Goal: Transaction & Acquisition: Purchase product/service

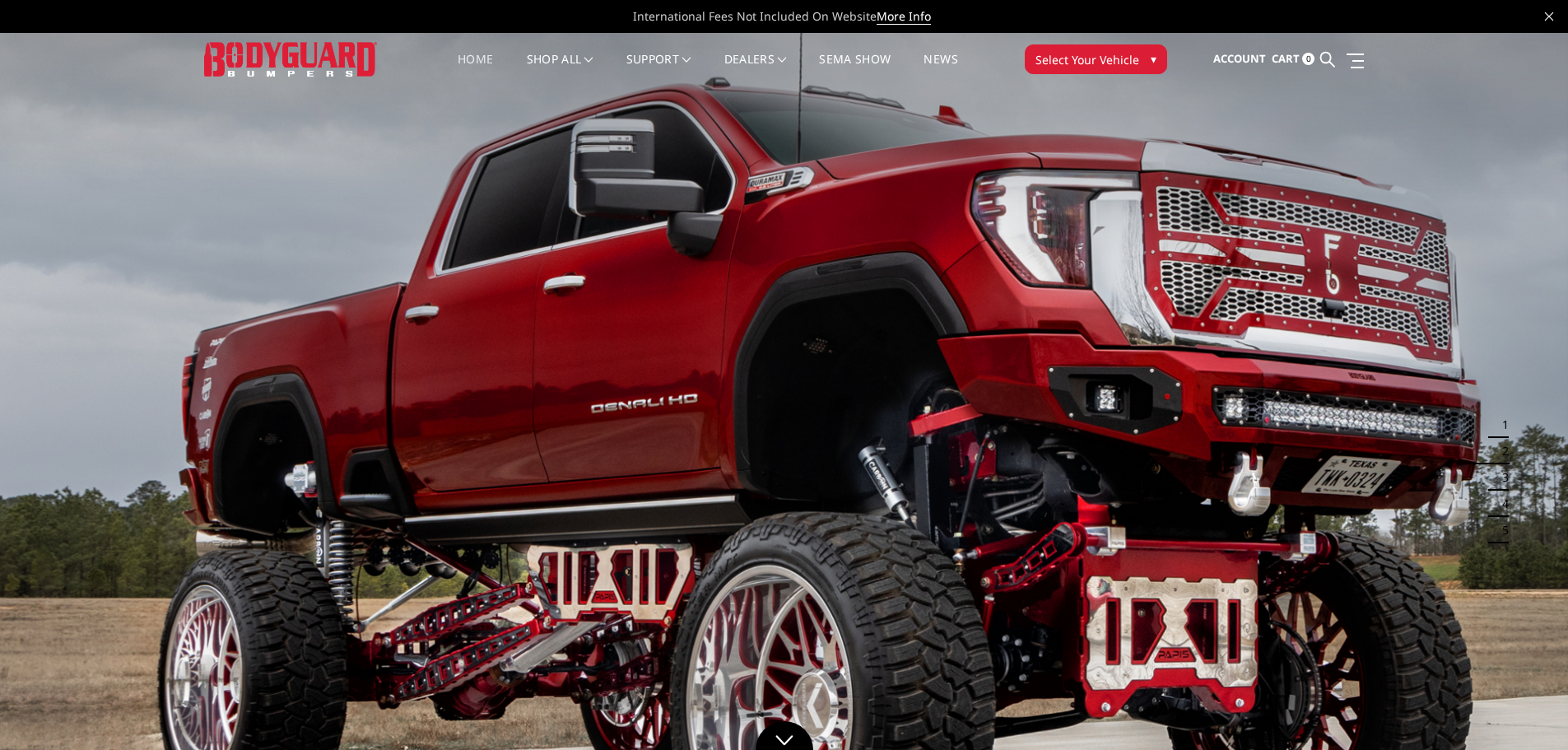
click at [464, 63] on link "Home" at bounding box center [475, 69] width 35 height 32
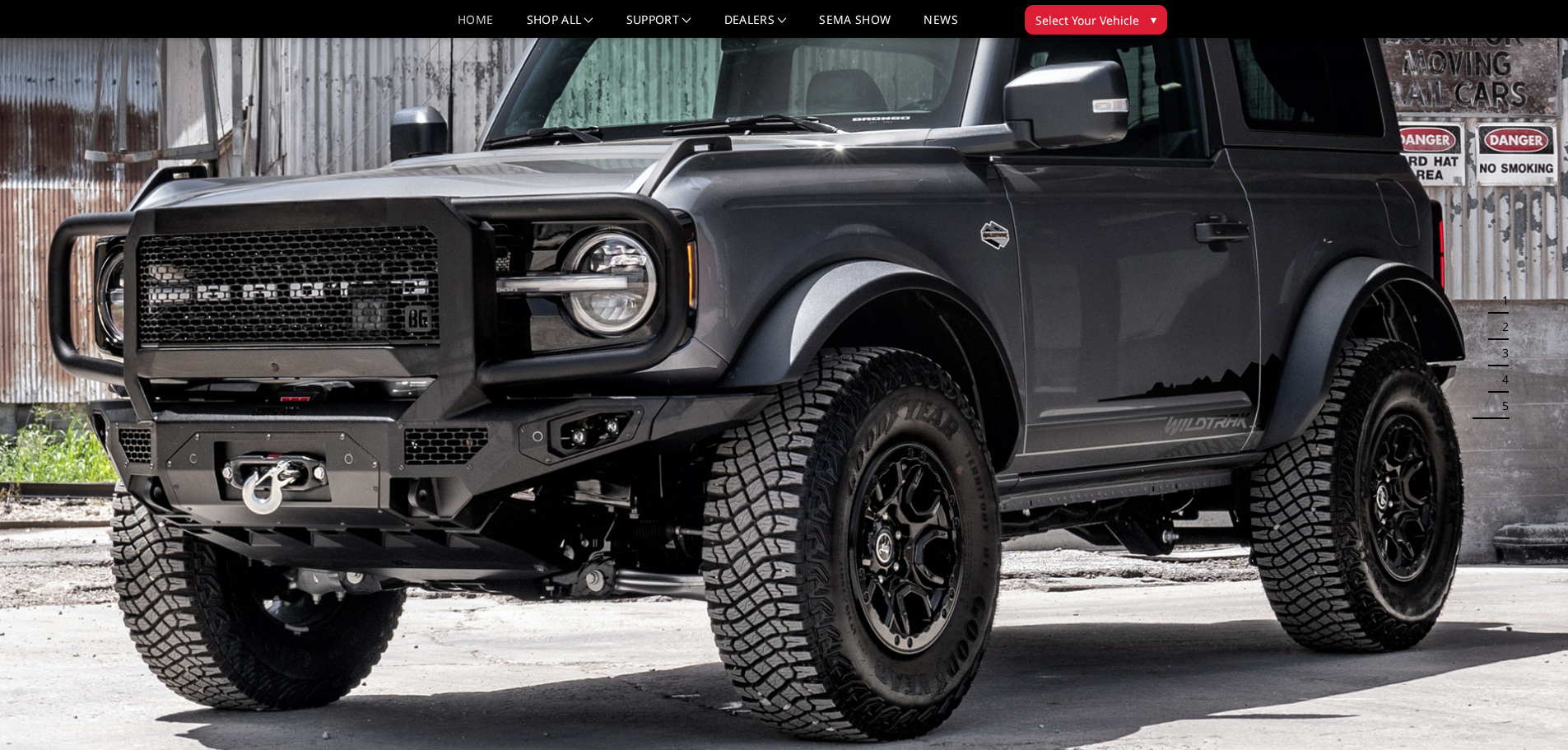
scroll to position [8, 0]
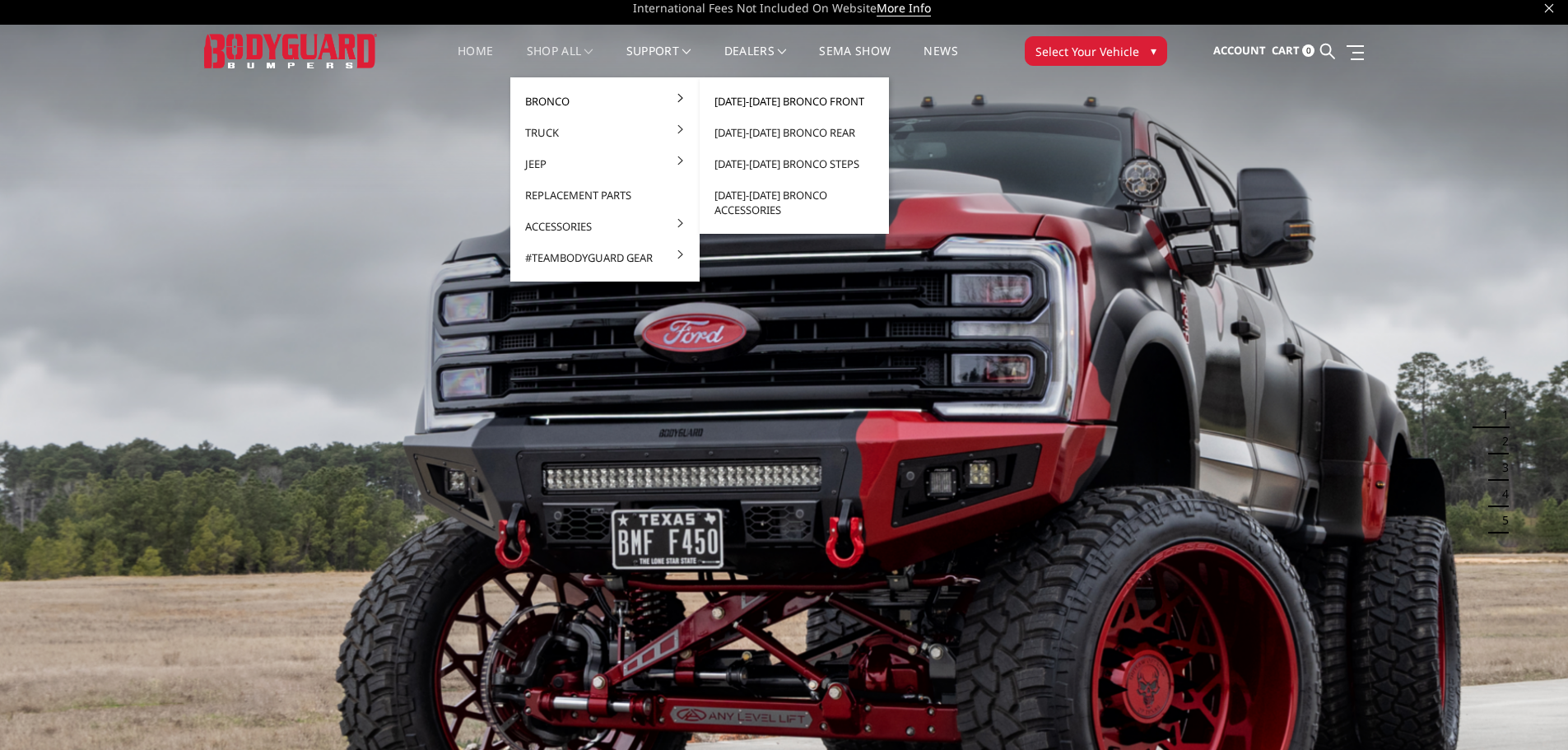
click at [810, 102] on link "[DATE]-[DATE] Bronco Front" at bounding box center [794, 102] width 176 height 31
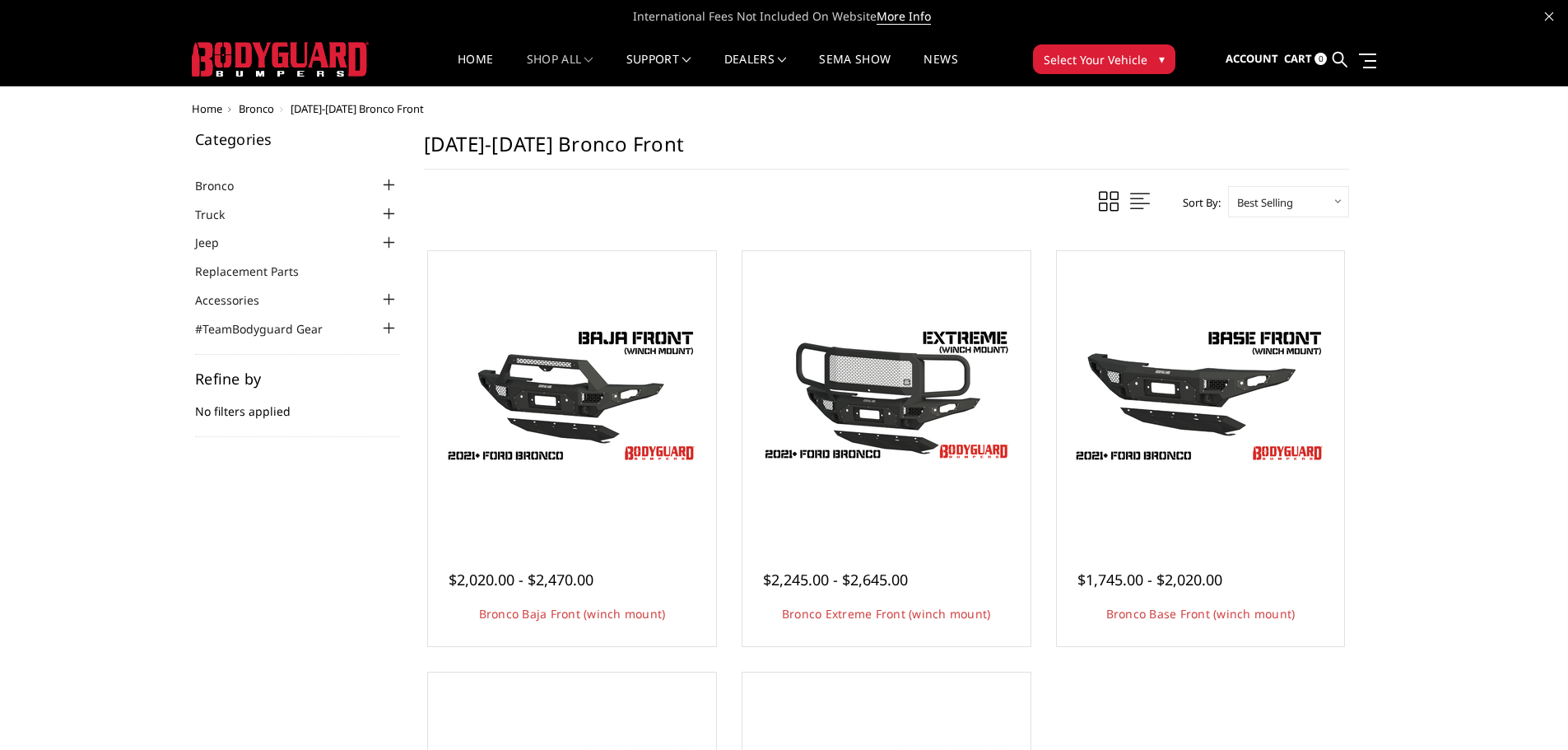
click at [275, 65] on img at bounding box center [279, 59] width 177 height 34
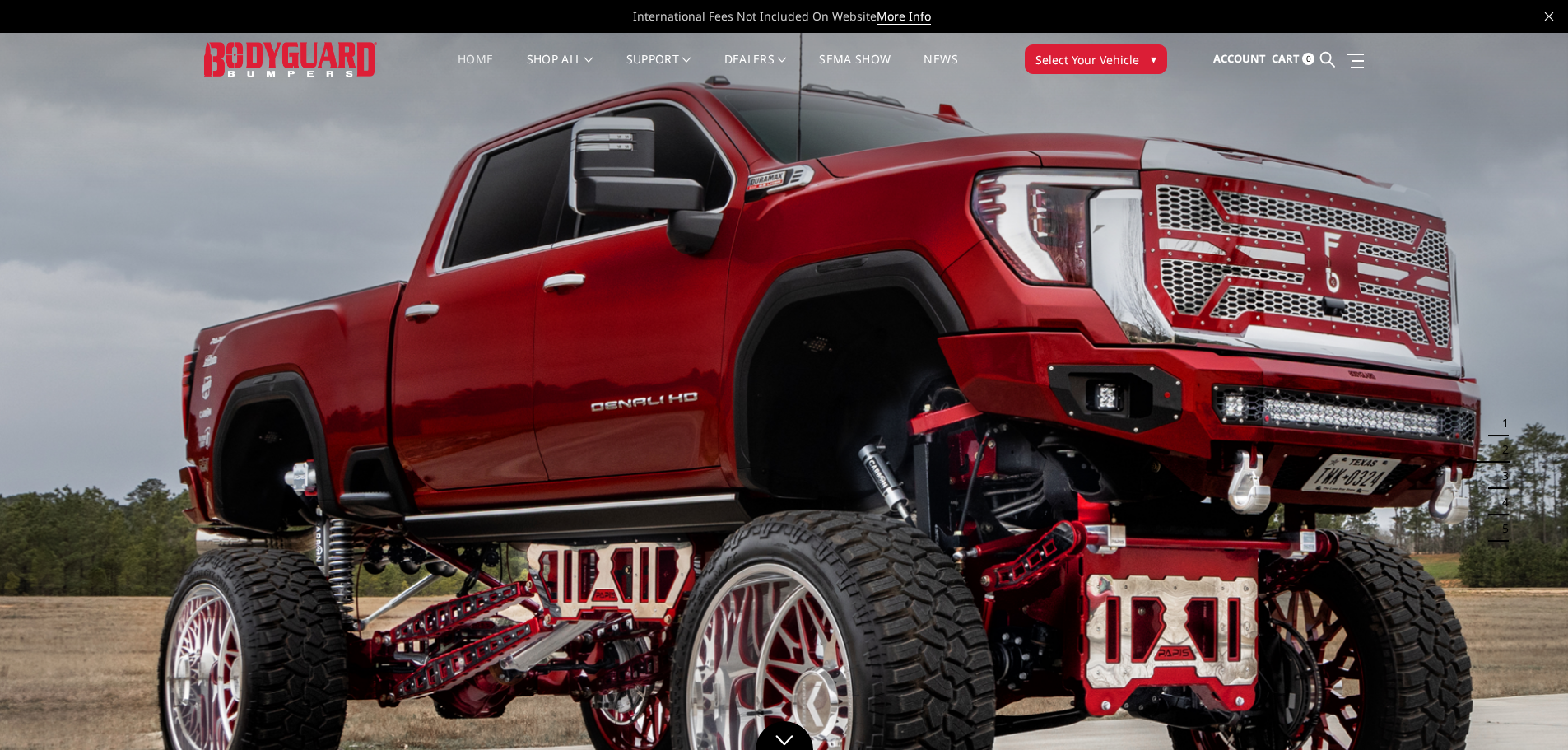
click at [1503, 484] on button "3" at bounding box center [1501, 476] width 17 height 26
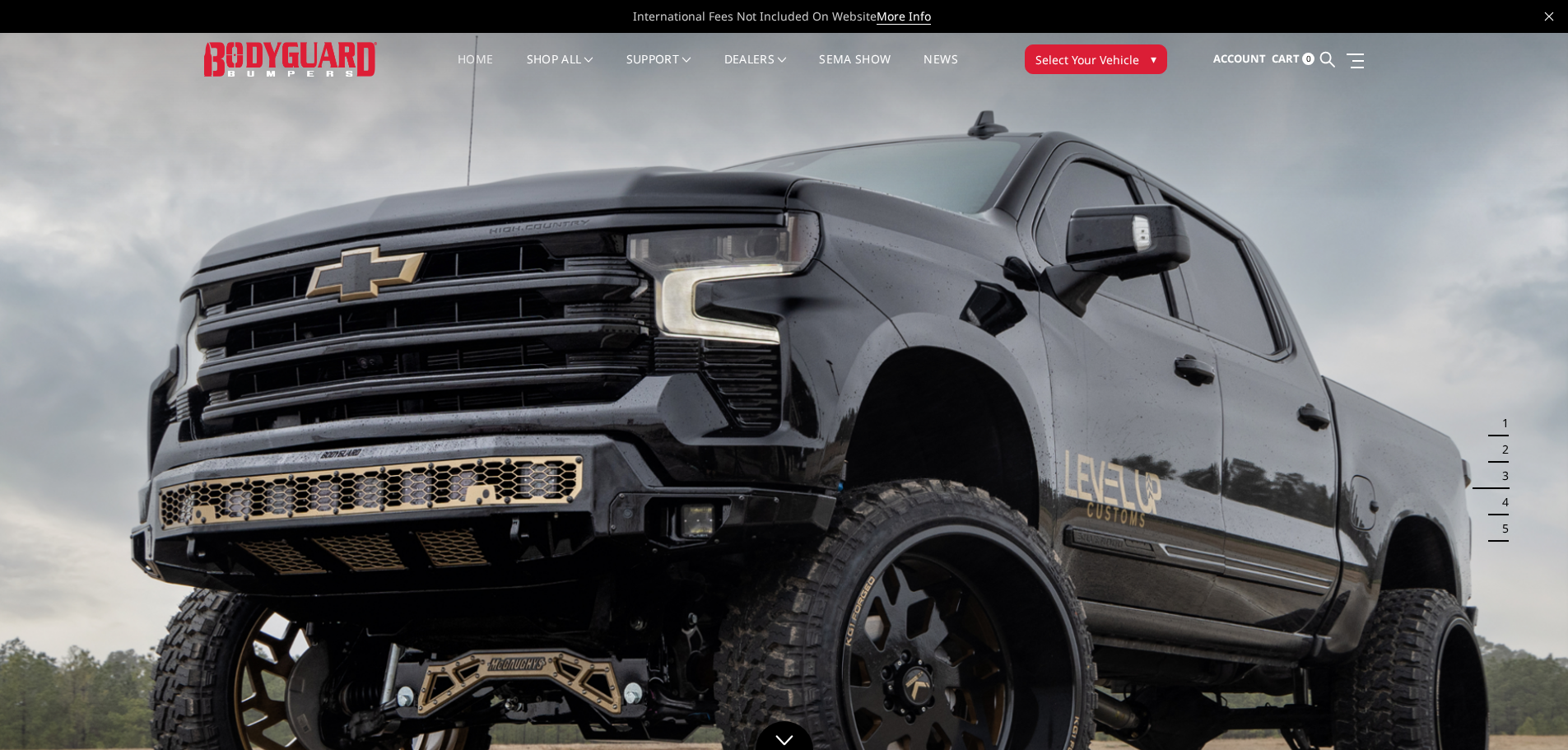
click at [1498, 452] on button "2" at bounding box center [1501, 449] width 17 height 26
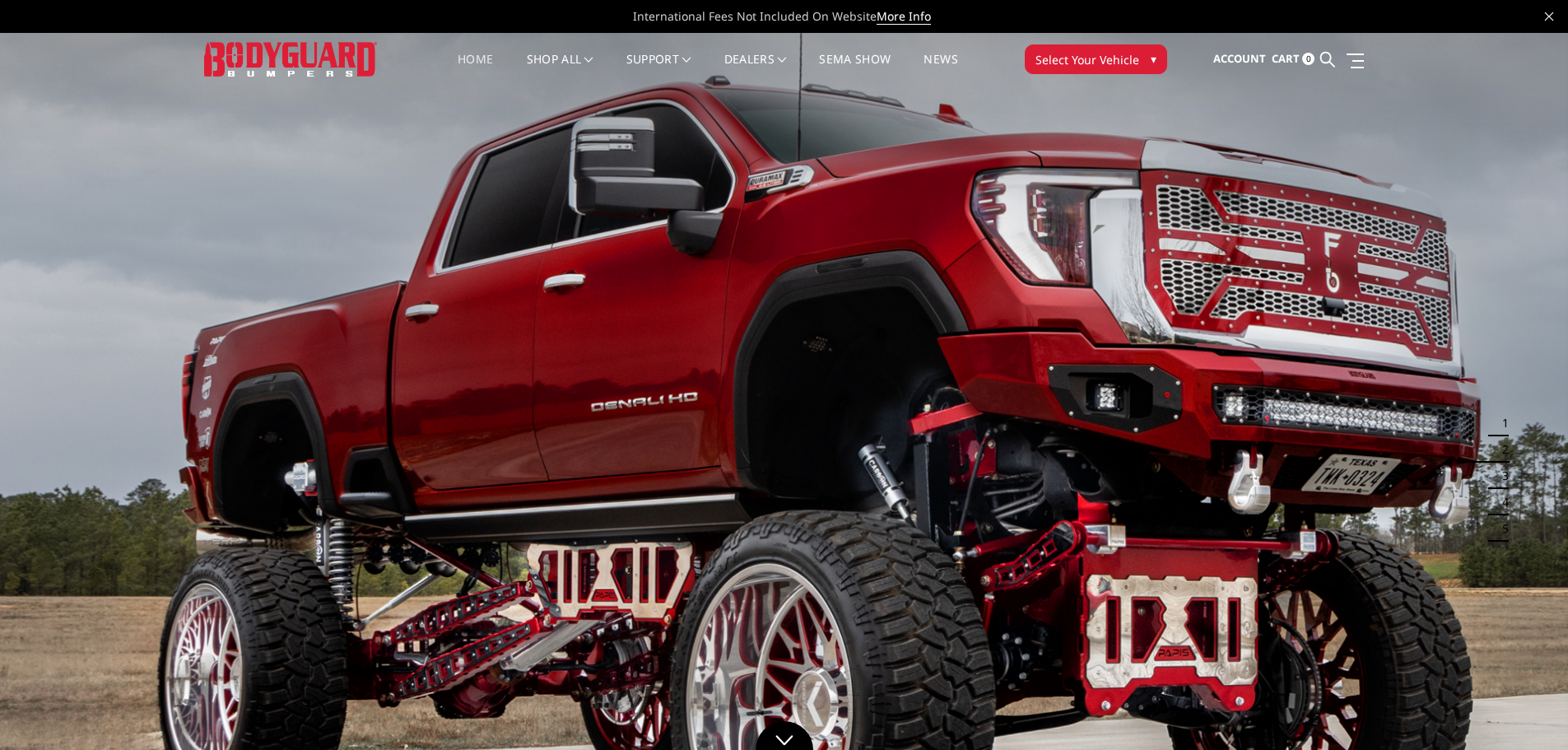
click at [1501, 517] on button "5" at bounding box center [1501, 528] width 17 height 26
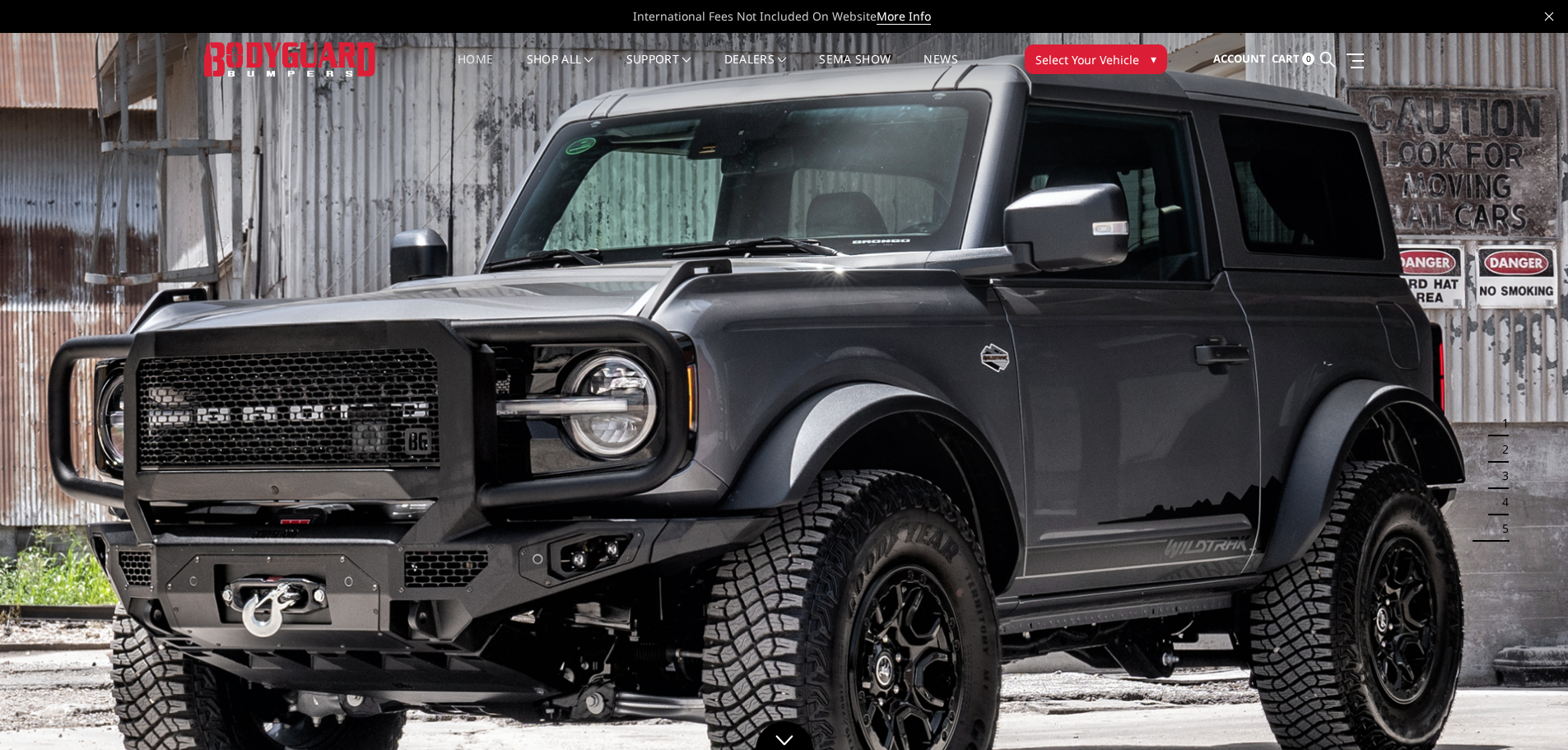
click at [1091, 57] on span "Select Your Vehicle" at bounding box center [1088, 60] width 103 height 18
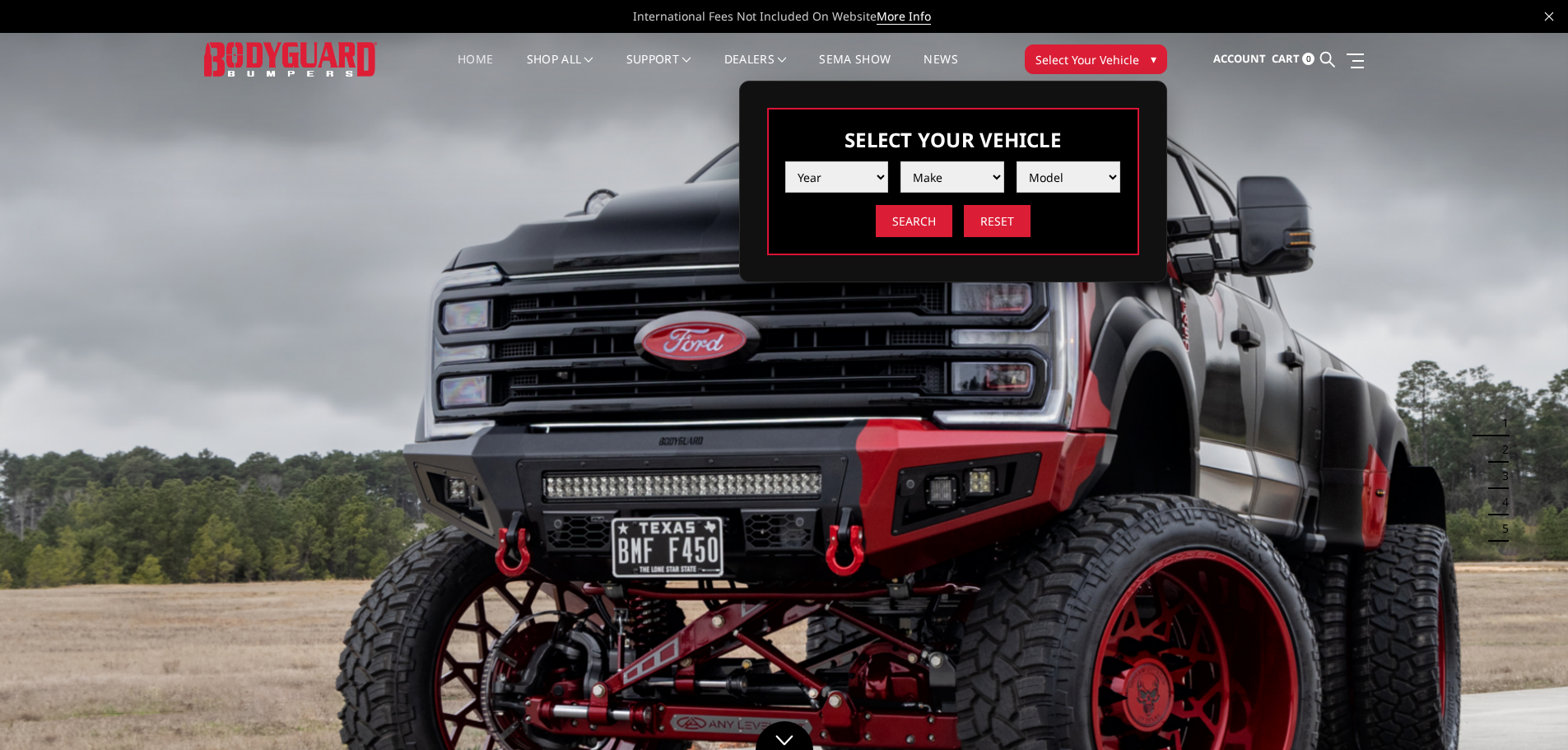
click at [1137, 66] on button "Select Your Vehicle ▾" at bounding box center [1096, 60] width 143 height 29
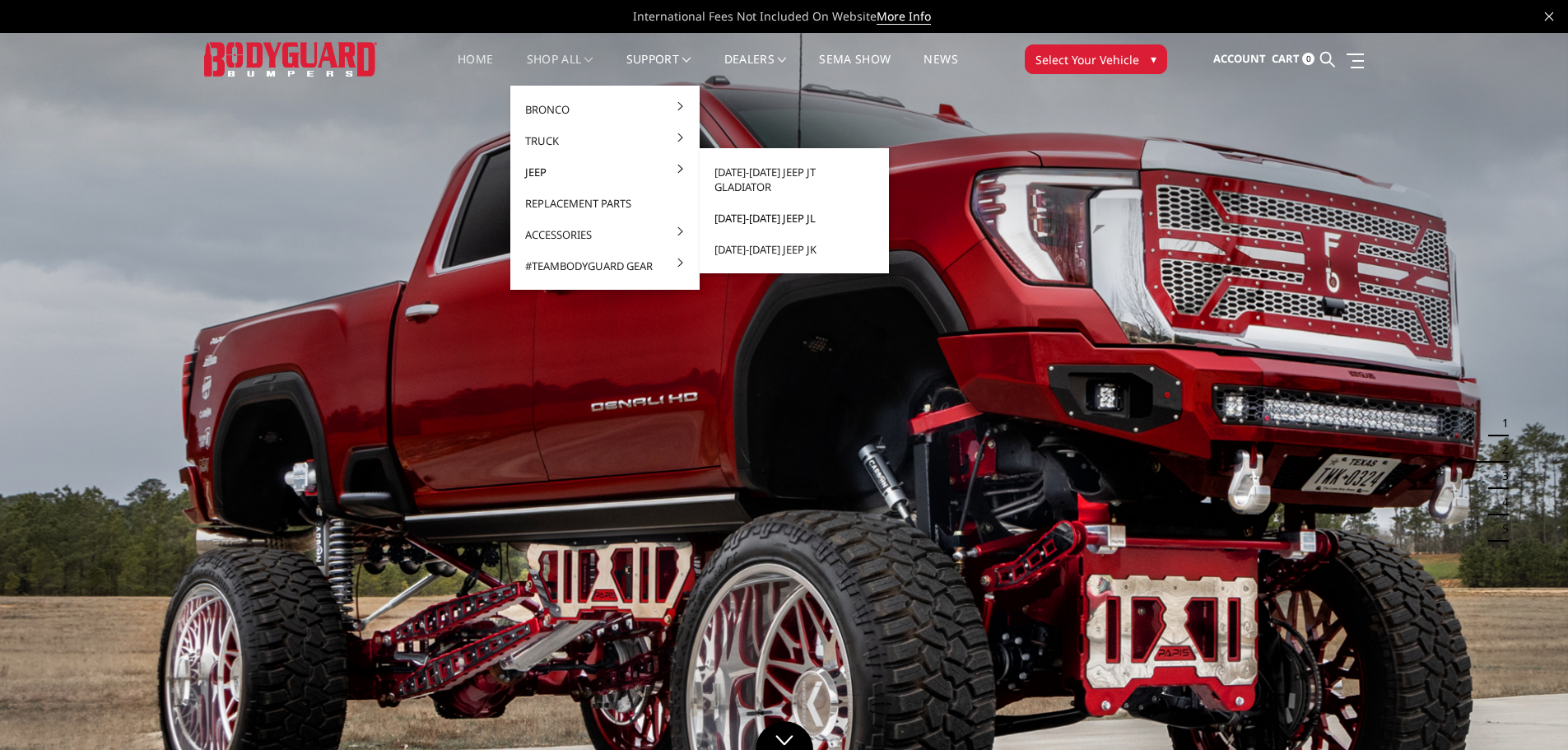
click at [774, 207] on link "[DATE]-[DATE] Jeep JL" at bounding box center [794, 218] width 176 height 31
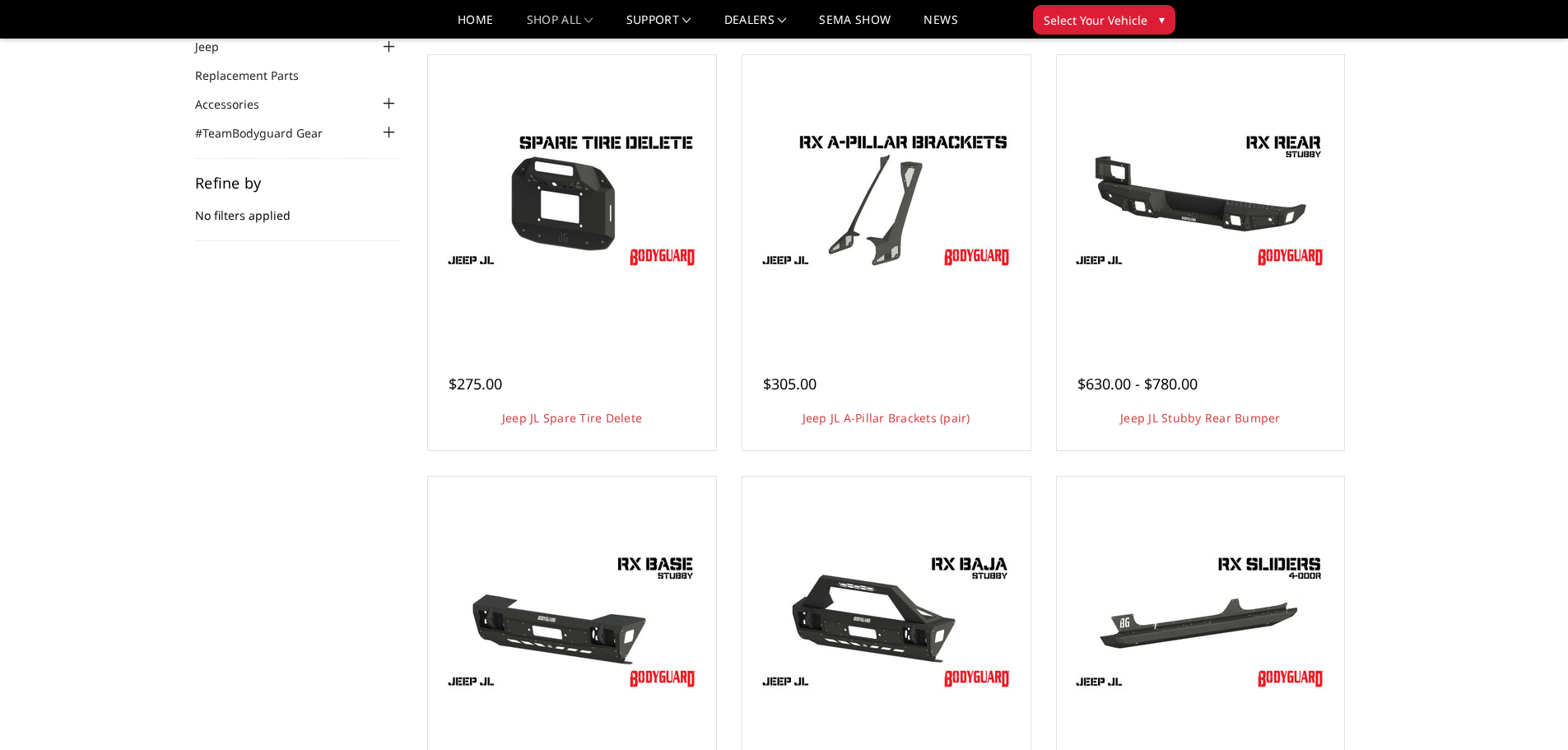
scroll to position [165, 0]
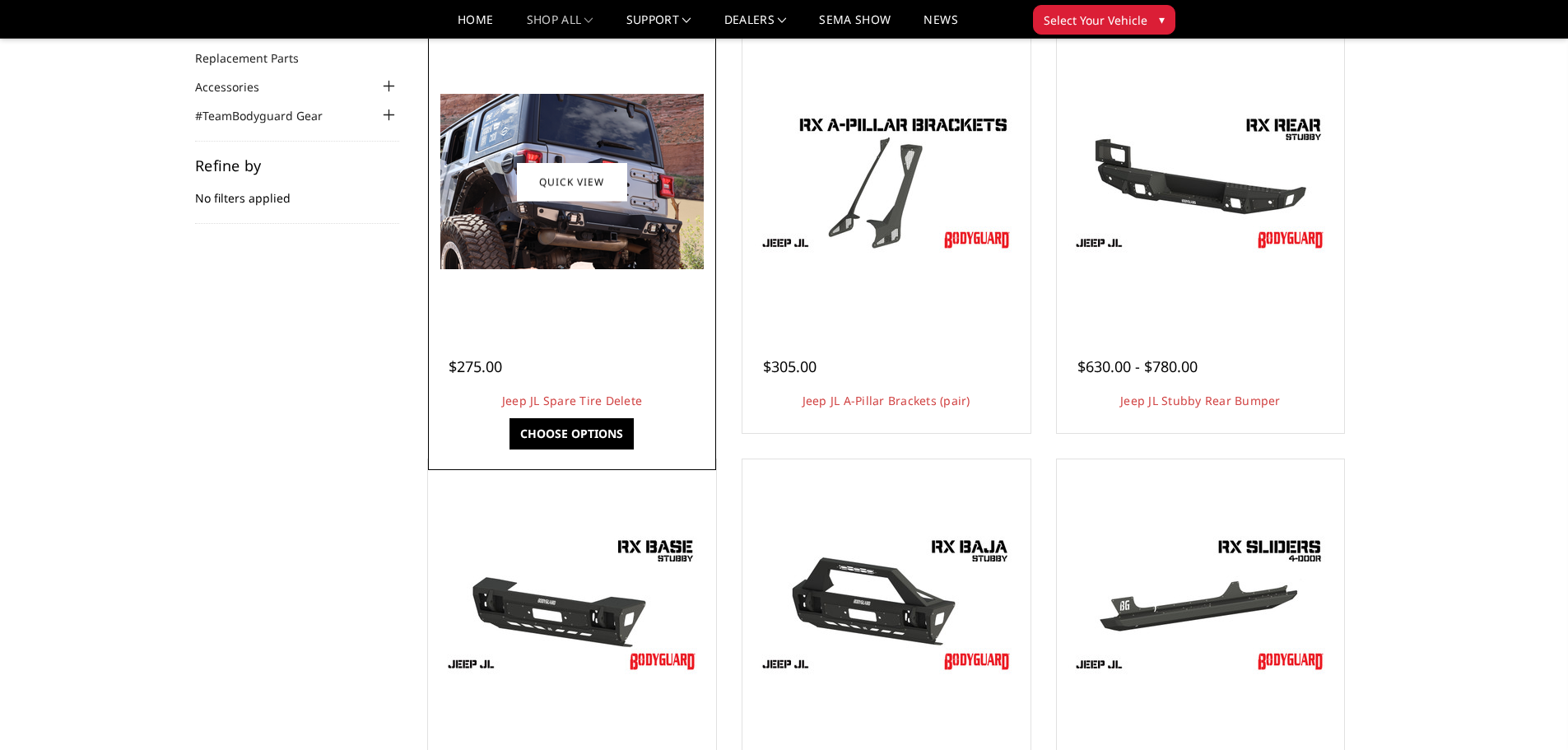
click at [637, 244] on img at bounding box center [572, 182] width 264 height 176
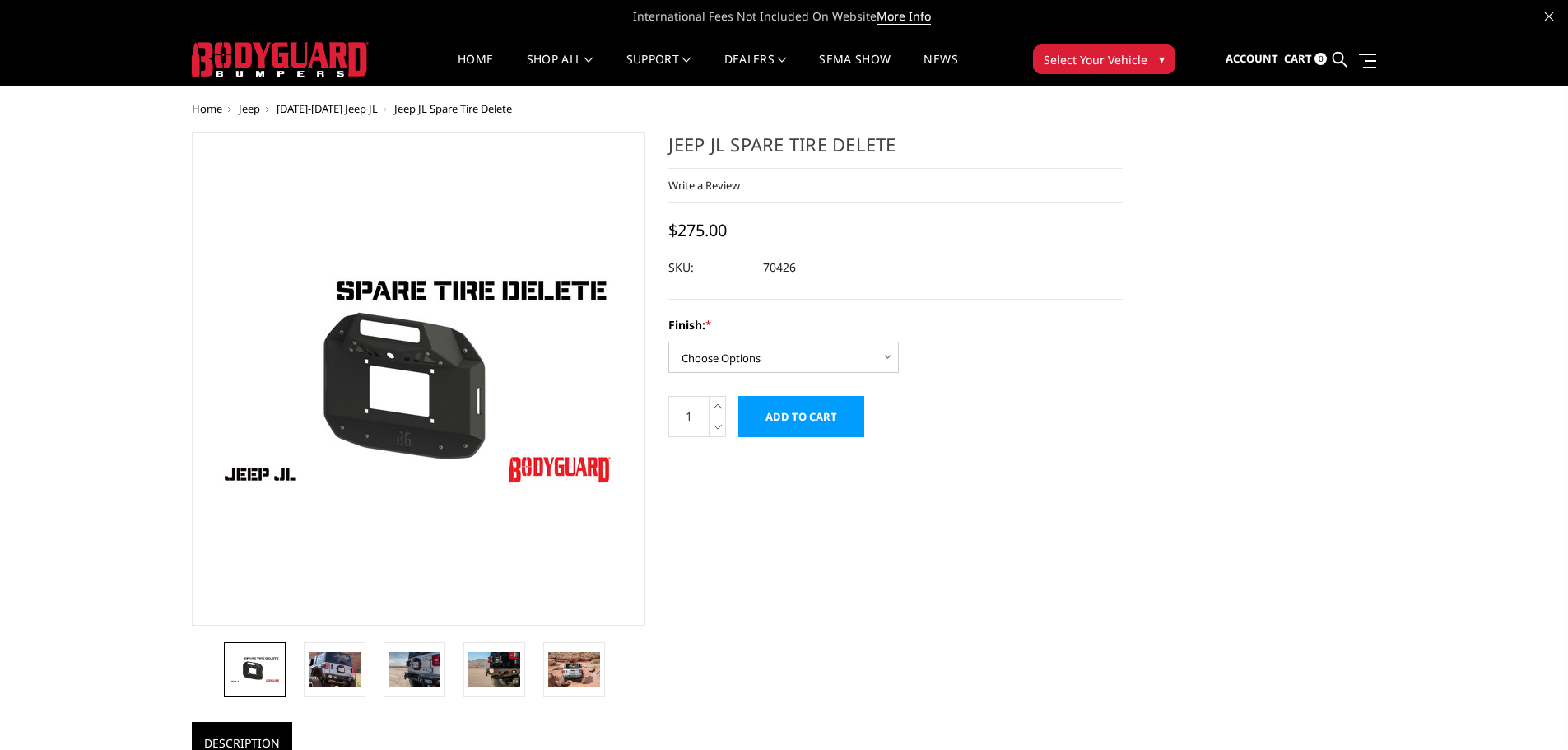
scroll to position [82, 0]
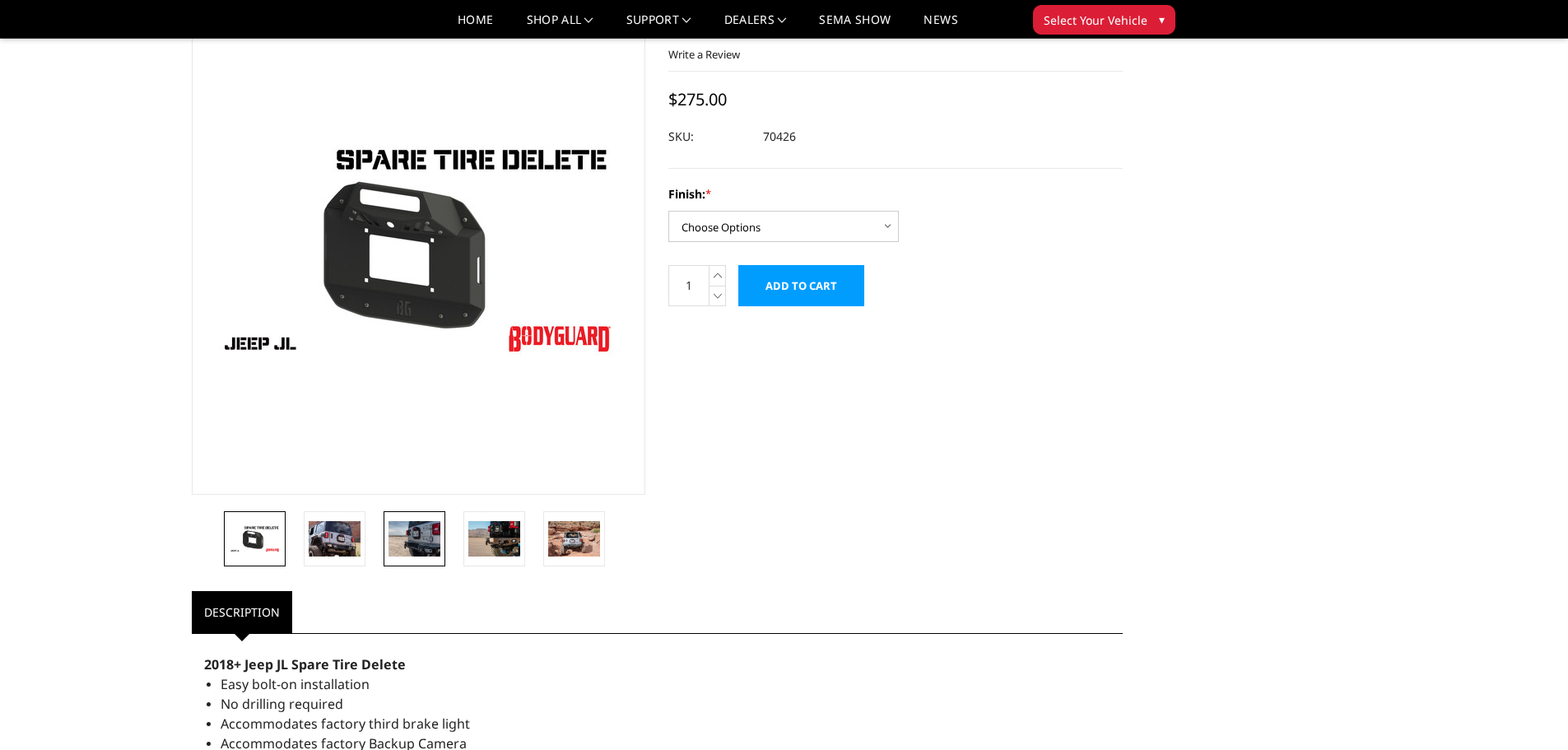
click at [408, 552] on img at bounding box center [414, 538] width 52 height 34
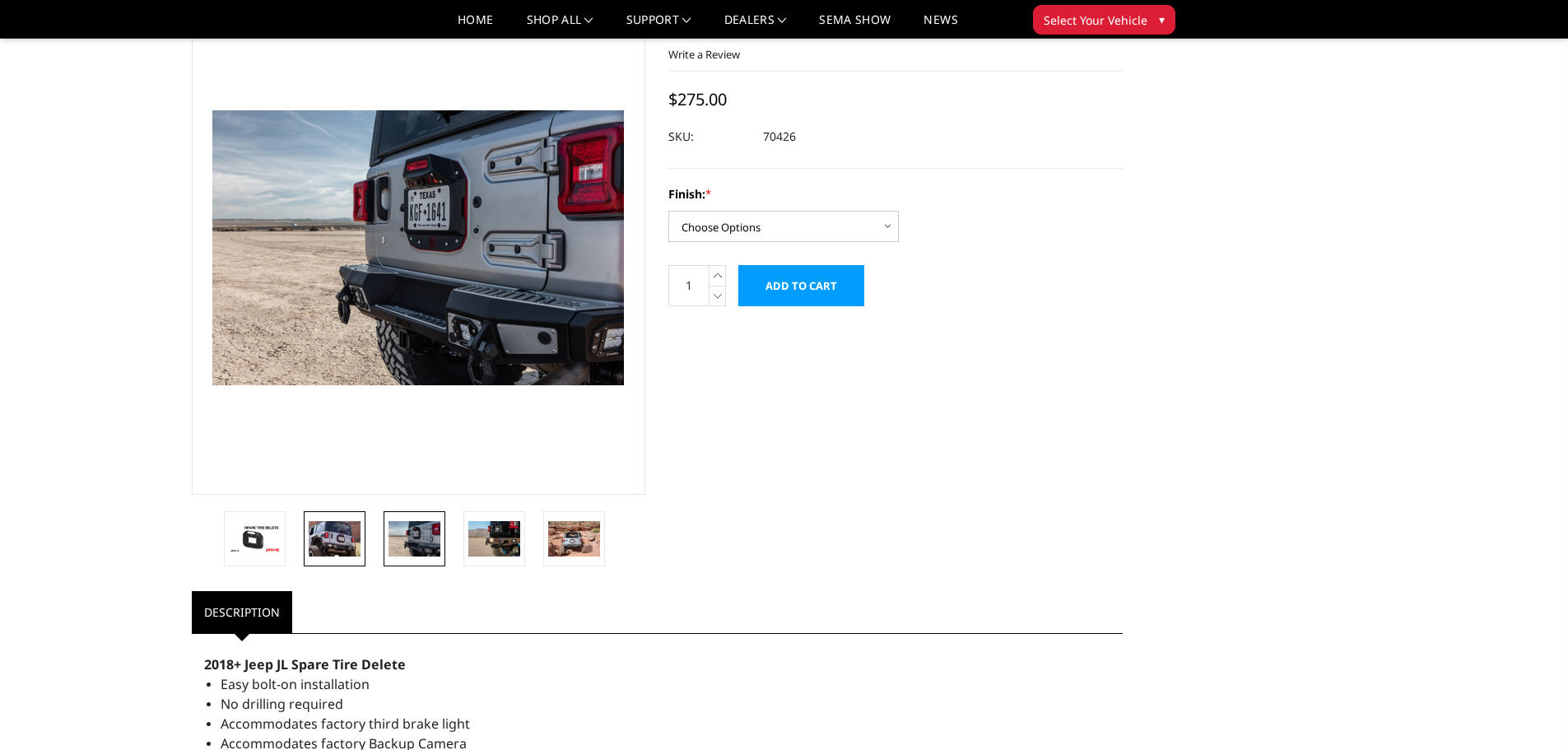
click at [343, 534] on img at bounding box center [334, 538] width 52 height 34
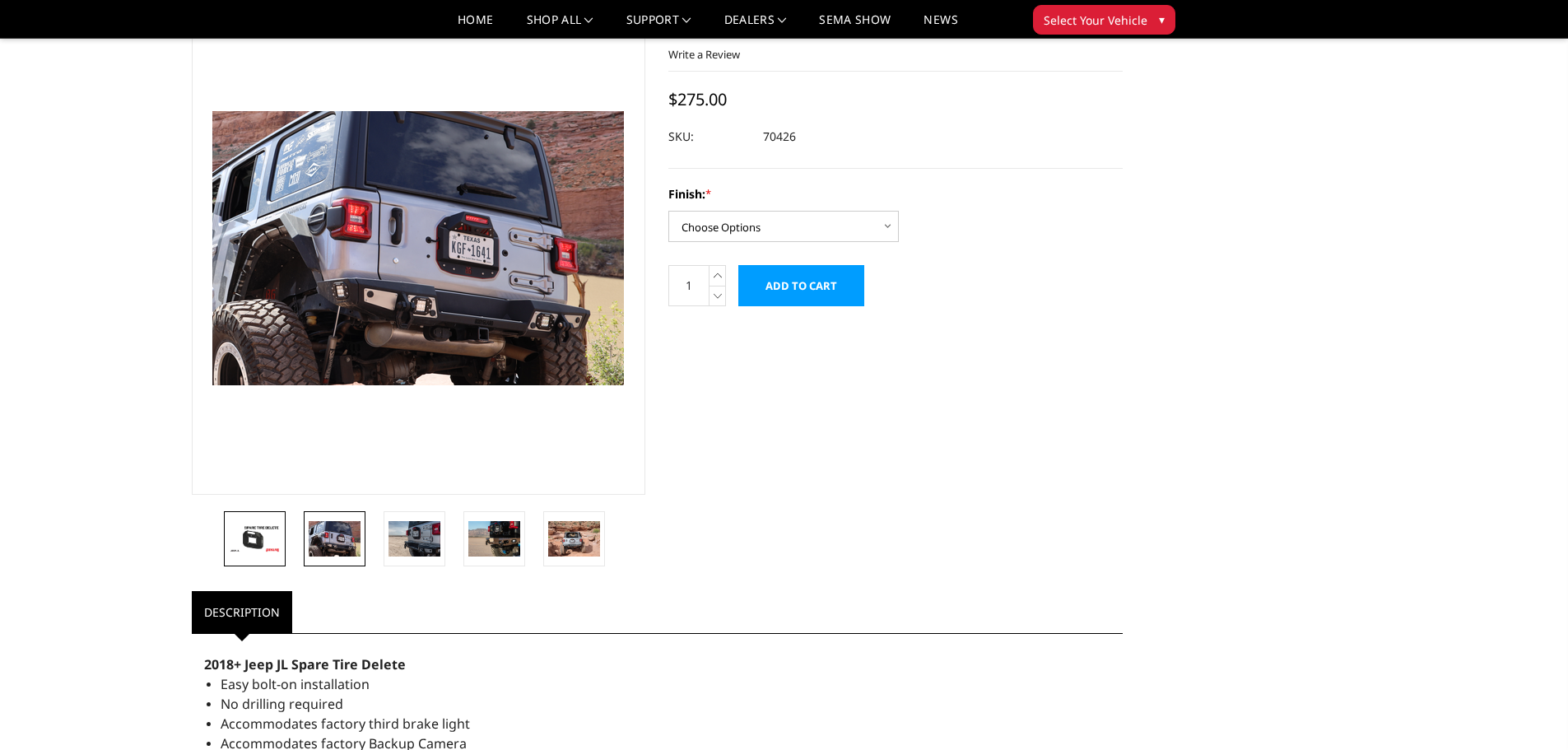
click at [258, 527] on img at bounding box center [254, 539] width 52 height 29
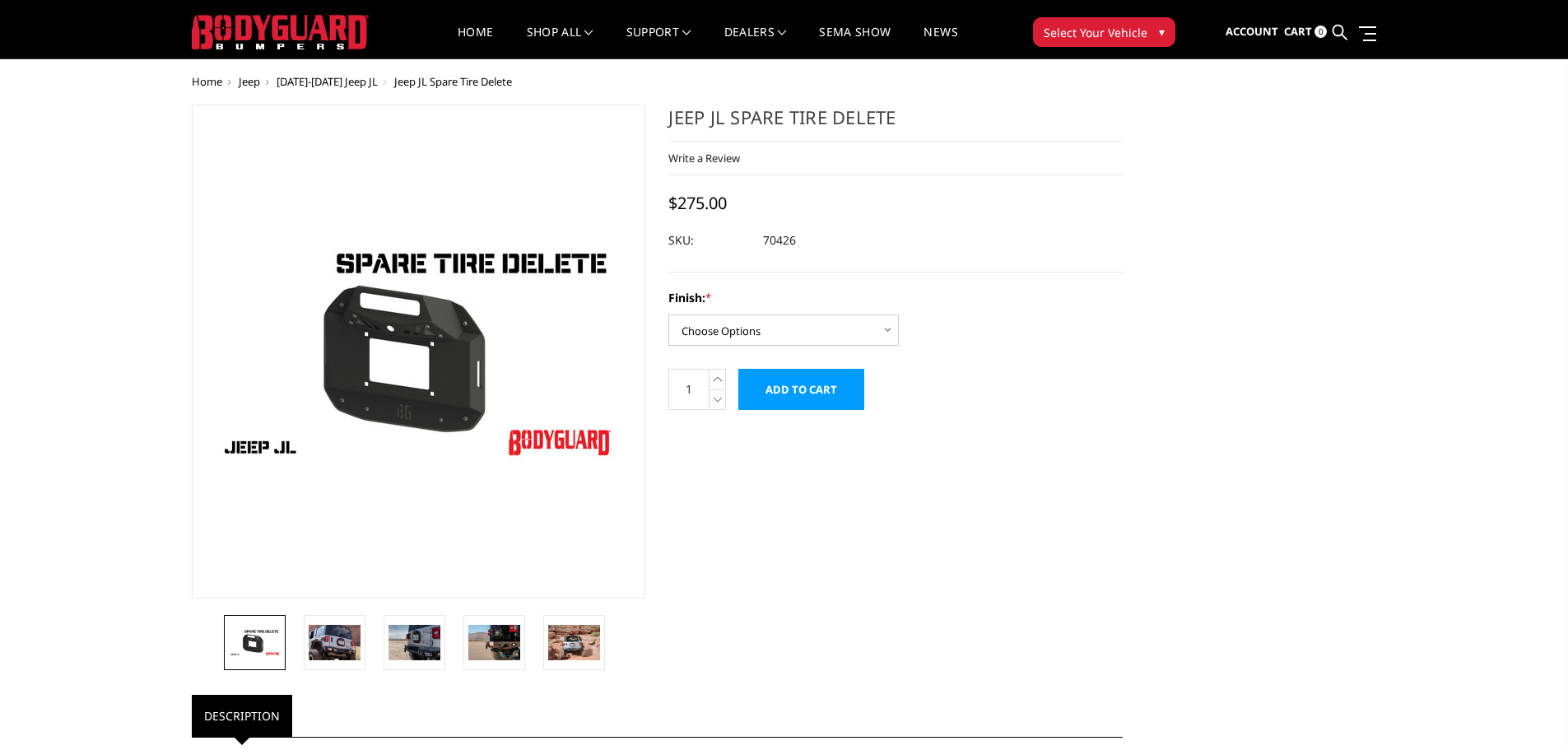
scroll to position [0, 0]
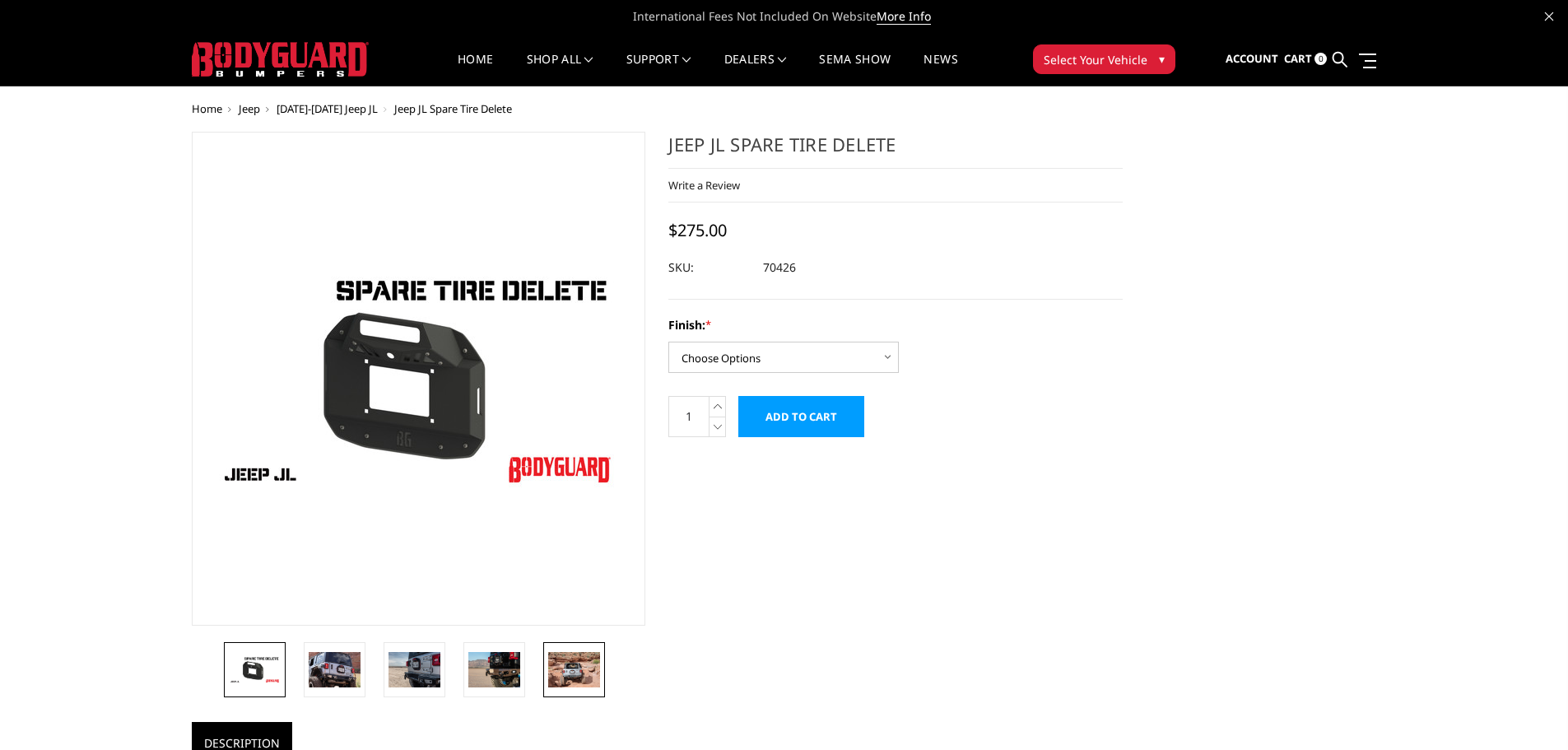
click at [549, 676] on img at bounding box center [574, 669] width 52 height 34
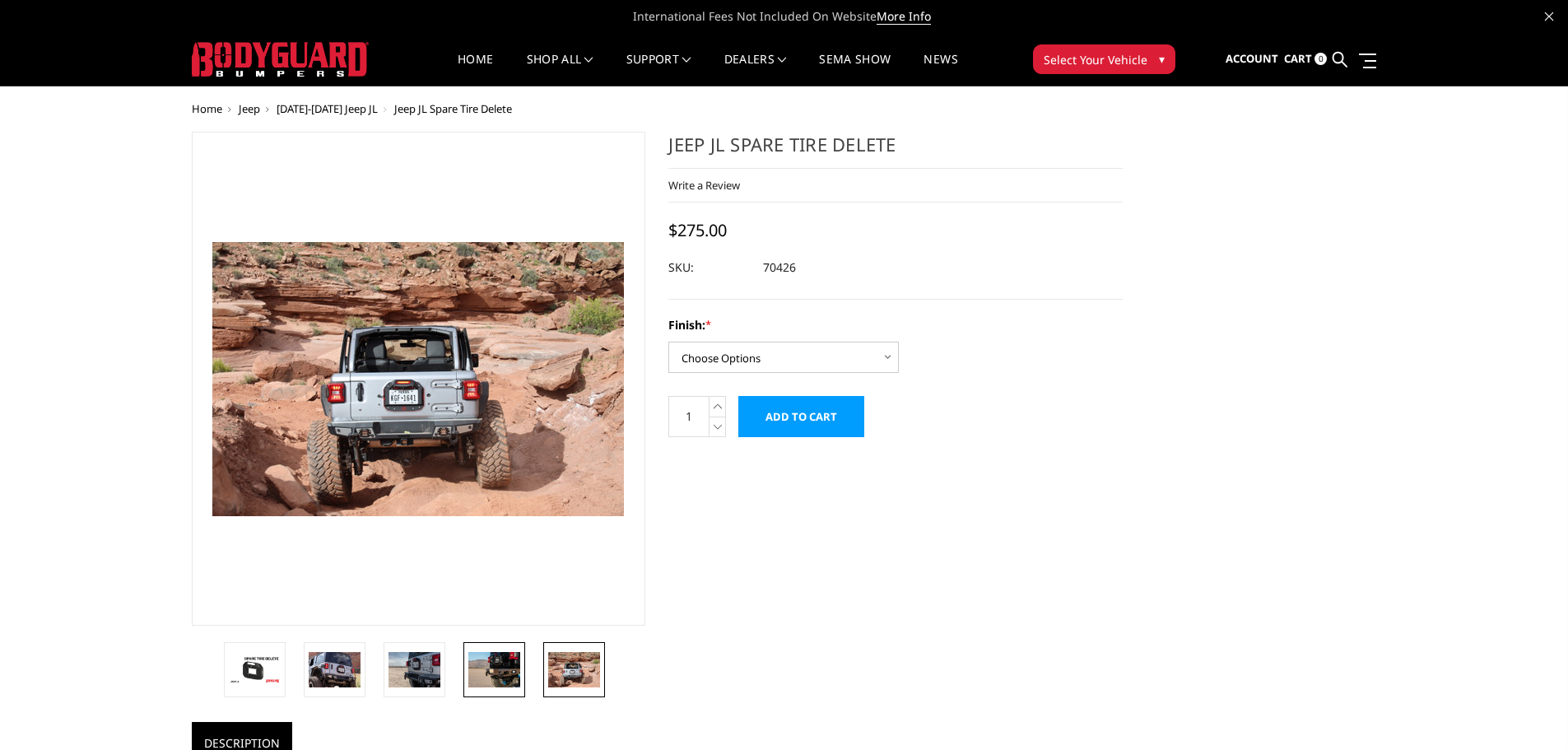
click at [494, 675] on img at bounding box center [494, 669] width 52 height 34
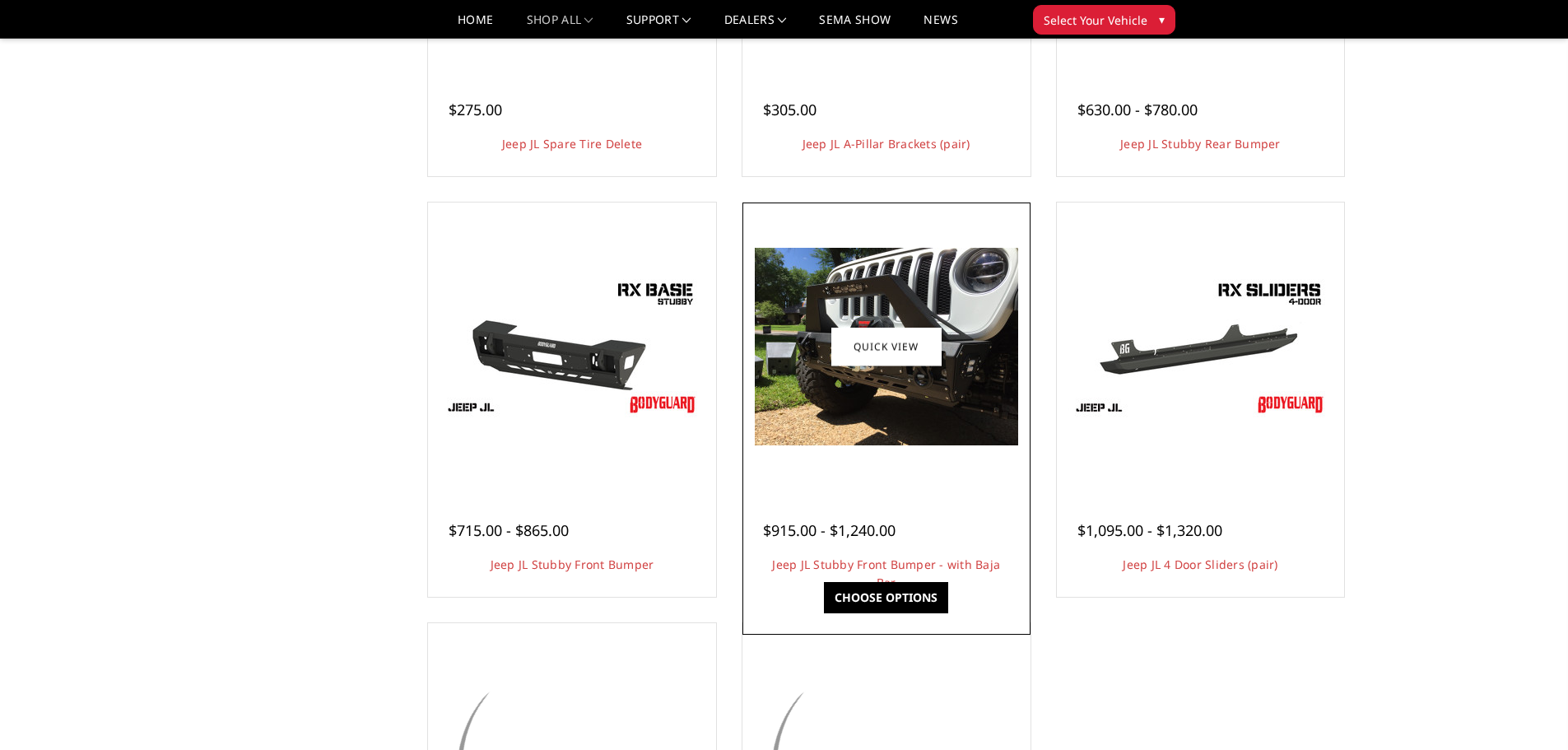
scroll to position [444, 0]
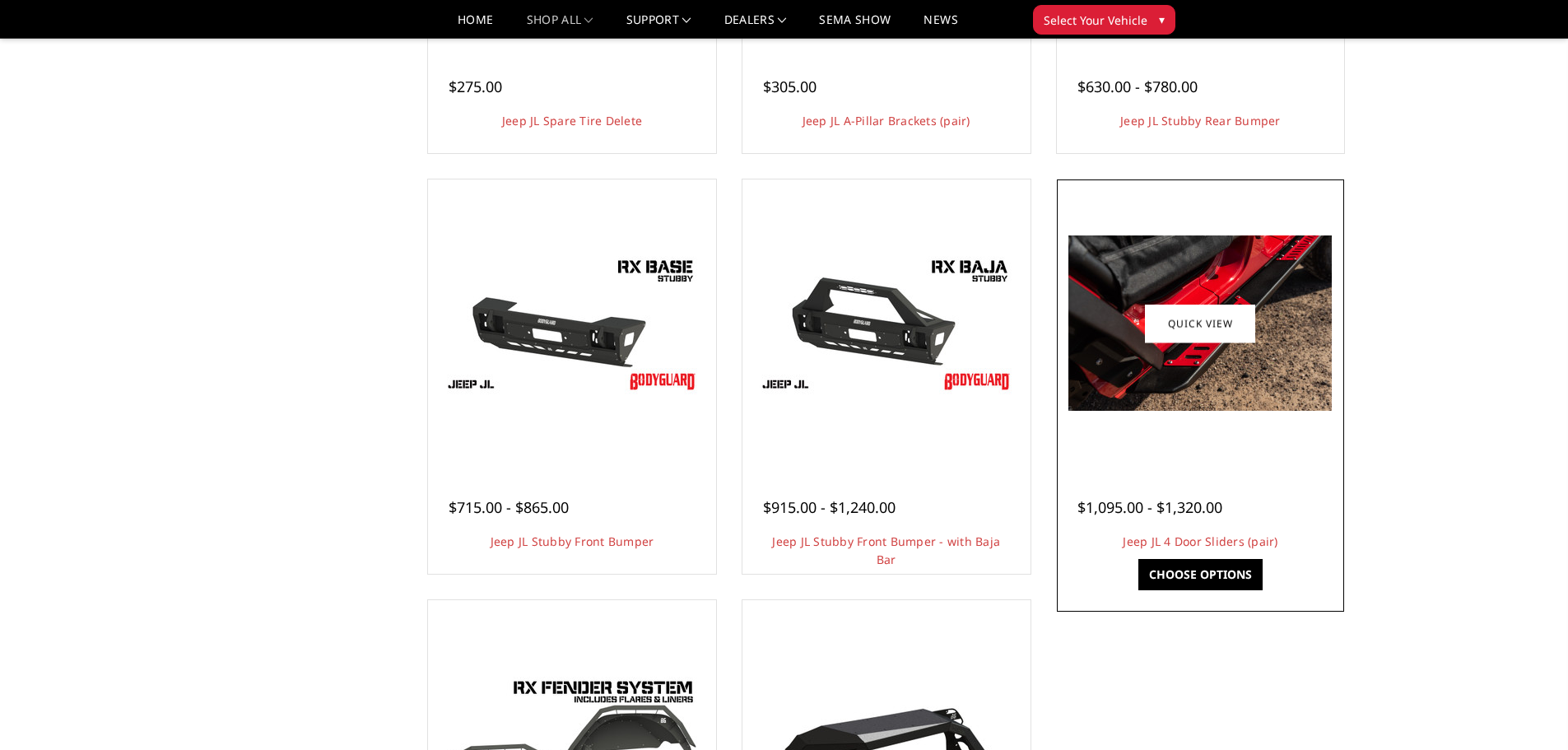
click at [1278, 387] on img at bounding box center [1200, 323] width 264 height 176
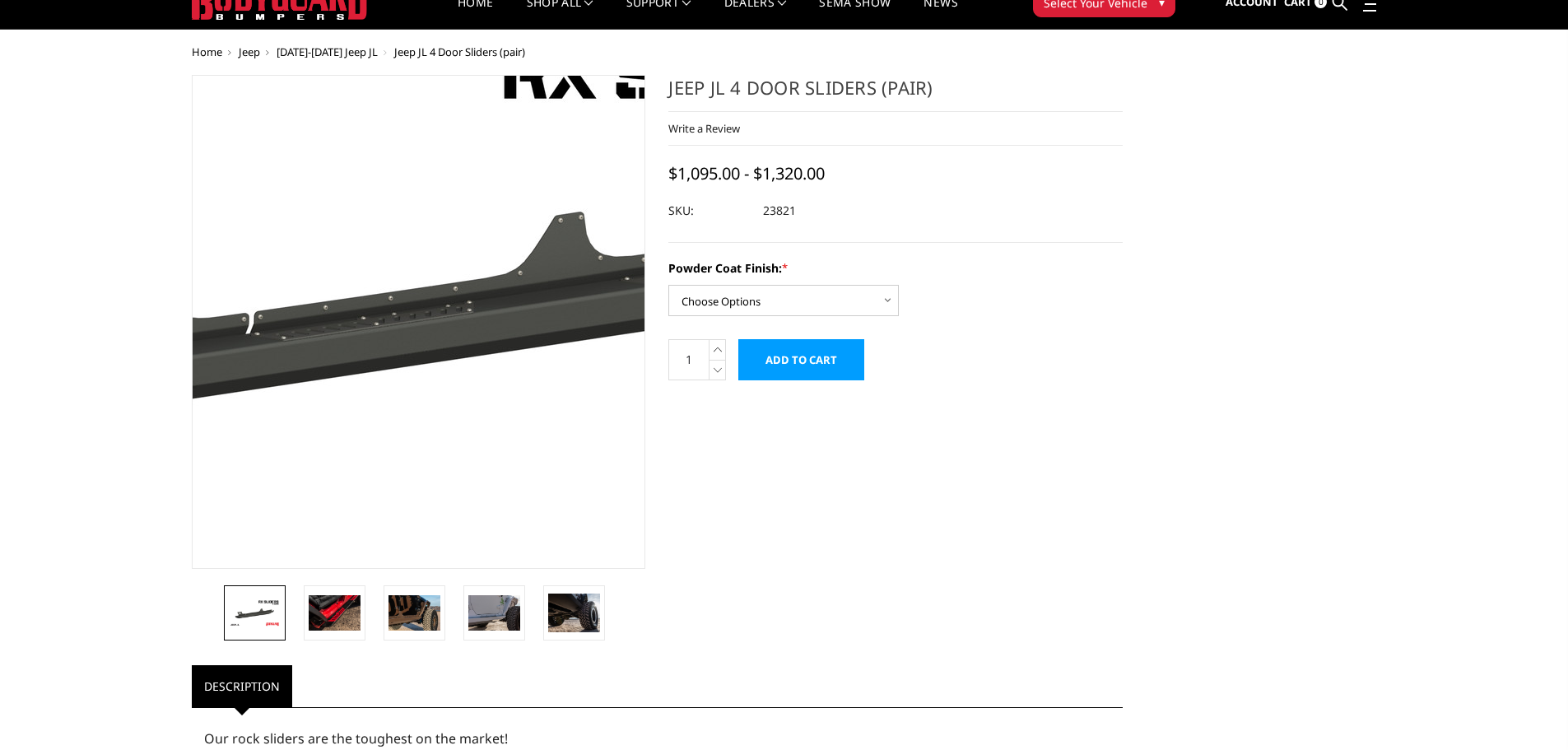
scroll to position [82, 0]
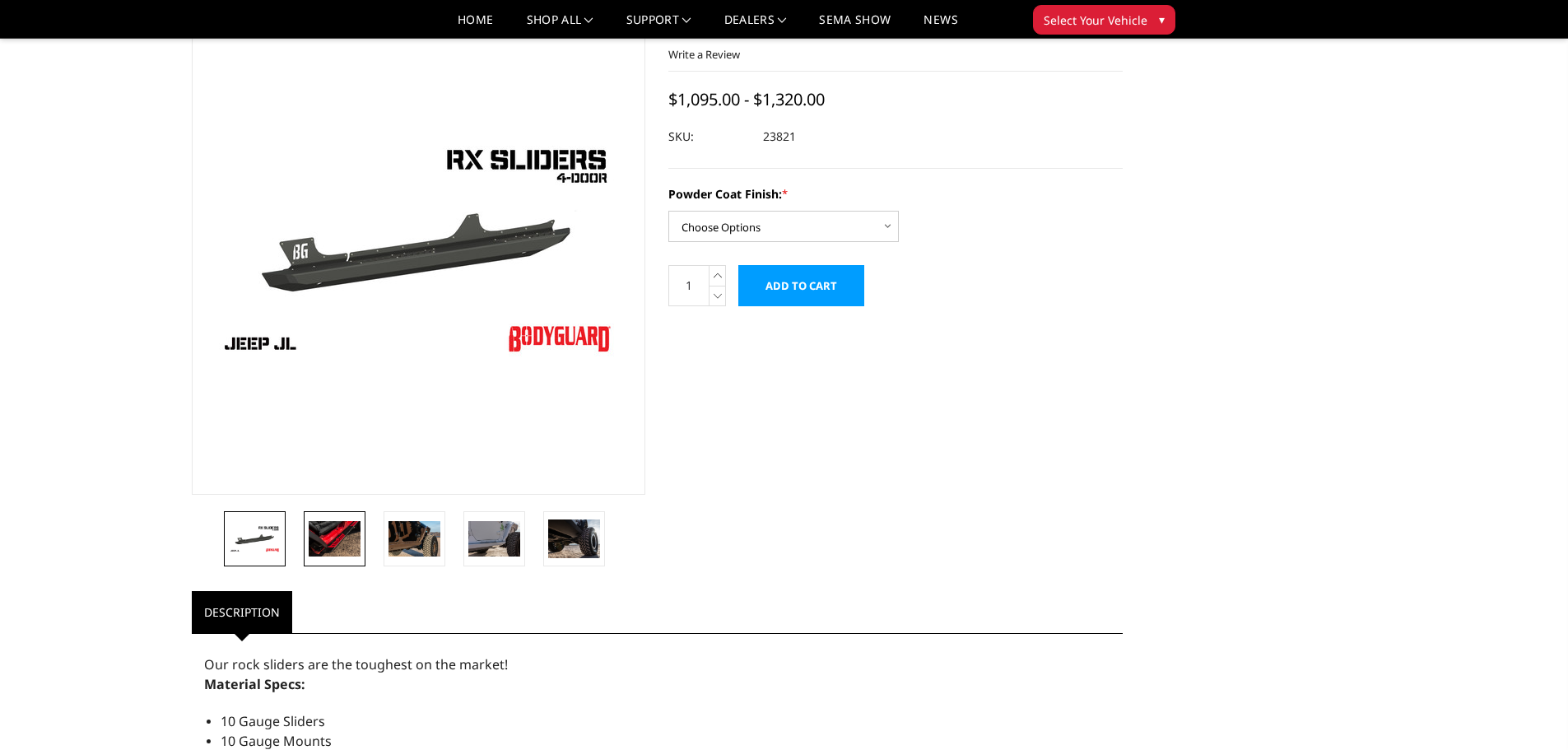
click at [340, 546] on img at bounding box center [334, 538] width 52 height 34
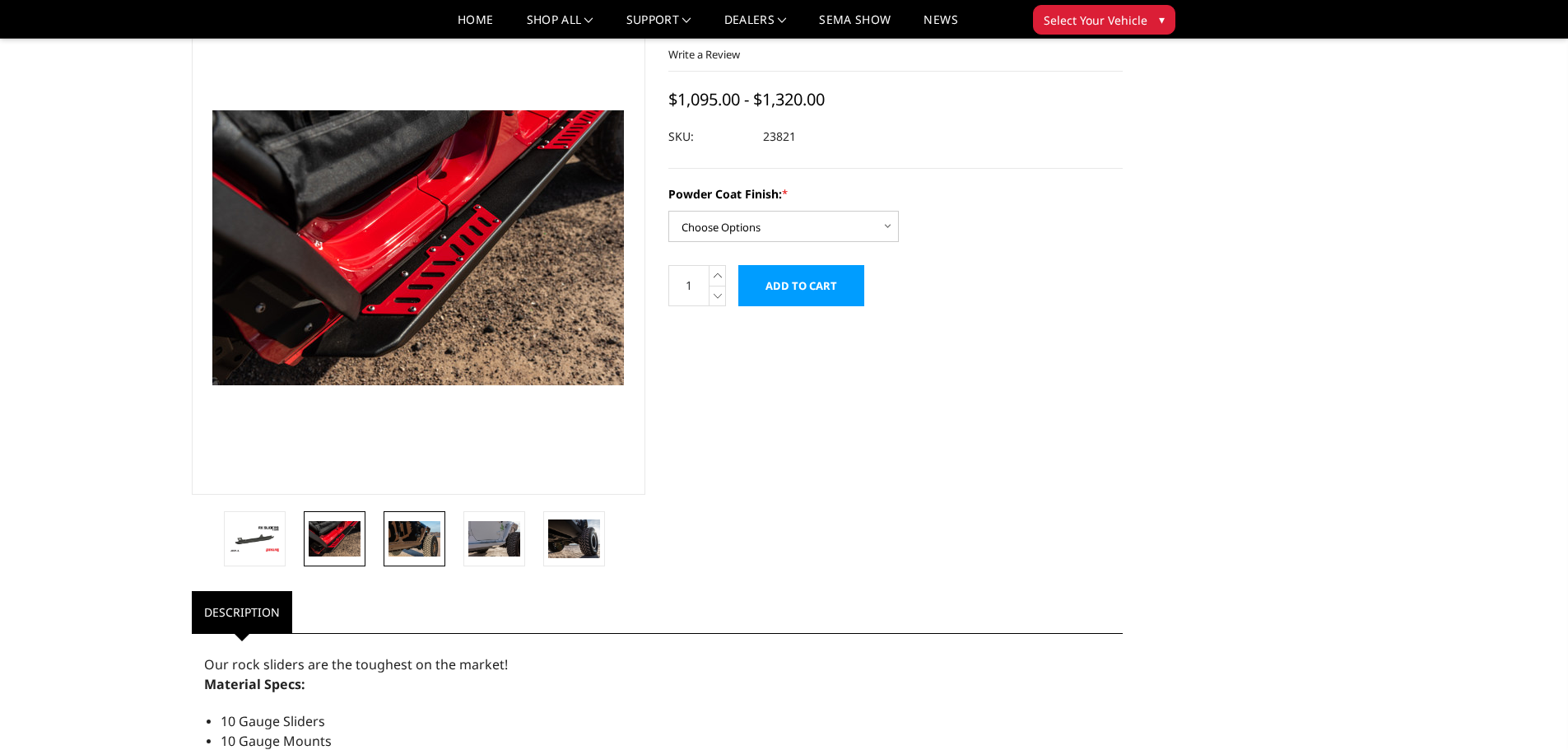
click at [396, 543] on img at bounding box center [414, 538] width 52 height 34
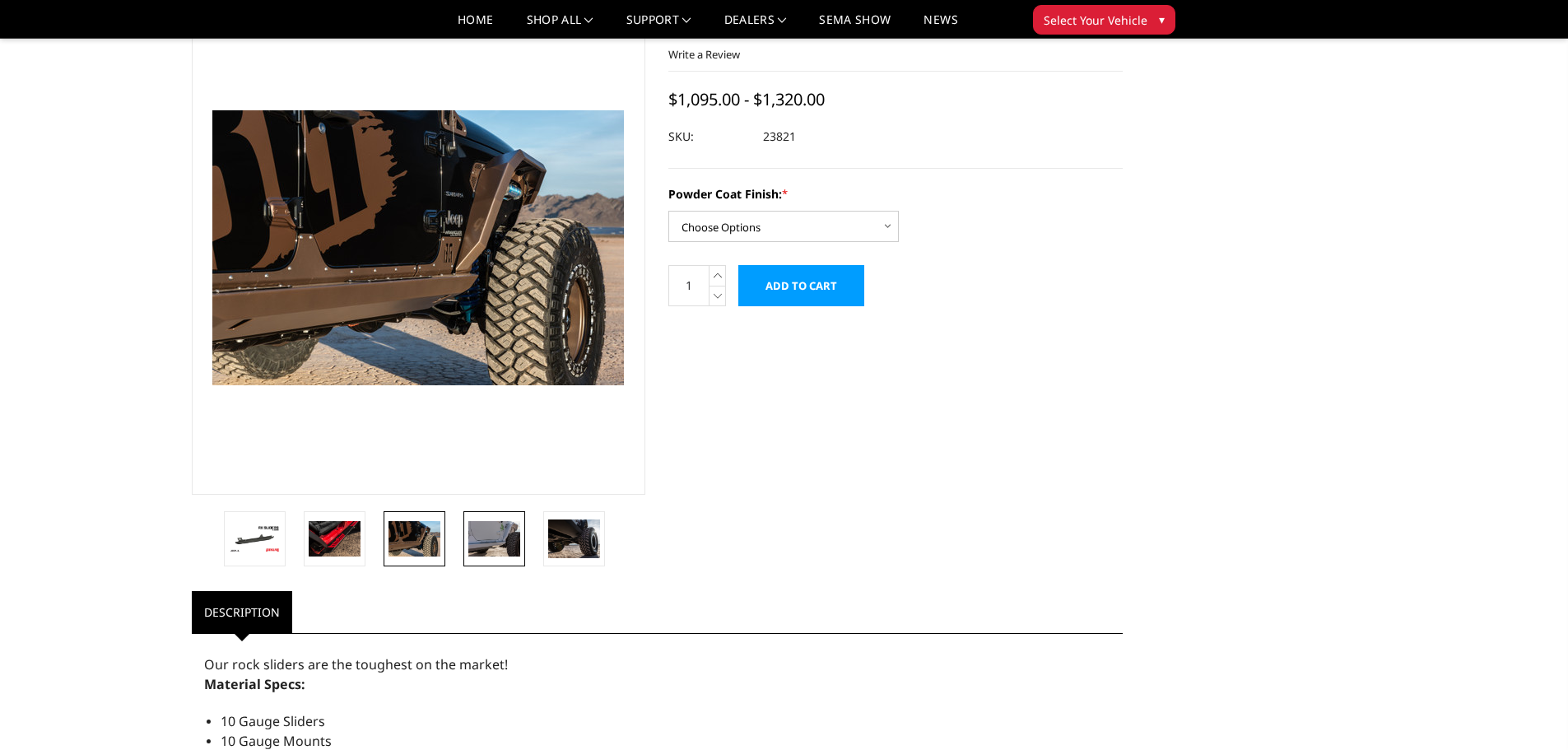
click at [509, 549] on img at bounding box center [494, 538] width 52 height 34
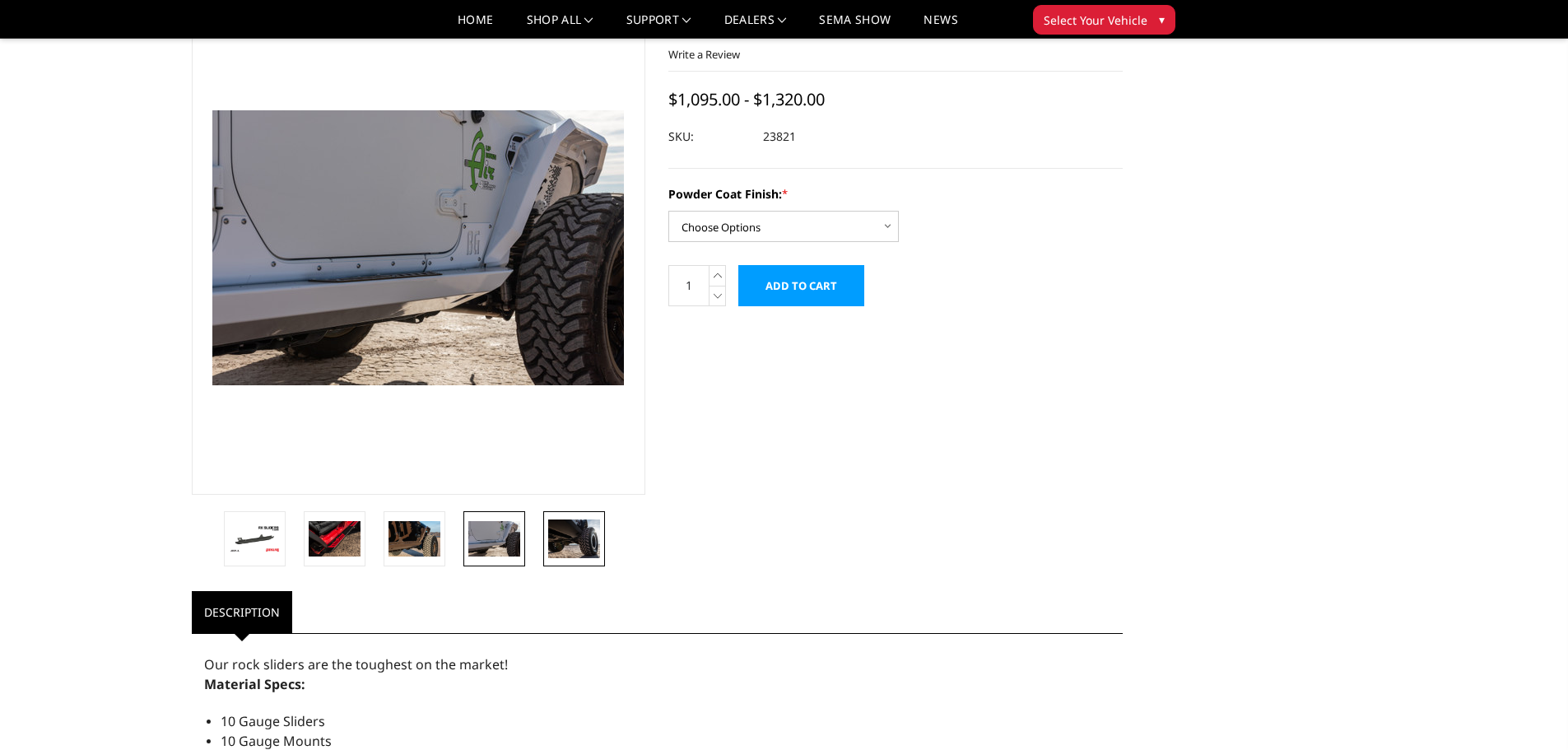
click at [566, 544] on img at bounding box center [574, 539] width 52 height 39
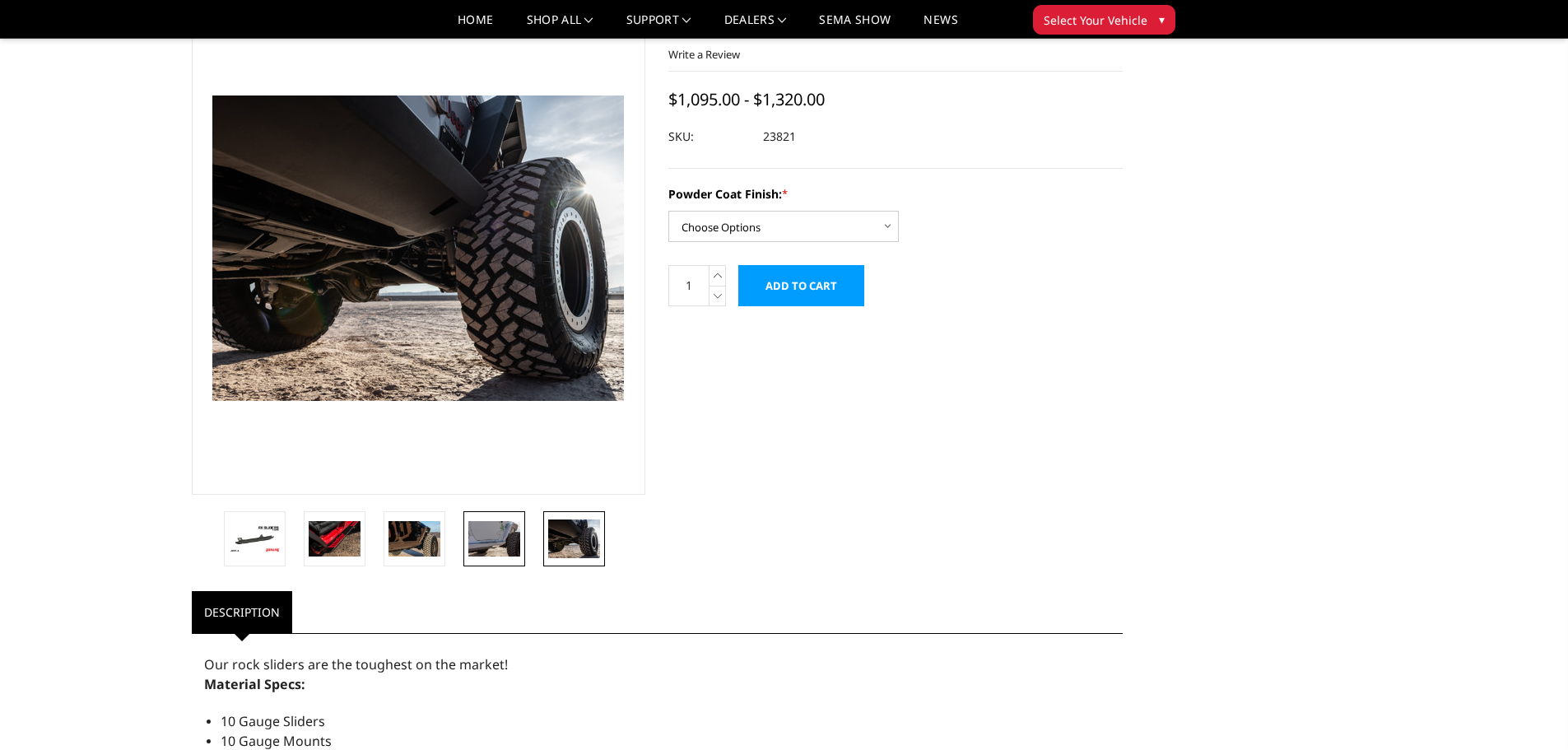
click at [516, 543] on img at bounding box center [494, 538] width 52 height 34
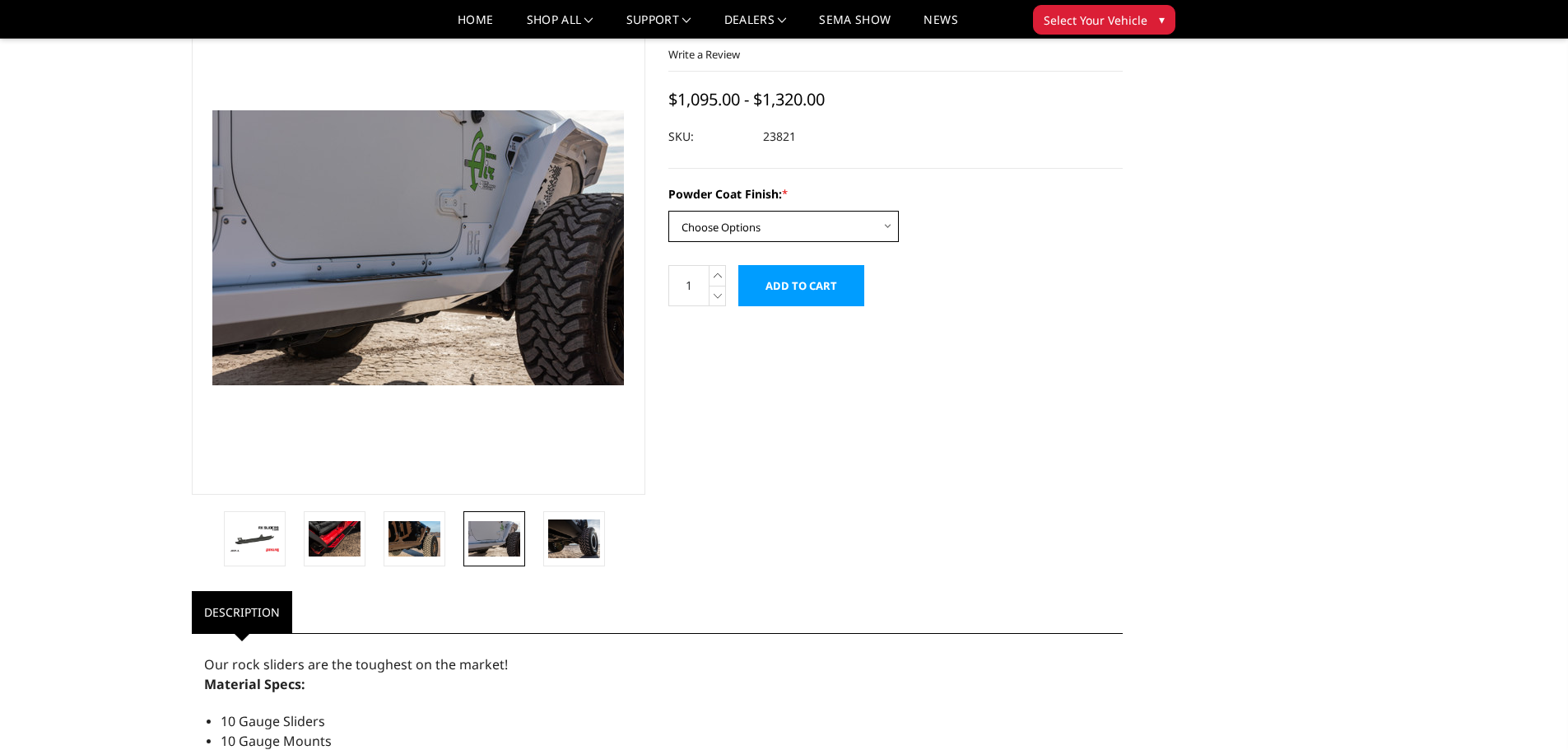
click at [795, 221] on select "Choose Options Bare Metal Textured Black Powder Coat" at bounding box center [784, 227] width 230 height 31
select select "4268"
click at [669, 211] on select "Choose Options Bare Metal Textured Black Powder Coat" at bounding box center [784, 227] width 230 height 31
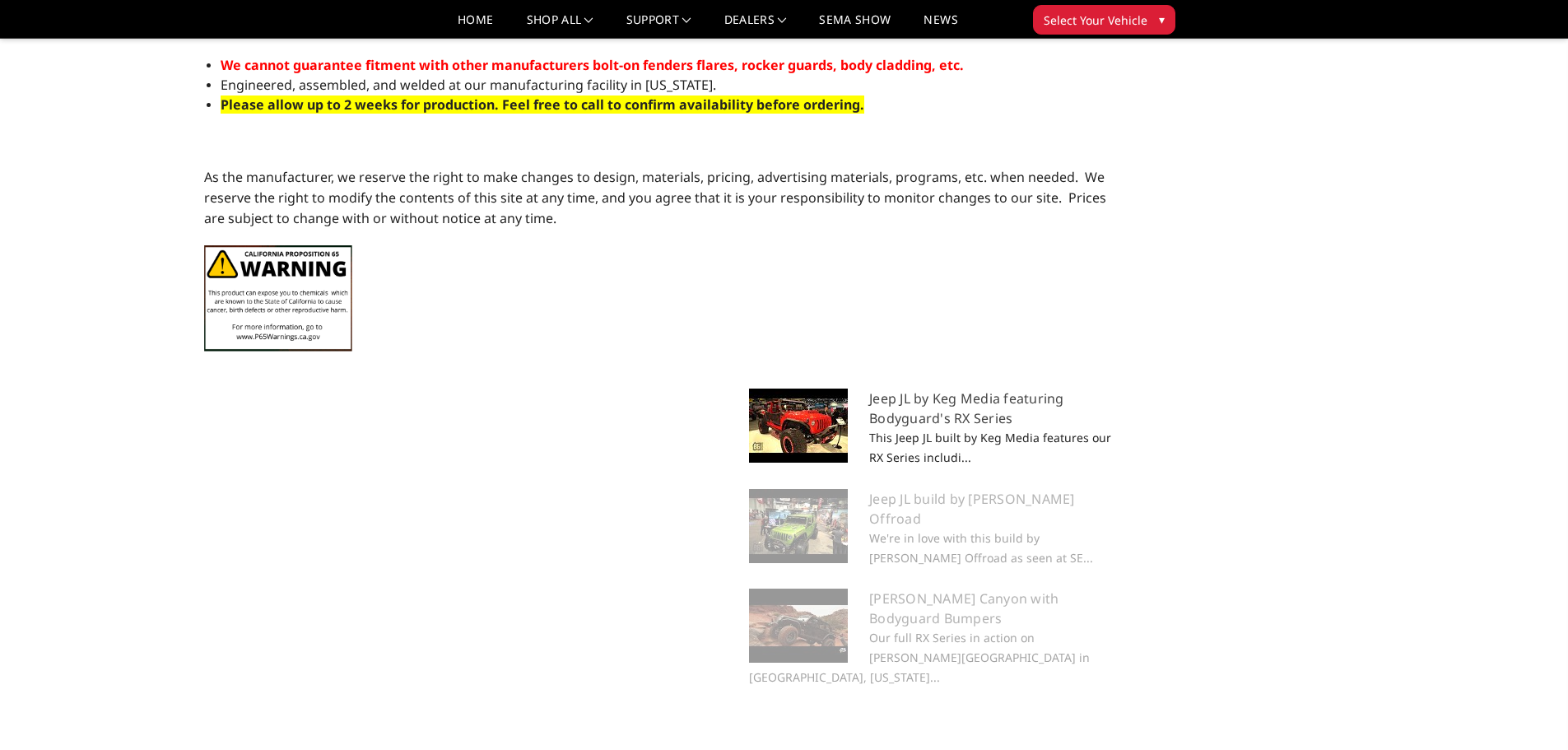
scroll to position [1152, 0]
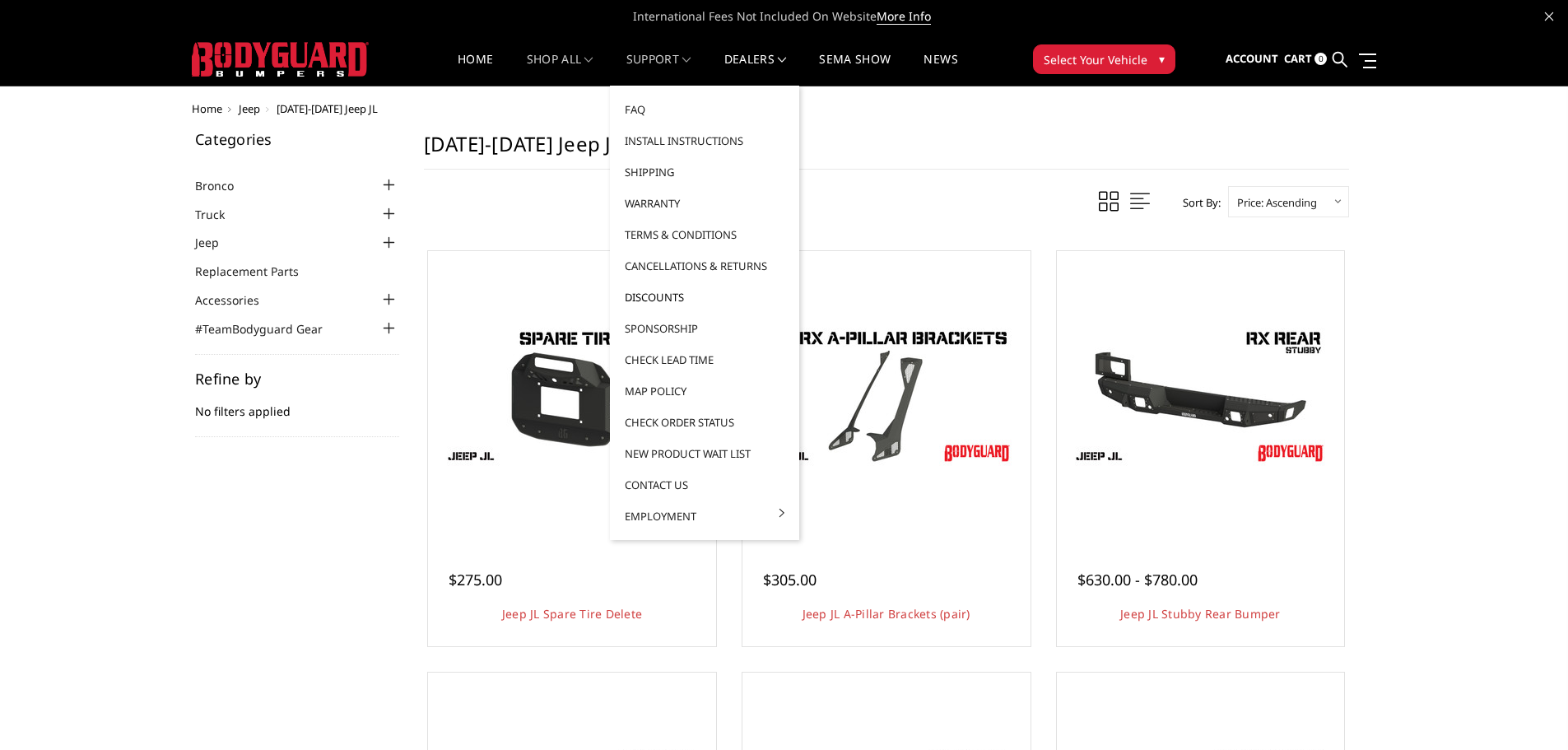
click at [665, 302] on link "Discounts" at bounding box center [705, 297] width 176 height 31
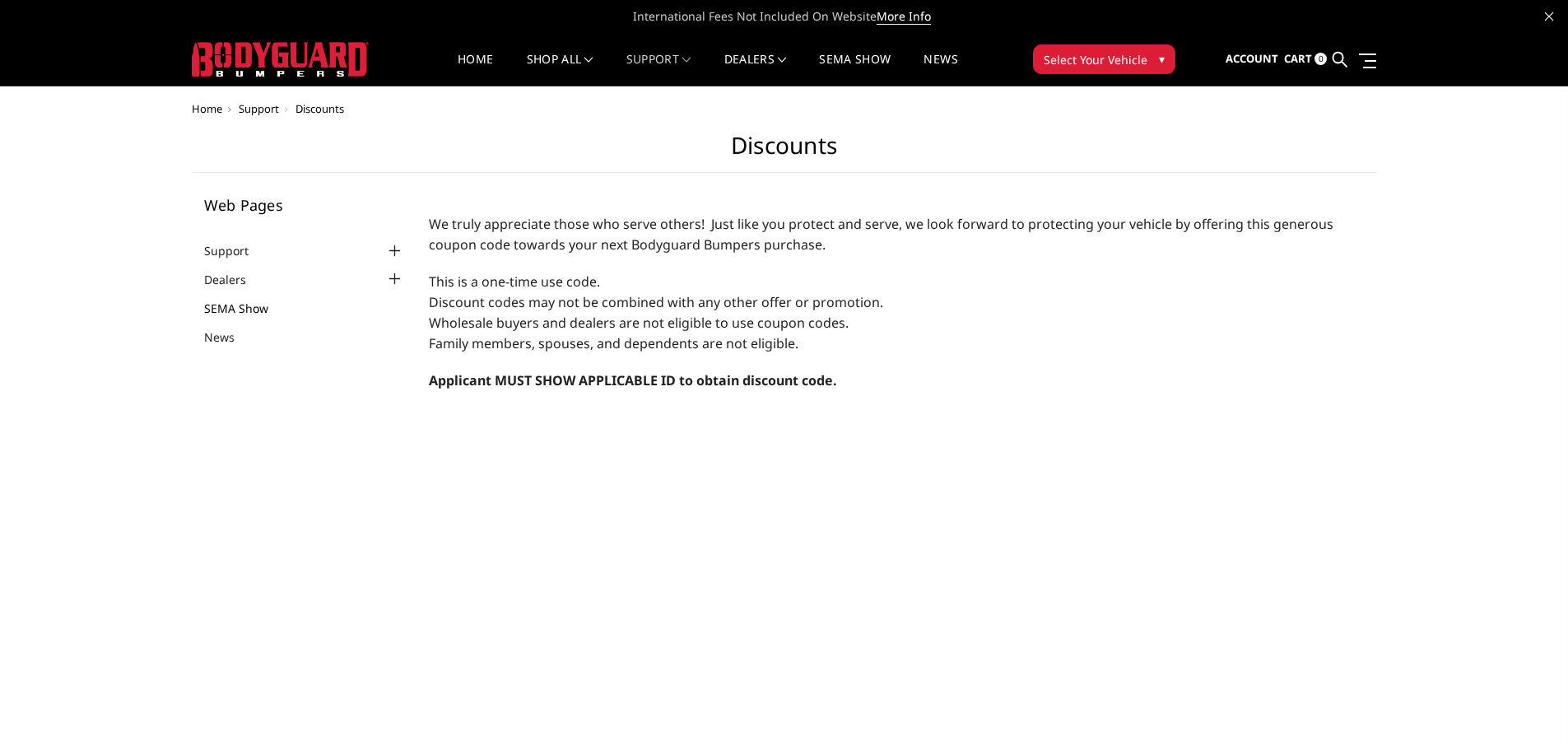
click at [253, 309] on link "SEMA Show" at bounding box center [246, 309] width 85 height 18
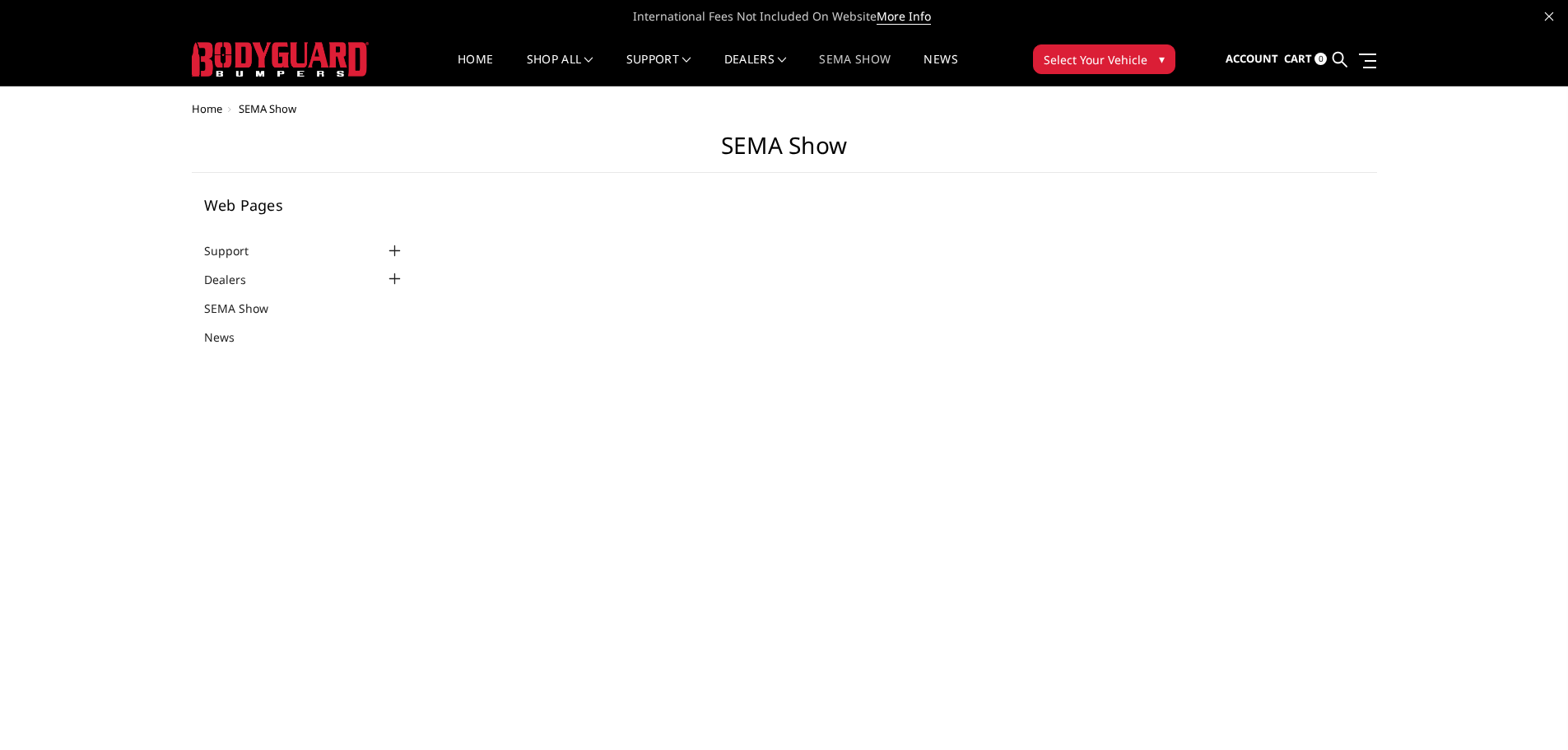
select select "US"
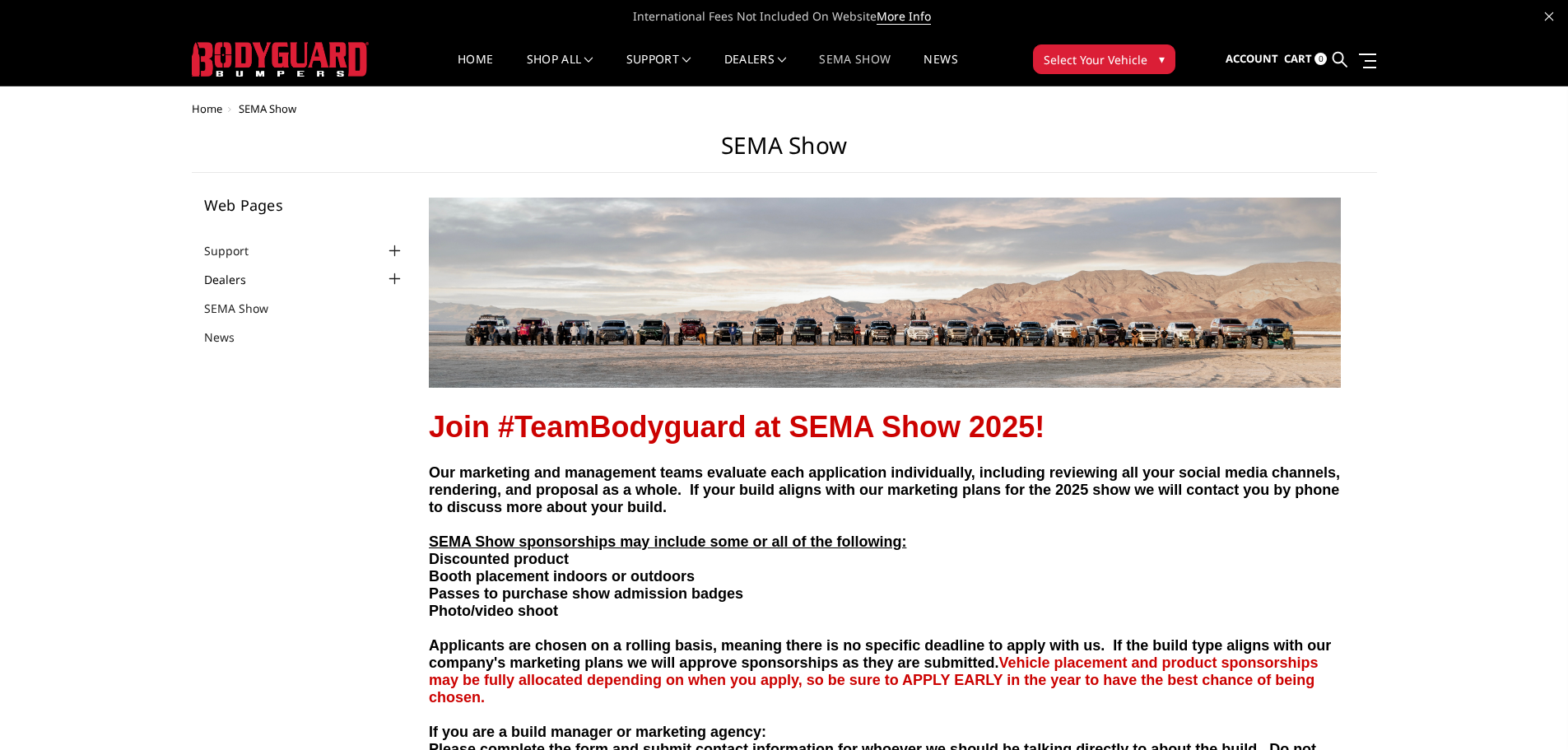
click at [228, 280] on link "Dealers" at bounding box center [235, 279] width 62 height 18
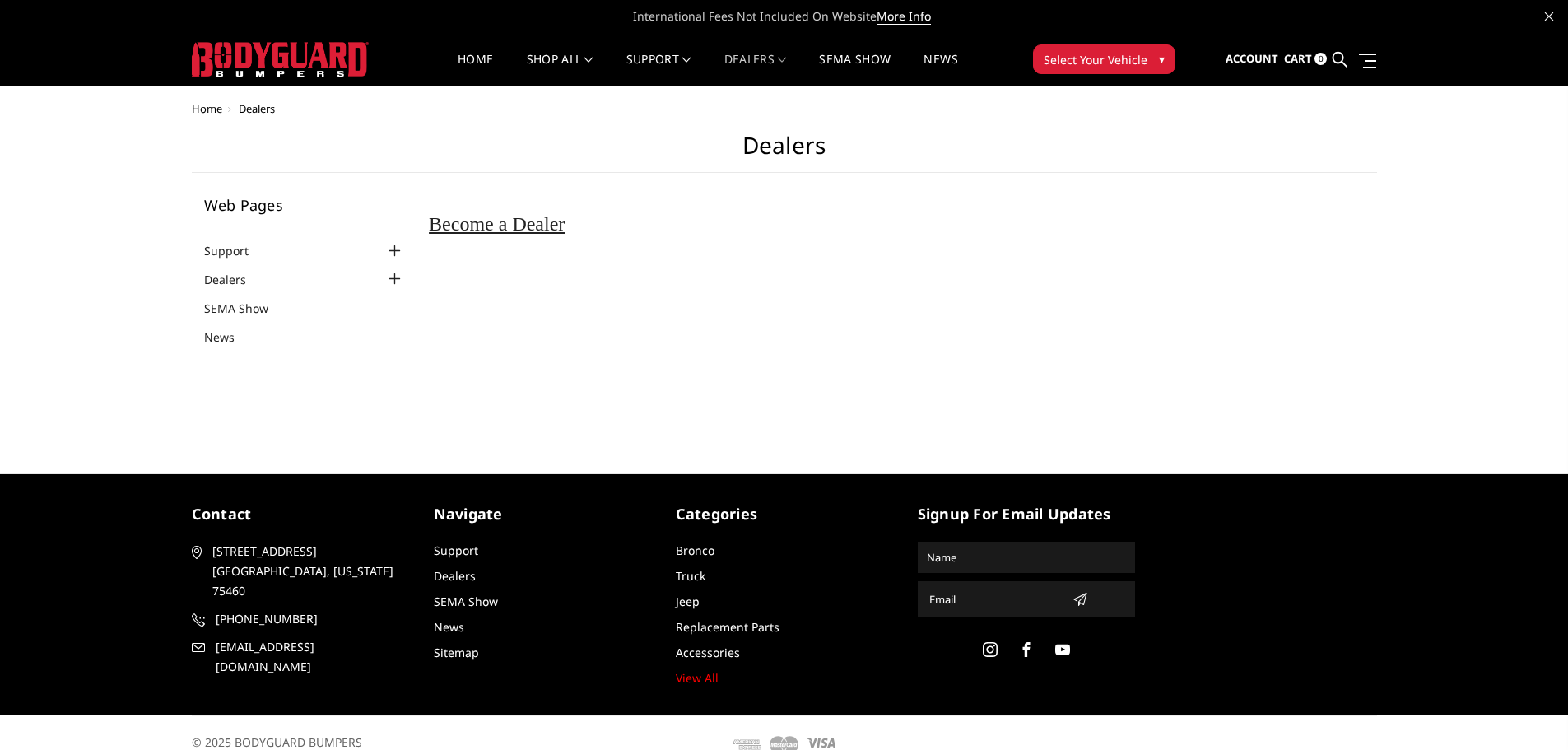
click at [399, 276] on div at bounding box center [394, 279] width 20 height 20
click at [474, 59] on link "Home" at bounding box center [475, 69] width 35 height 32
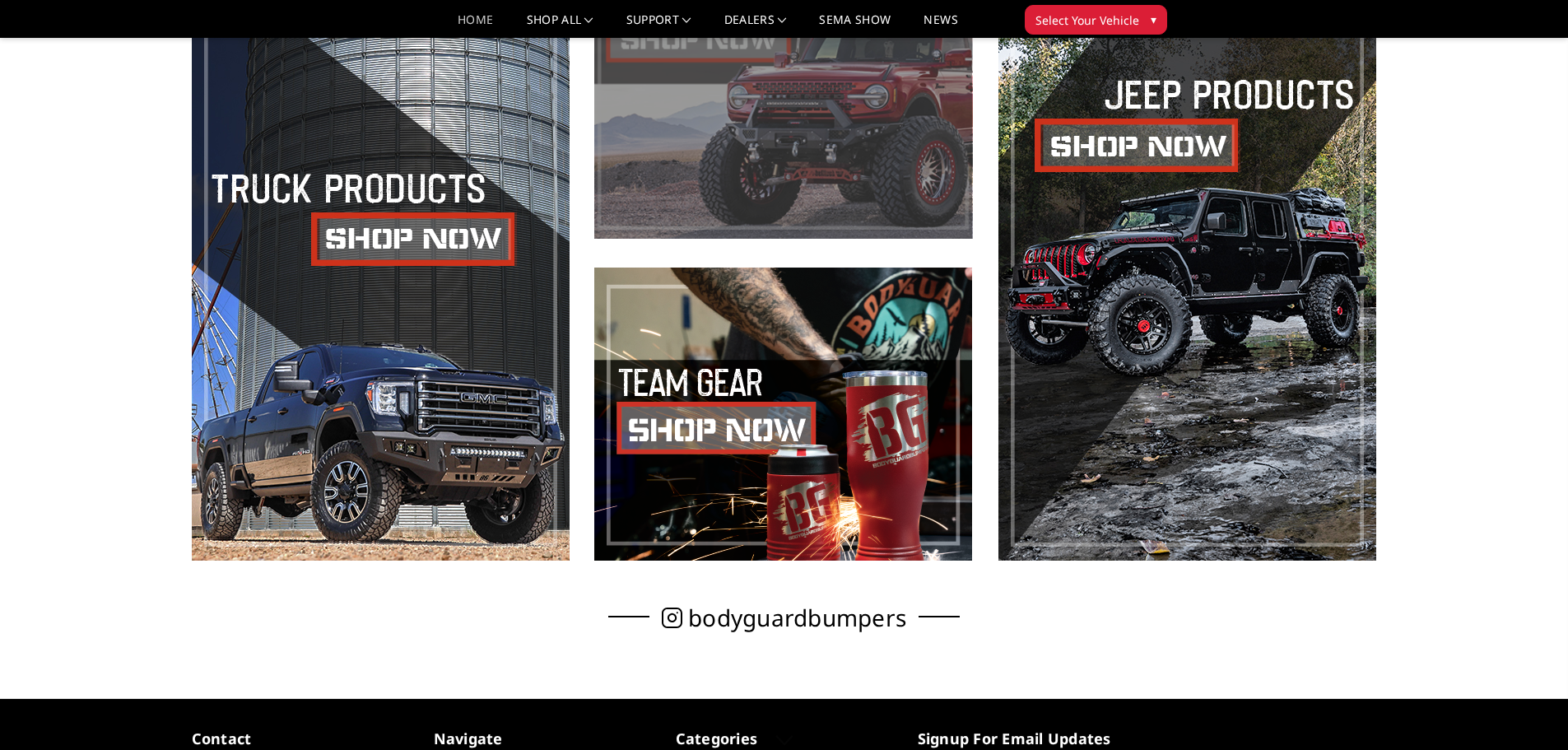
scroll to position [1161, 0]
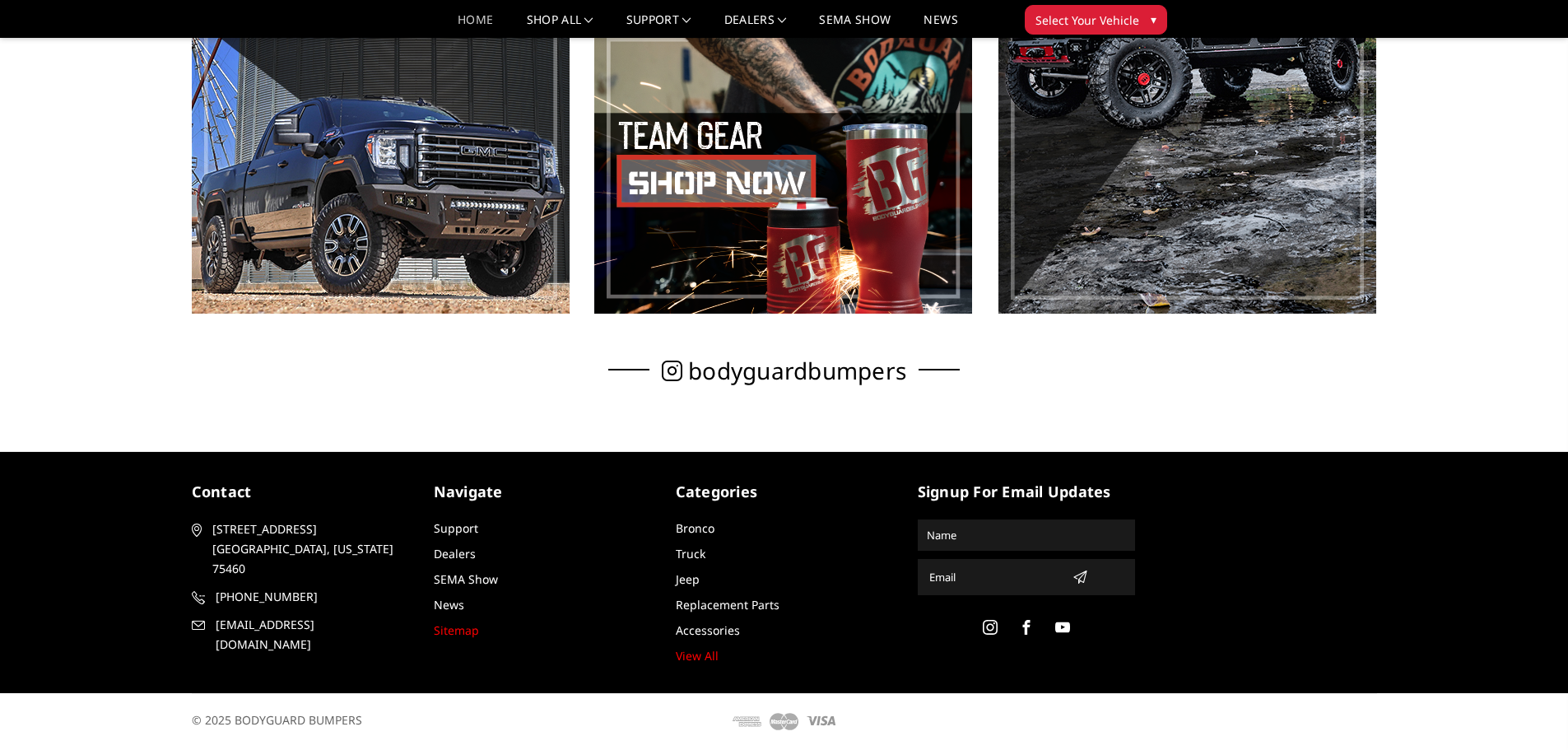
click at [465, 635] on link "Sitemap" at bounding box center [456, 630] width 45 height 16
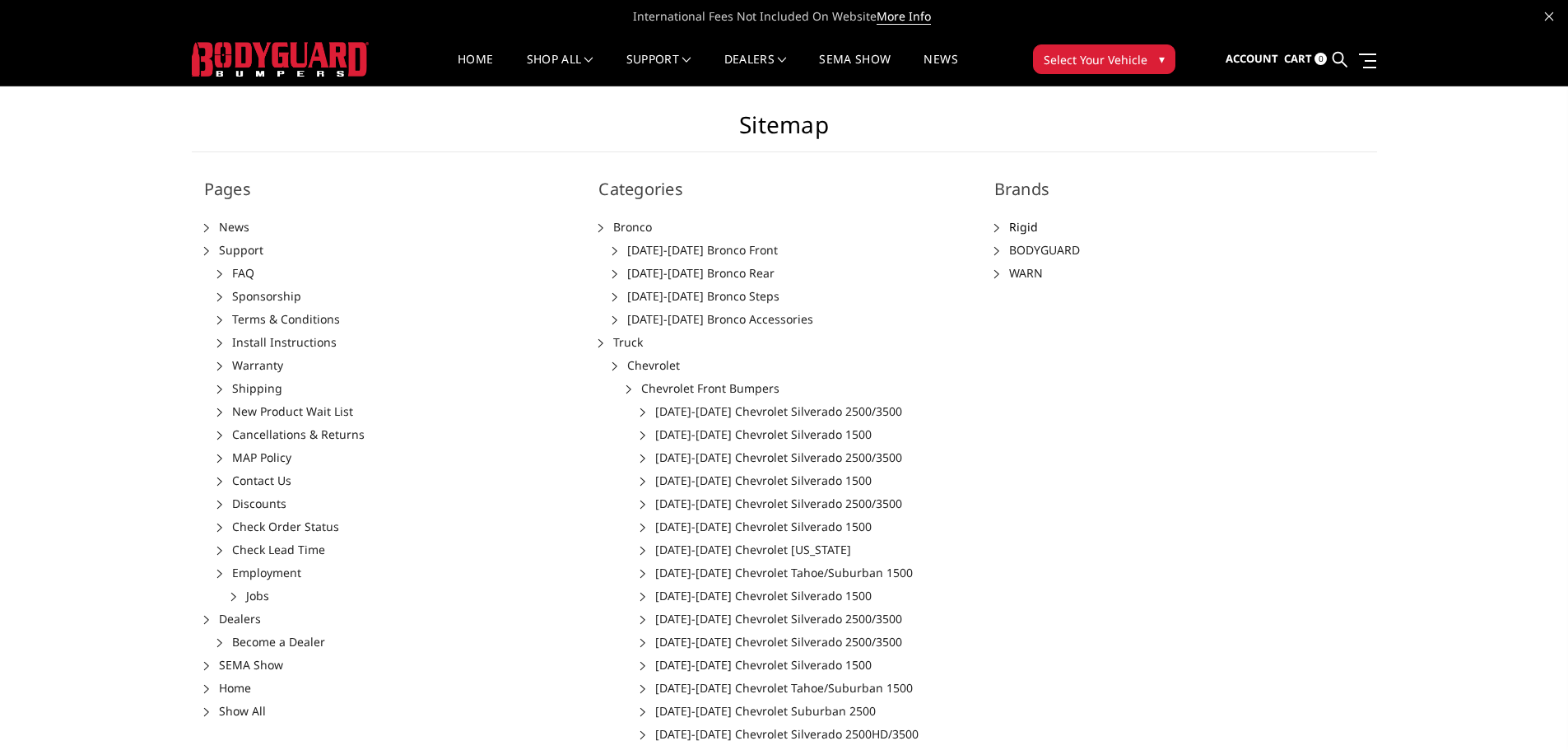
click at [1022, 228] on link "Rigid" at bounding box center [1024, 227] width 29 height 16
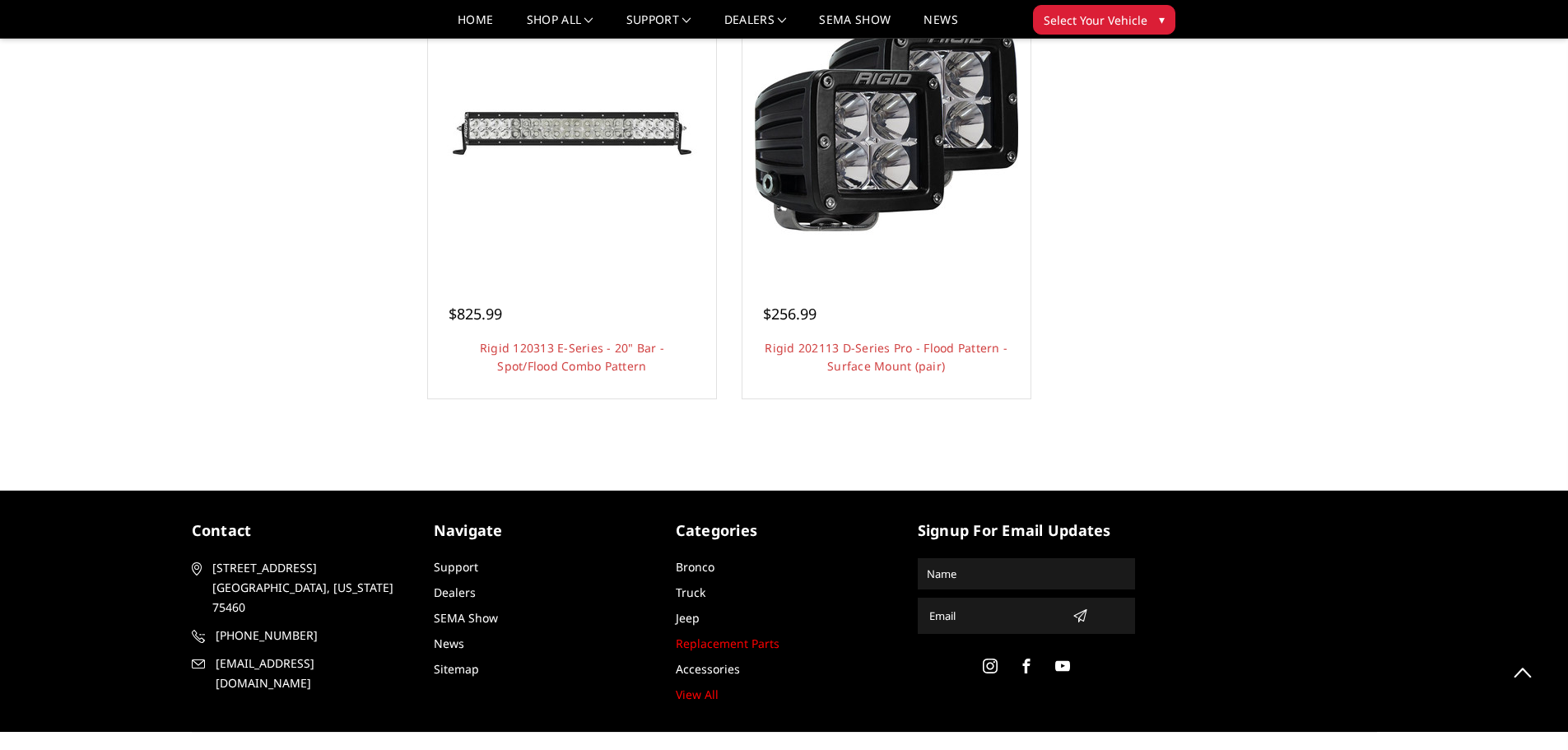
scroll to position [1564, 0]
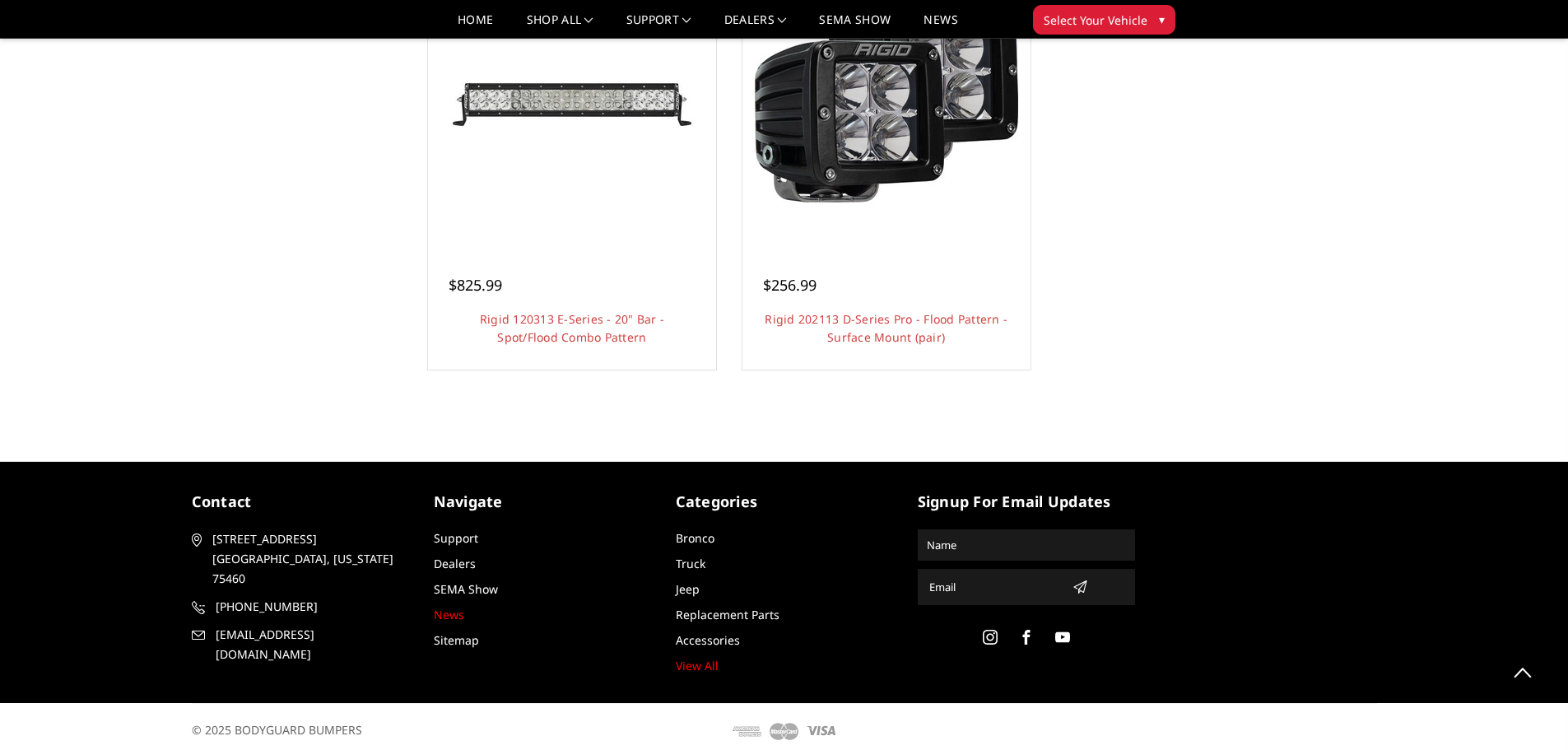
click at [456, 611] on link "News" at bounding box center [448, 614] width 30 height 16
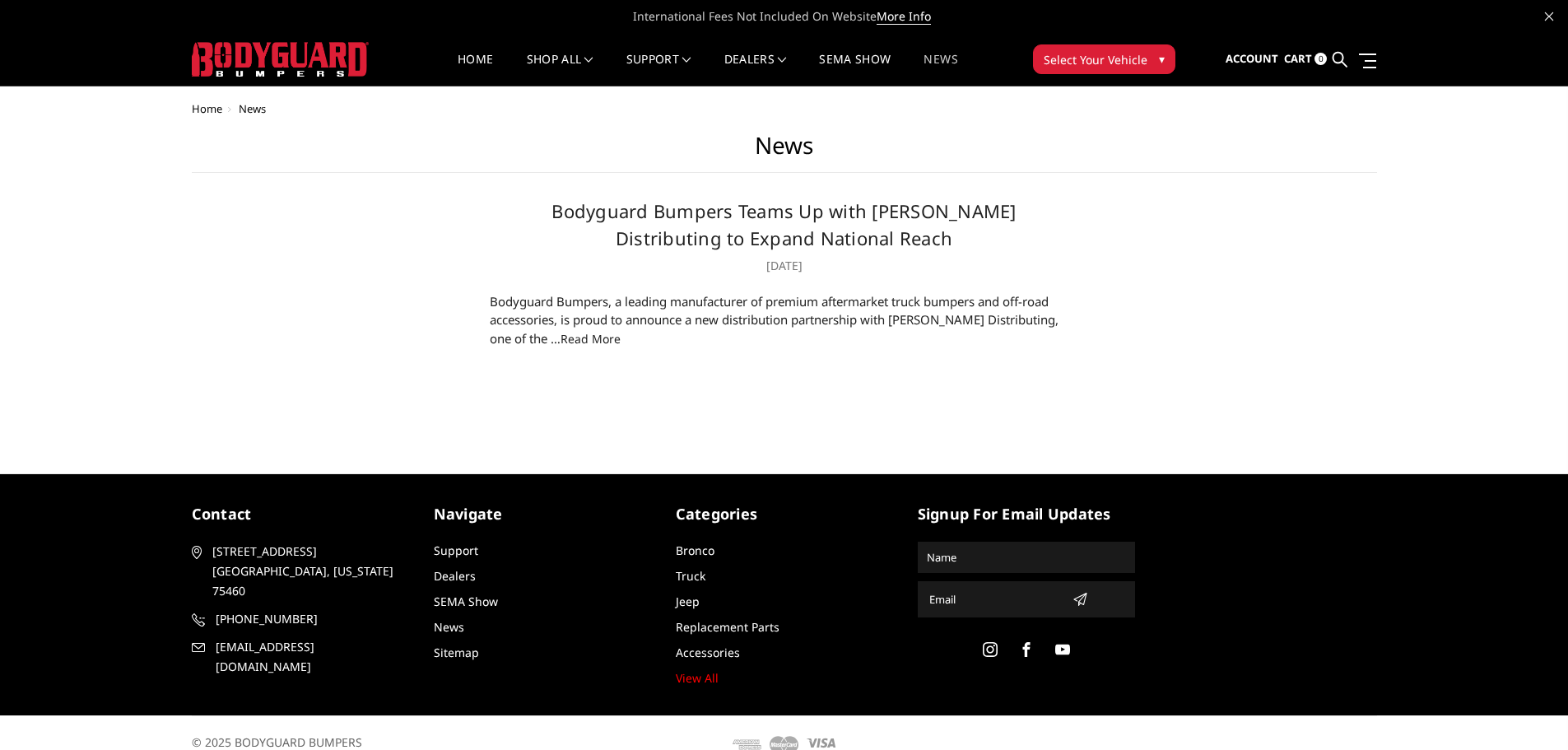
click at [560, 343] on link "read more" at bounding box center [591, 339] width 61 height 16
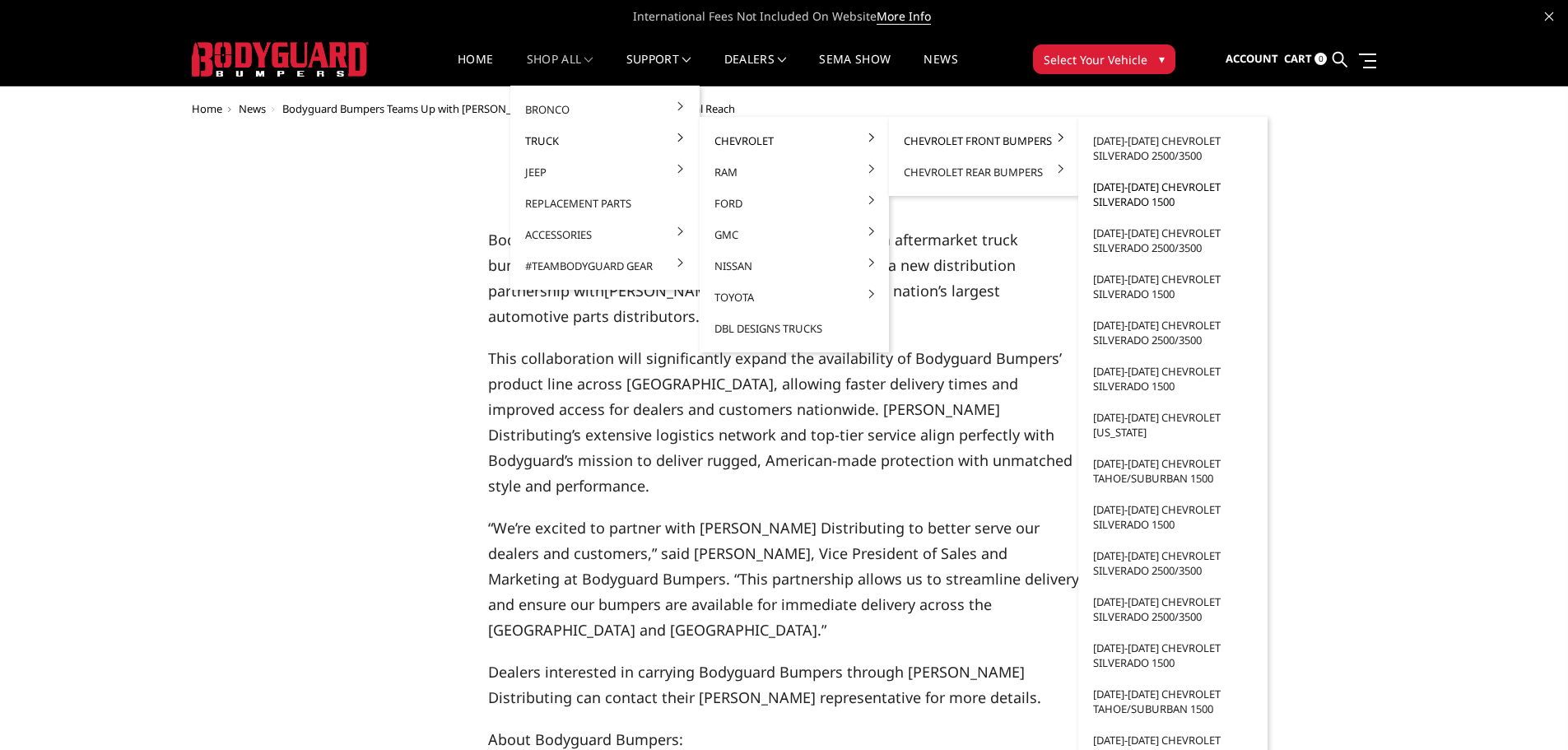
click at [1150, 188] on link "[DATE]-[DATE] Chevrolet Silverado 1500" at bounding box center [1173, 193] width 176 height 46
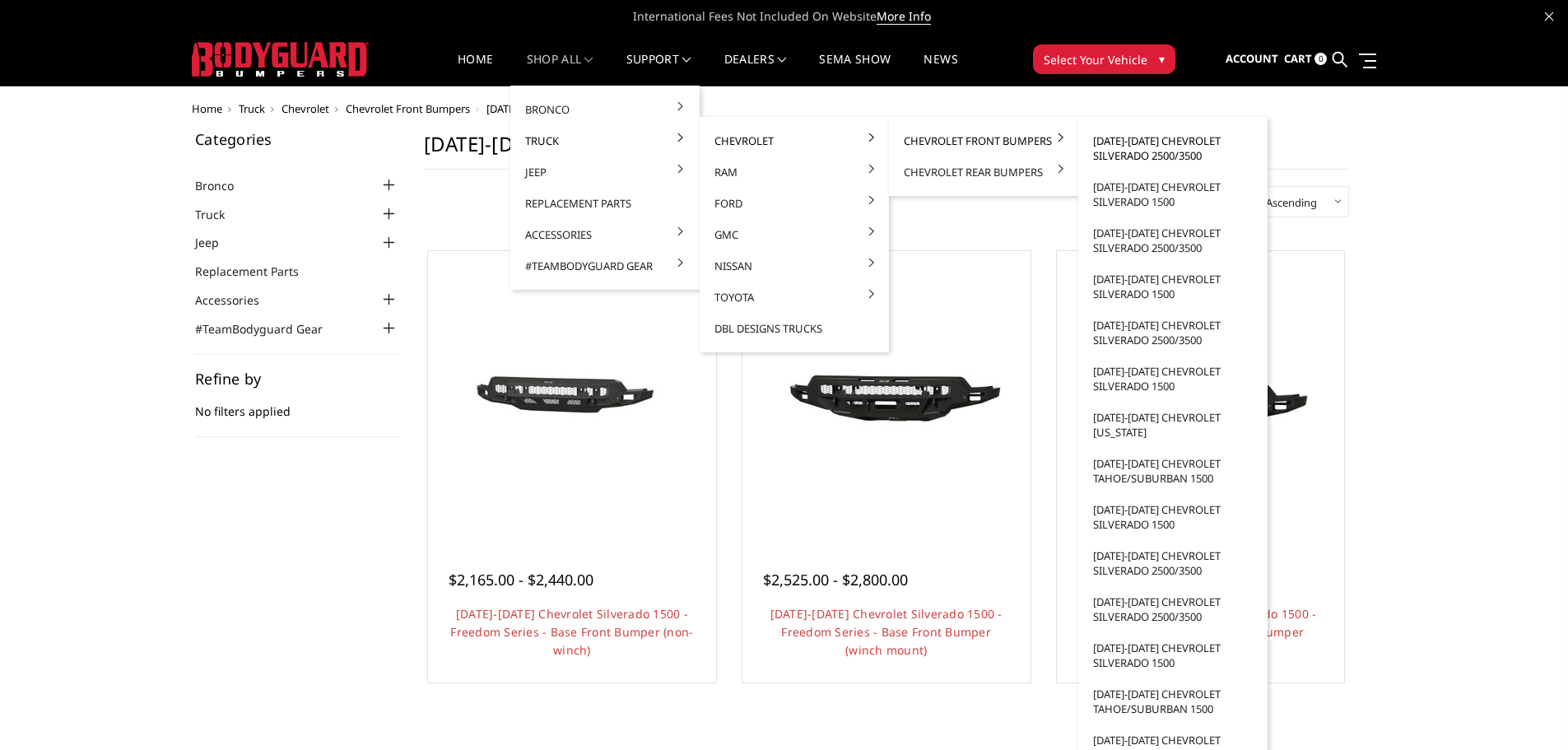
click at [1173, 155] on link "[DATE]-[DATE] Chevrolet Silverado 2500/3500" at bounding box center [1173, 147] width 176 height 46
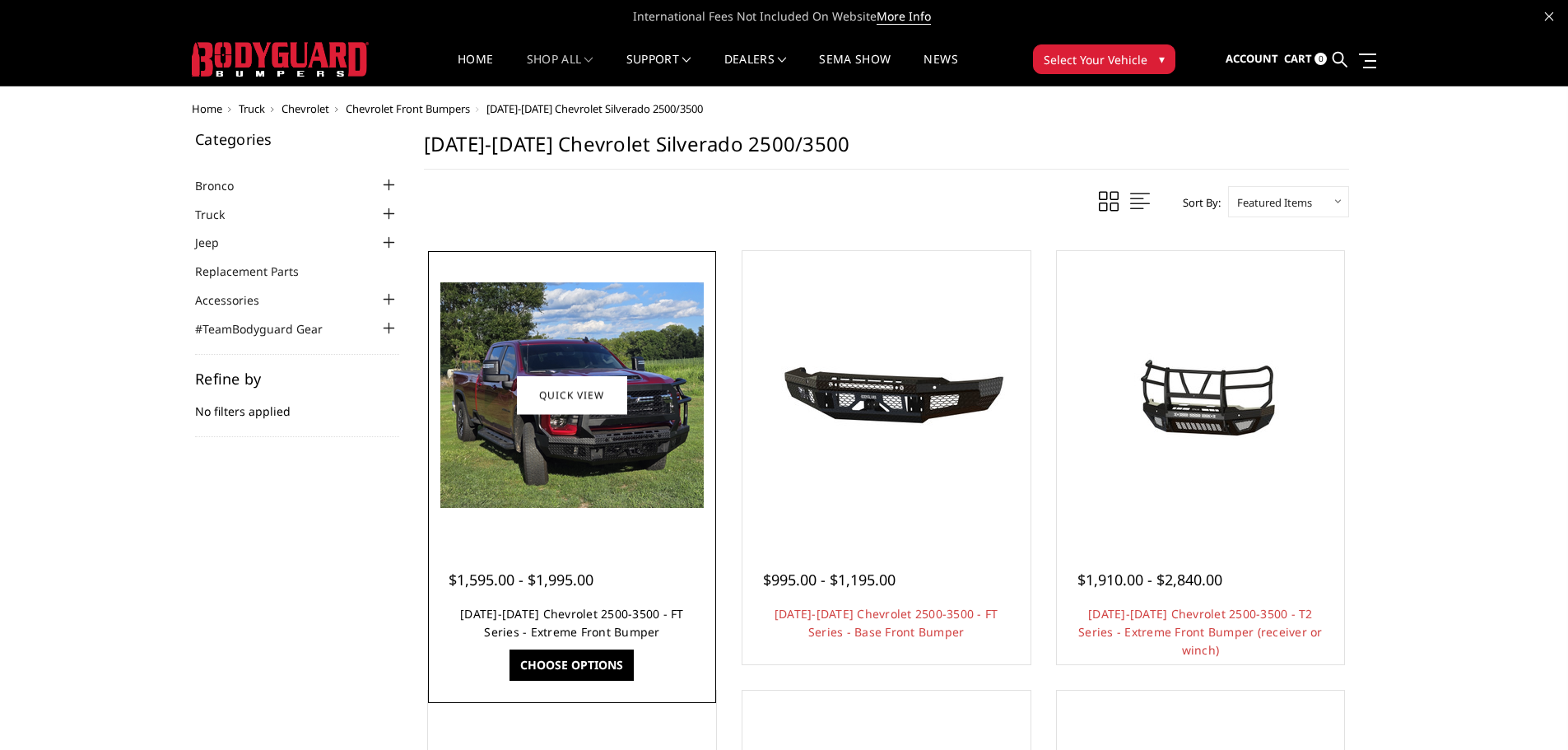
click at [550, 620] on link "[DATE]-[DATE] Chevrolet 2500-3500 - FT Series - Extreme Front Bumper" at bounding box center [571, 623] width 224 height 34
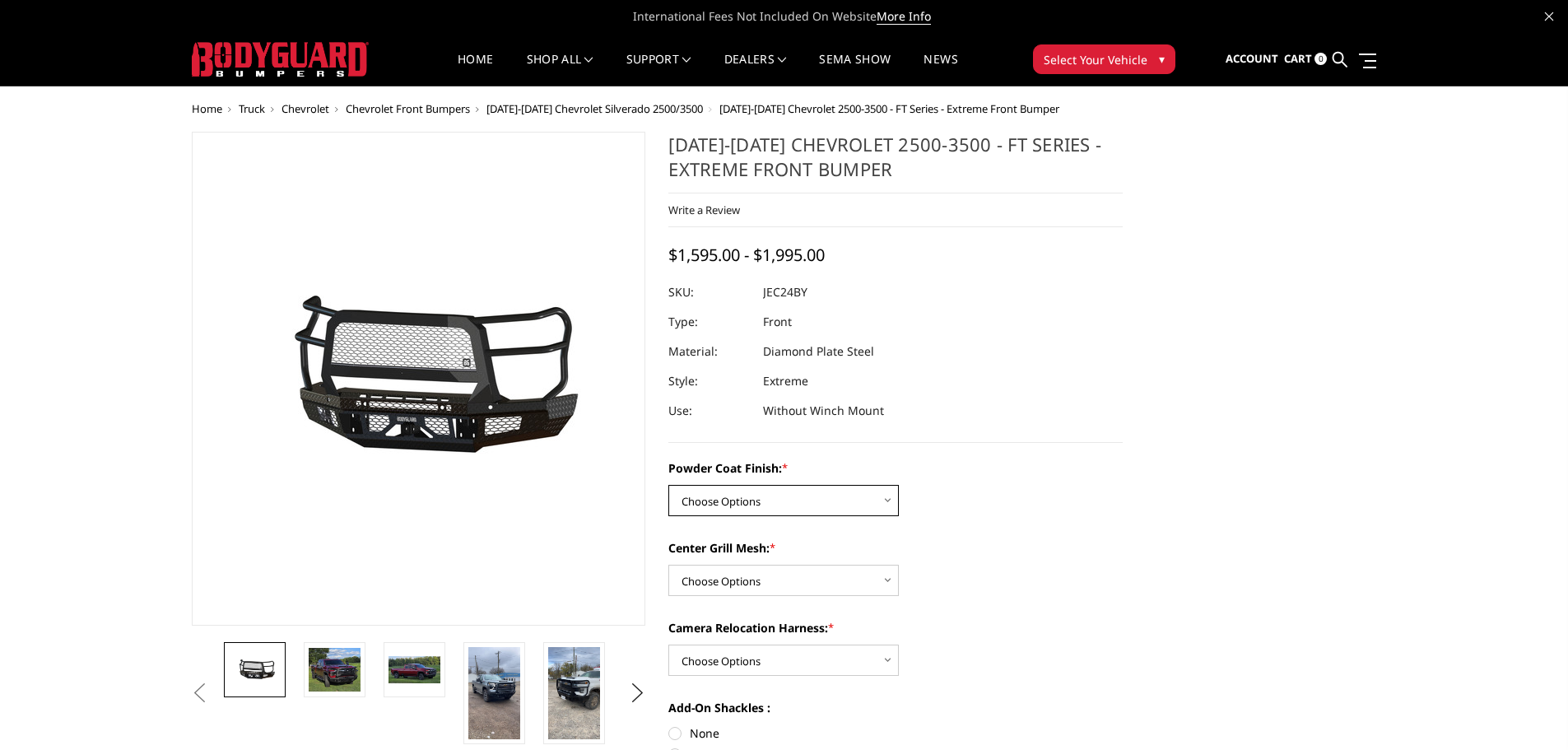
click at [753, 492] on select "Choose Options Bare Metal Gloss Black Powder Coat Textured Black Powder Coat" at bounding box center [784, 501] width 230 height 31
click at [669, 485] on select "Choose Options Bare Metal Gloss Black Powder Coat Textured Black Powder Coat" at bounding box center [784, 501] width 230 height 31
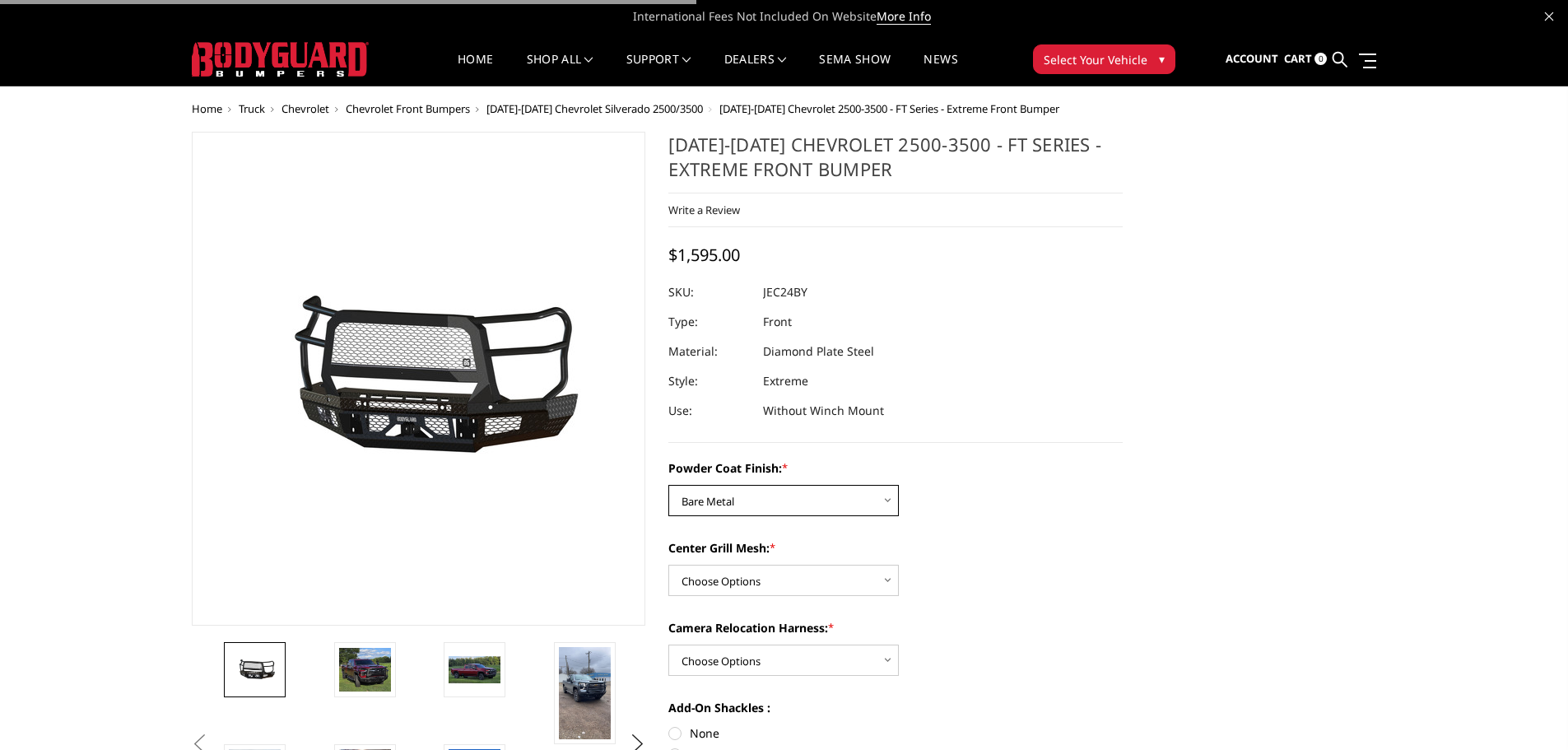
scroll to position [82, 0]
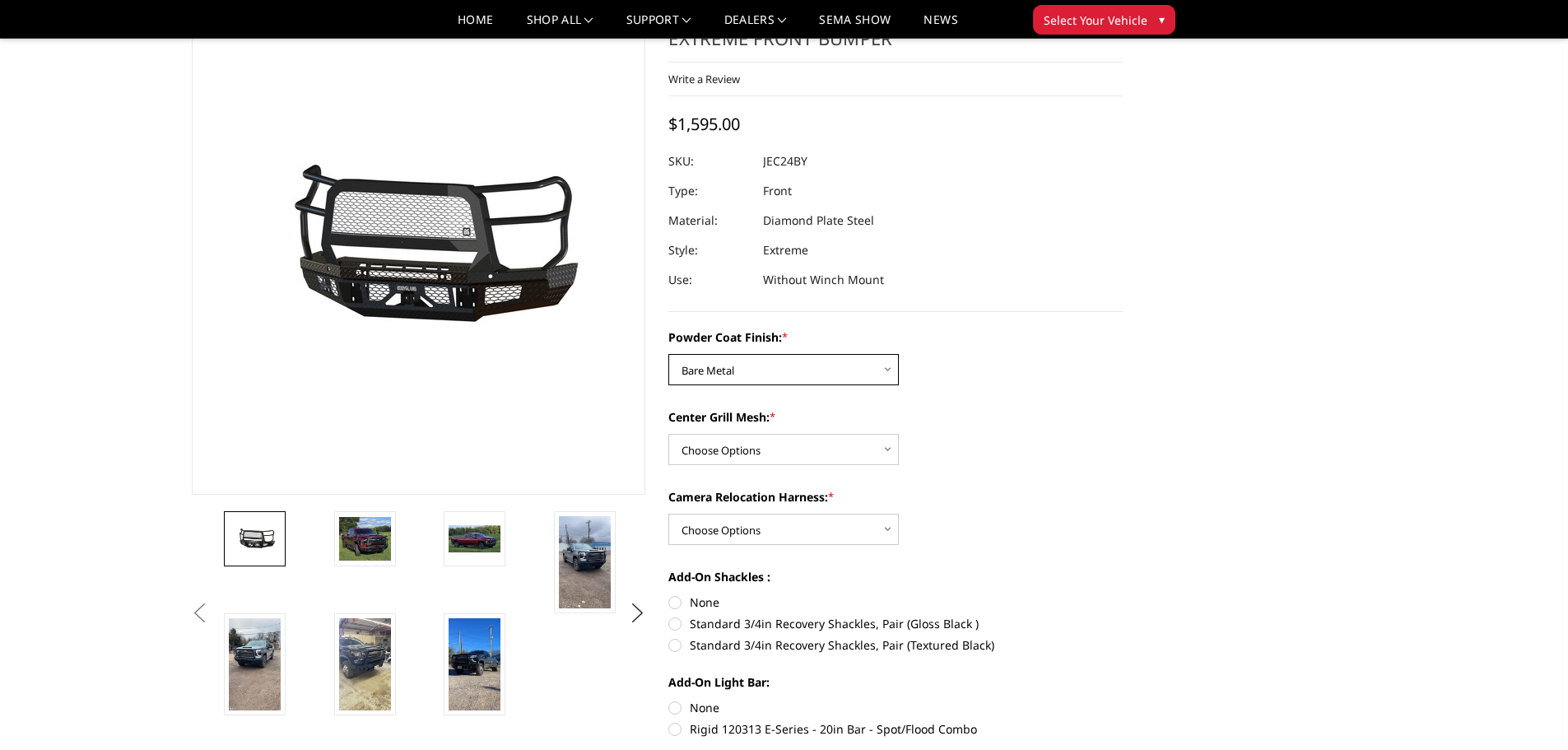
click at [810, 372] on select "Choose Options Bare Metal Gloss Black Powder Coat Textured Black Powder Coat" at bounding box center [784, 370] width 230 height 31
click at [669, 354] on select "Choose Options Bare Metal Gloss Black Powder Coat Textured Black Powder Coat" at bounding box center [784, 370] width 230 height 31
drag, startPoint x: 785, startPoint y: 365, endPoint x: 785, endPoint y: 378, distance: 13.0
click at [785, 365] on select "Choose Options Bare Metal Gloss Black Powder Coat Textured Black Powder Coat" at bounding box center [784, 370] width 230 height 31
select select "3279"
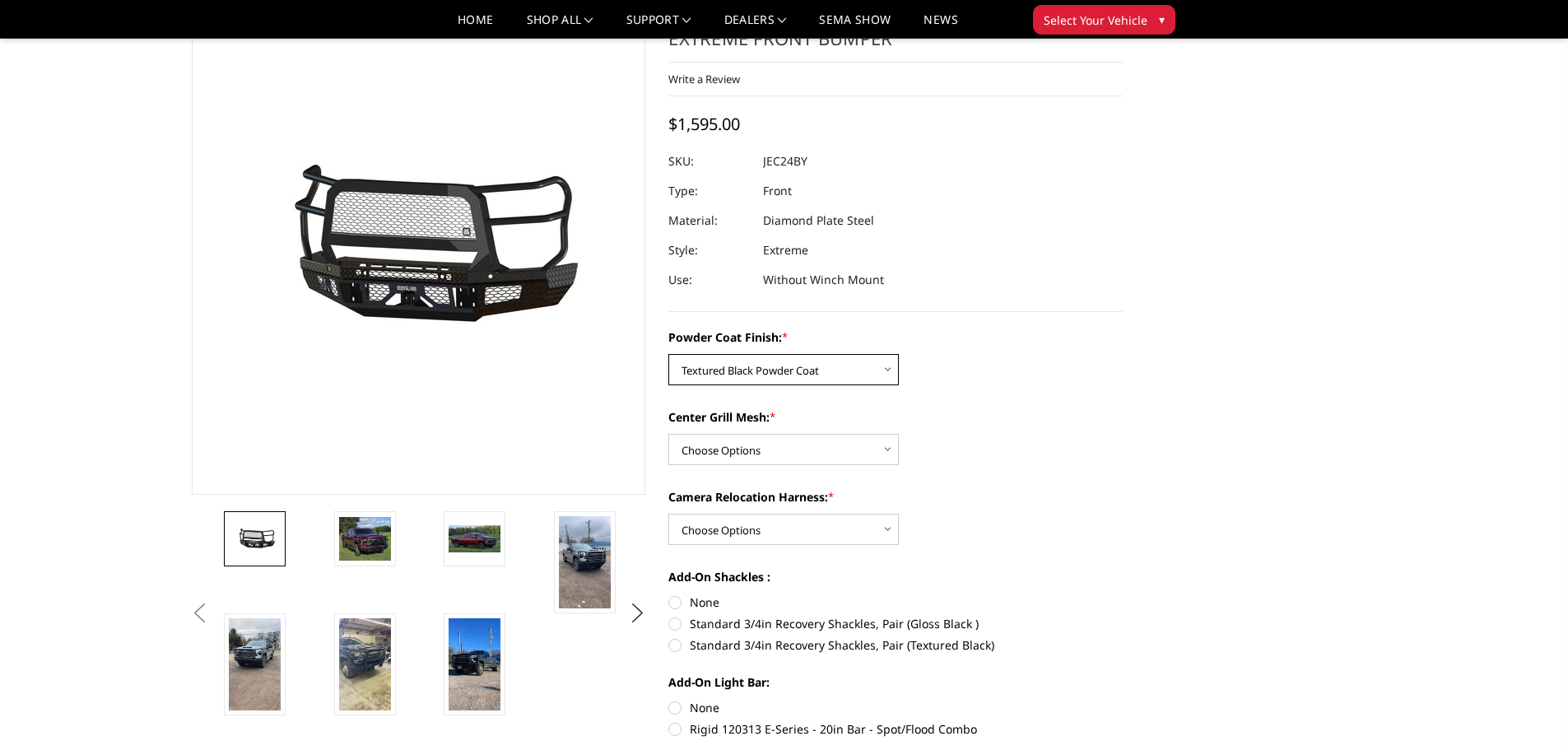
click at [669, 354] on select "Choose Options Bare Metal Gloss Black Powder Coat Textured Black Powder Coat" at bounding box center [784, 370] width 230 height 31
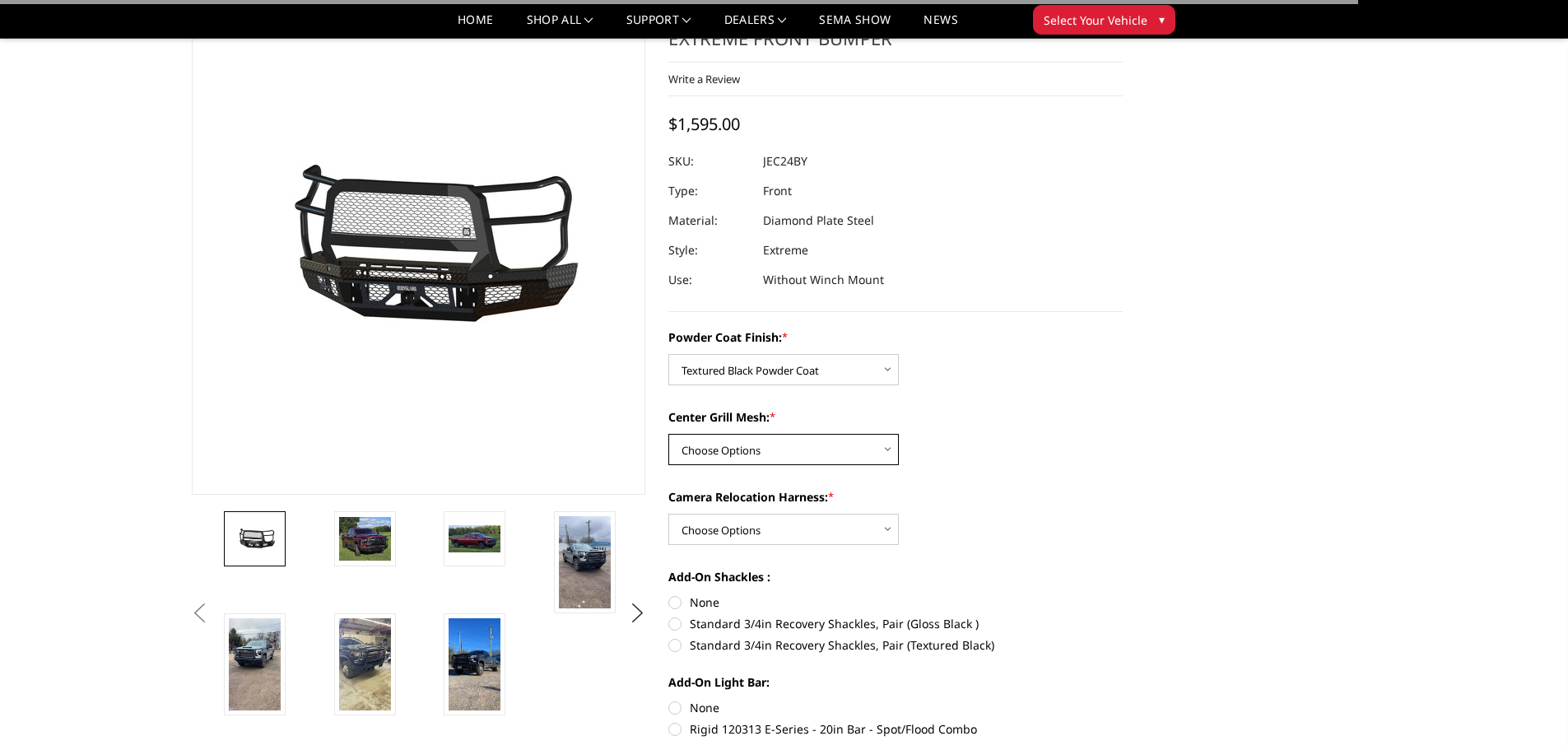
click at [768, 449] on select "Choose Options WITH Expanded Metal in Center Grill WITHOUT Expanded Metal in Ce…" at bounding box center [784, 449] width 230 height 31
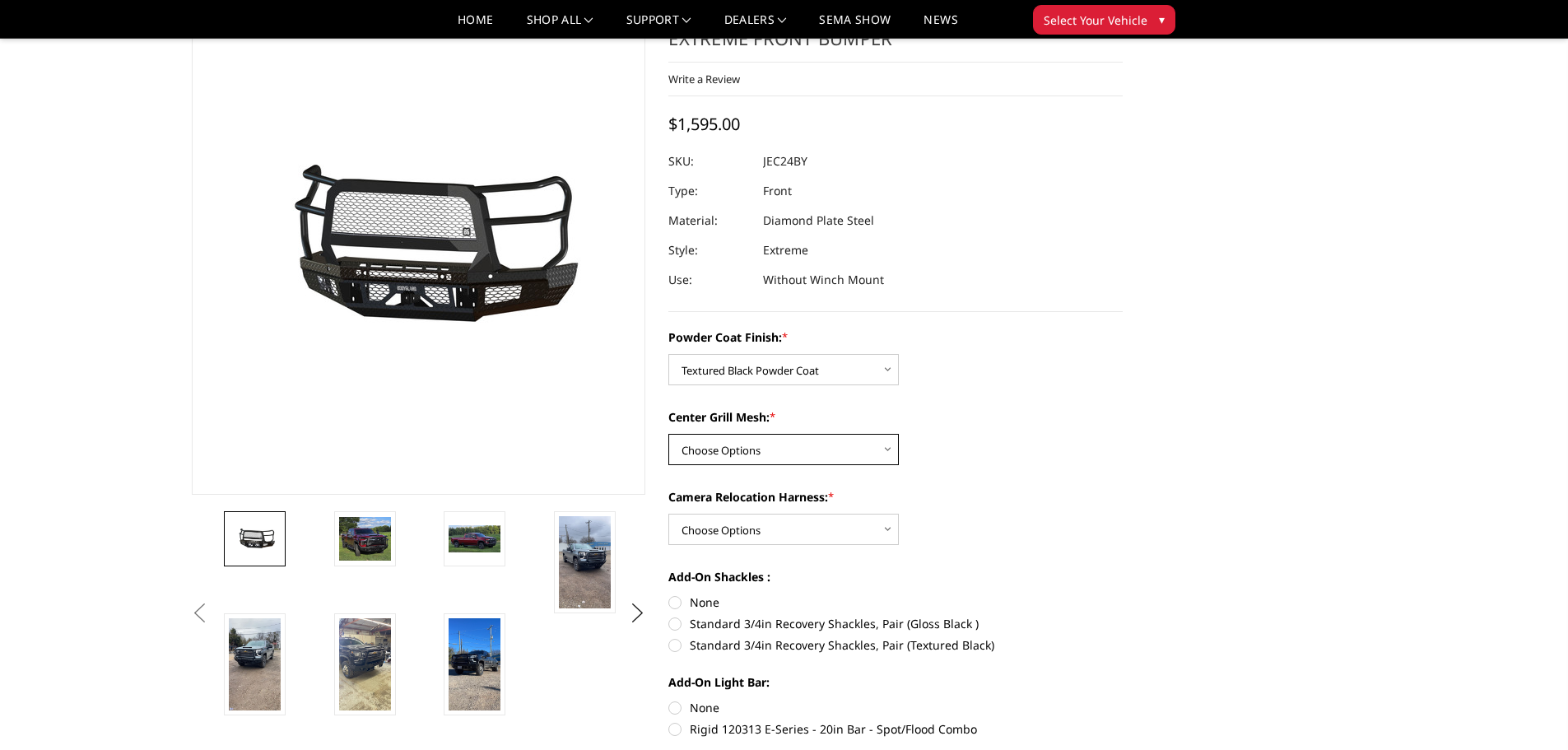
select select "3280"
click at [669, 434] on select "Choose Options WITH Expanded Metal in Center Grill WITHOUT Expanded Metal in Ce…" at bounding box center [784, 449] width 230 height 31
click at [790, 536] on select "Choose Options WITH Camera Relocation Harness WITHOUT Camera Relocation Harness" at bounding box center [784, 529] width 230 height 31
select select "3283"
click at [669, 514] on select "Choose Options WITH Camera Relocation Harness WITHOUT Camera Relocation Harness" at bounding box center [784, 529] width 230 height 31
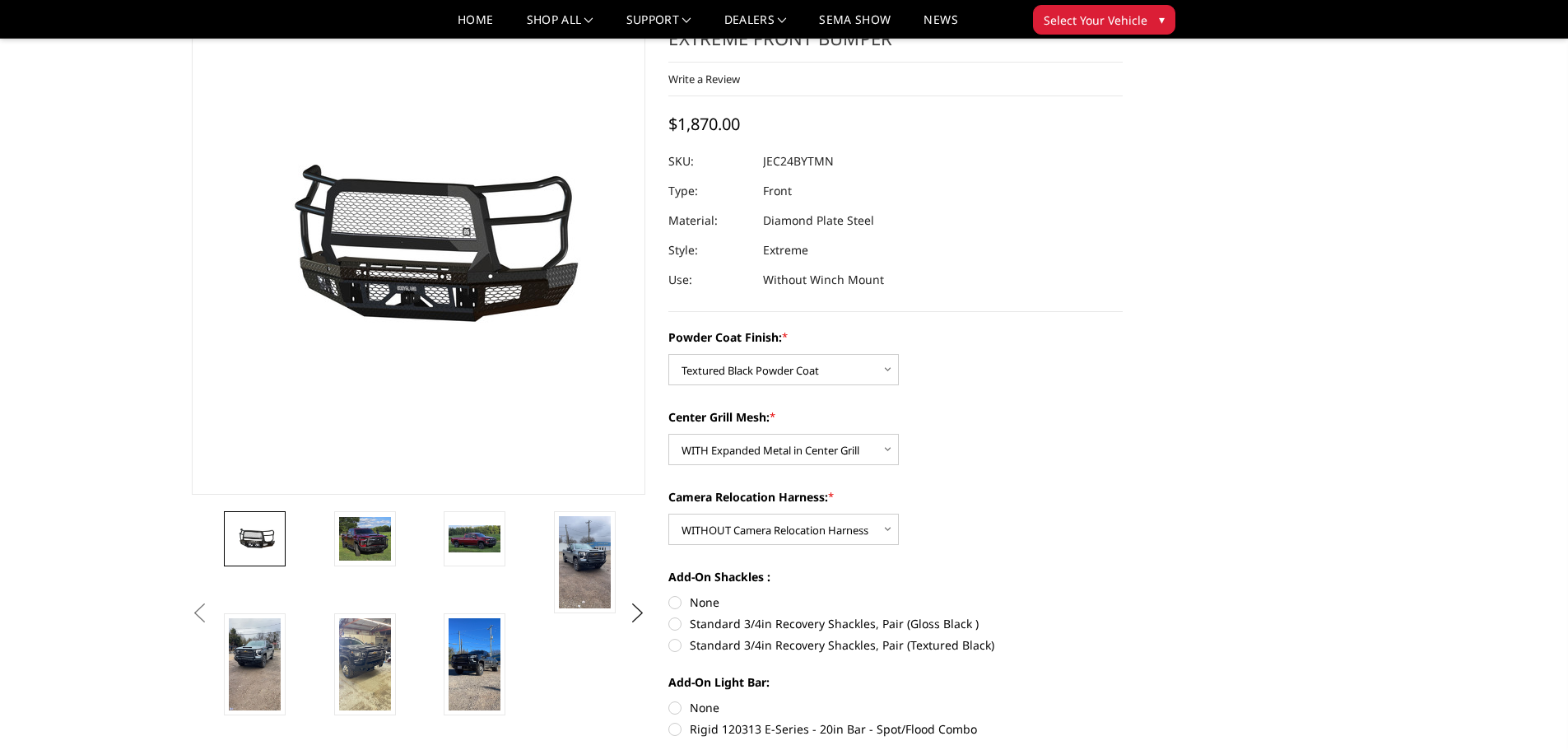
click at [677, 603] on label "None" at bounding box center [895, 603] width 454 height 18
click at [669, 595] on input "None" at bounding box center [669, 594] width 1 height 1
radio input "true"
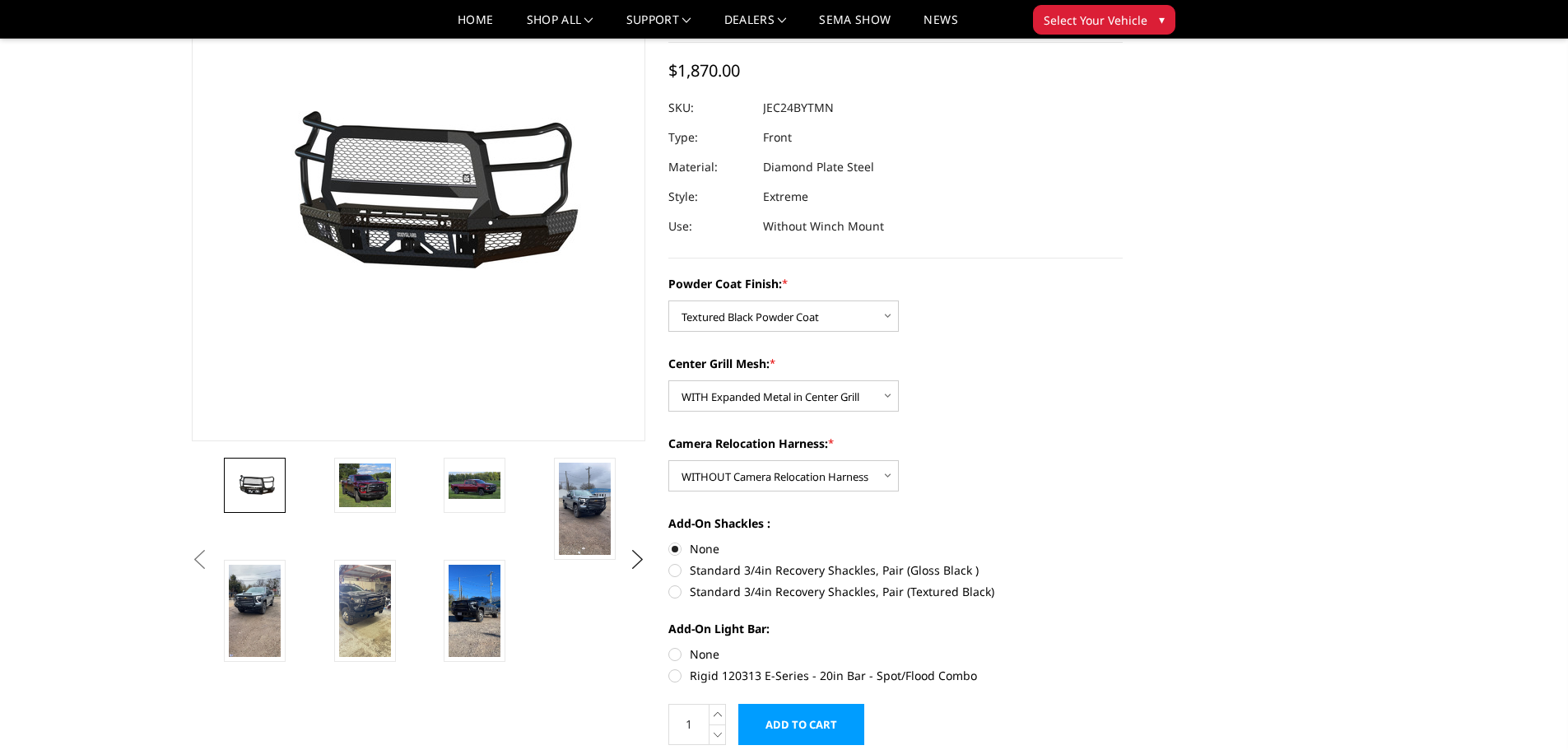
scroll to position [165, 0]
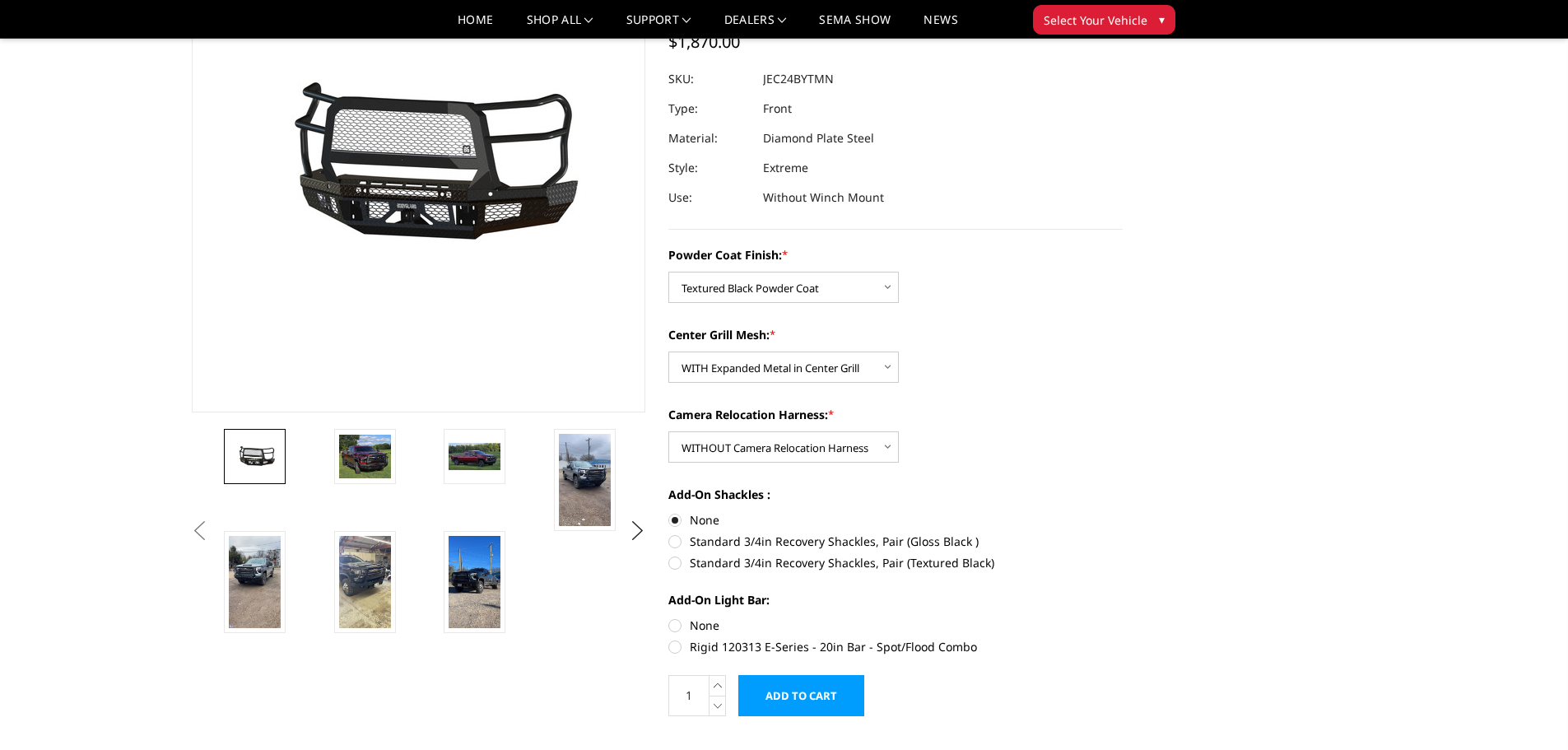
click at [678, 625] on label "None" at bounding box center [895, 626] width 454 height 18
click at [669, 617] on input "None" at bounding box center [669, 617] width 1 height 1
radio input "true"
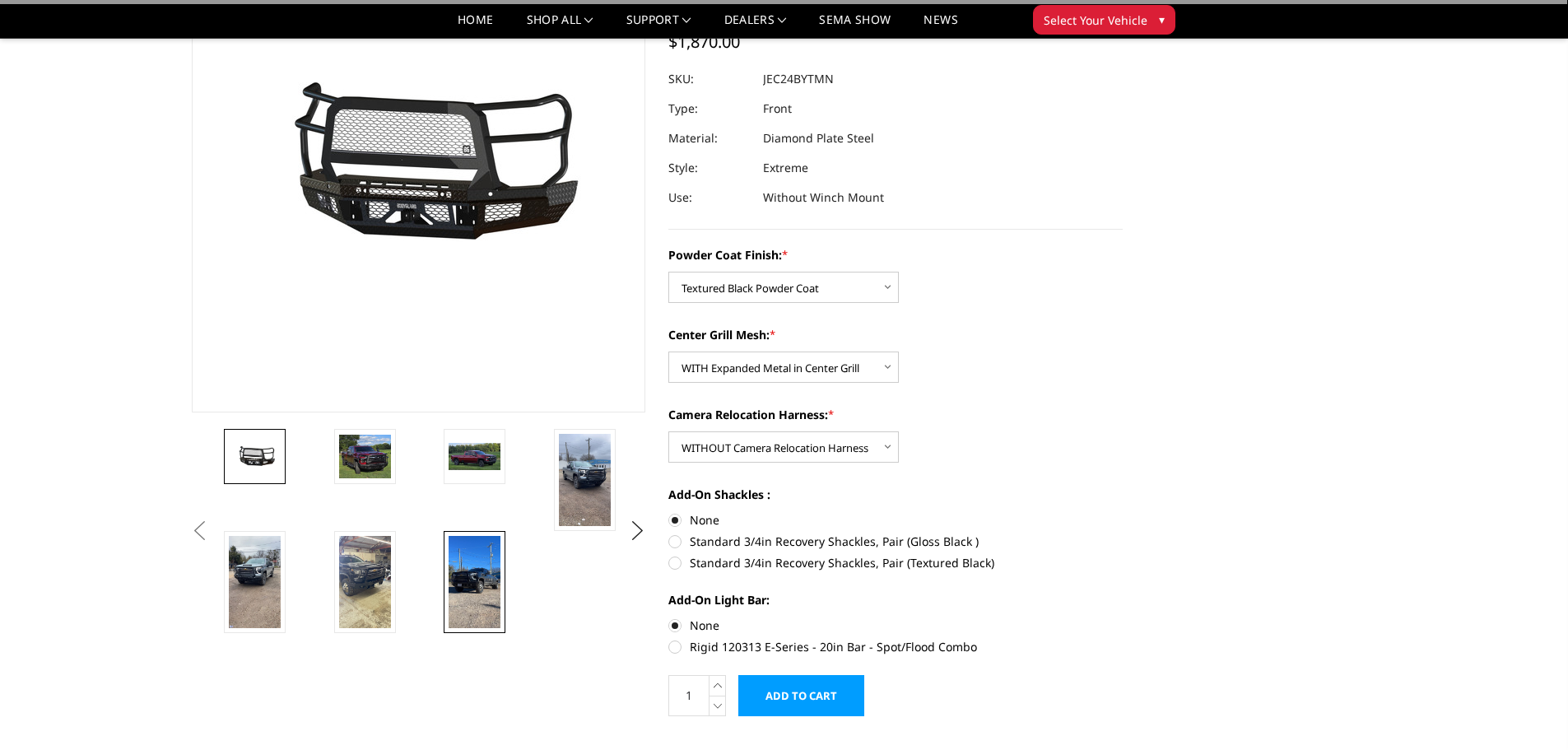
click at [485, 587] on img at bounding box center [475, 582] width 52 height 92
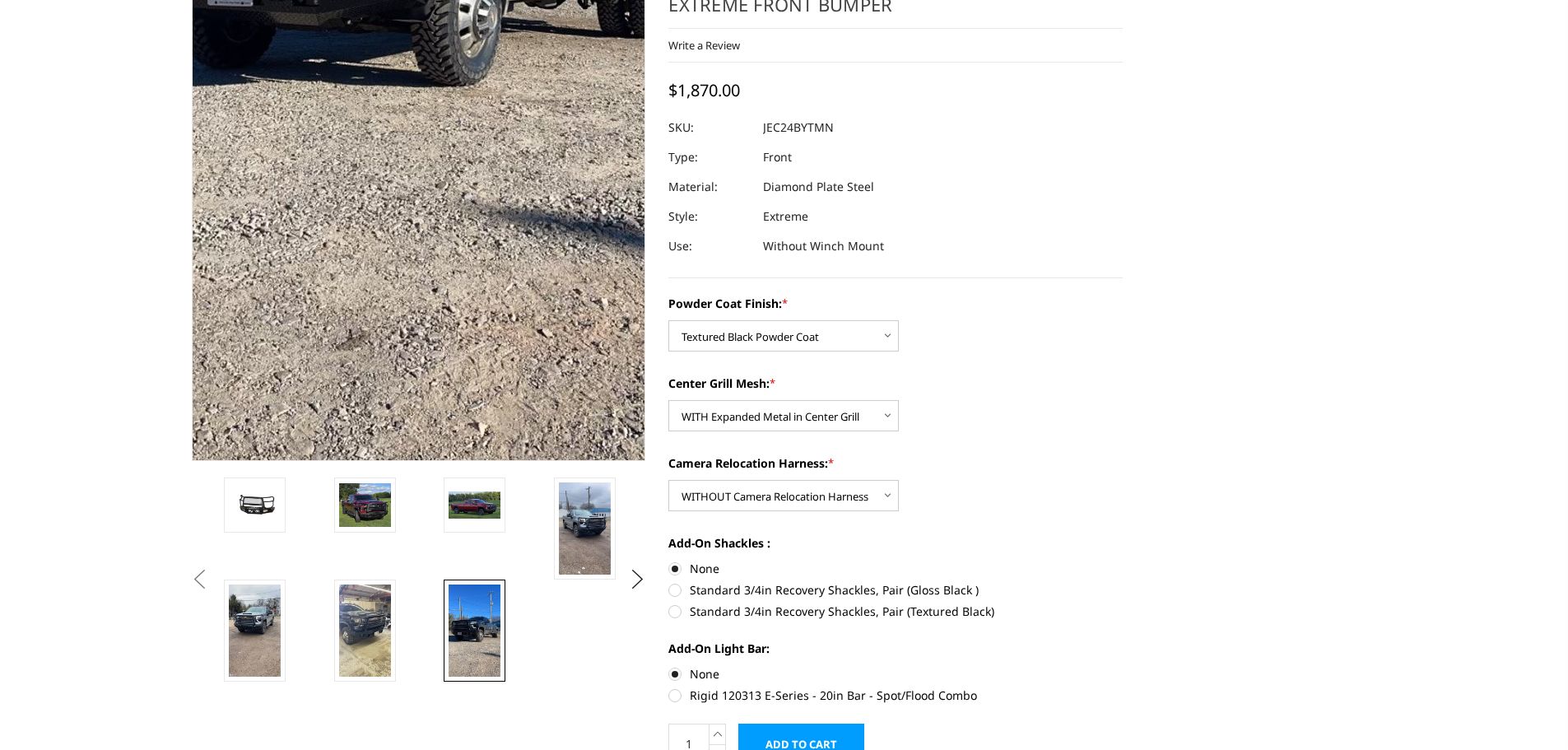
scroll to position [19, 0]
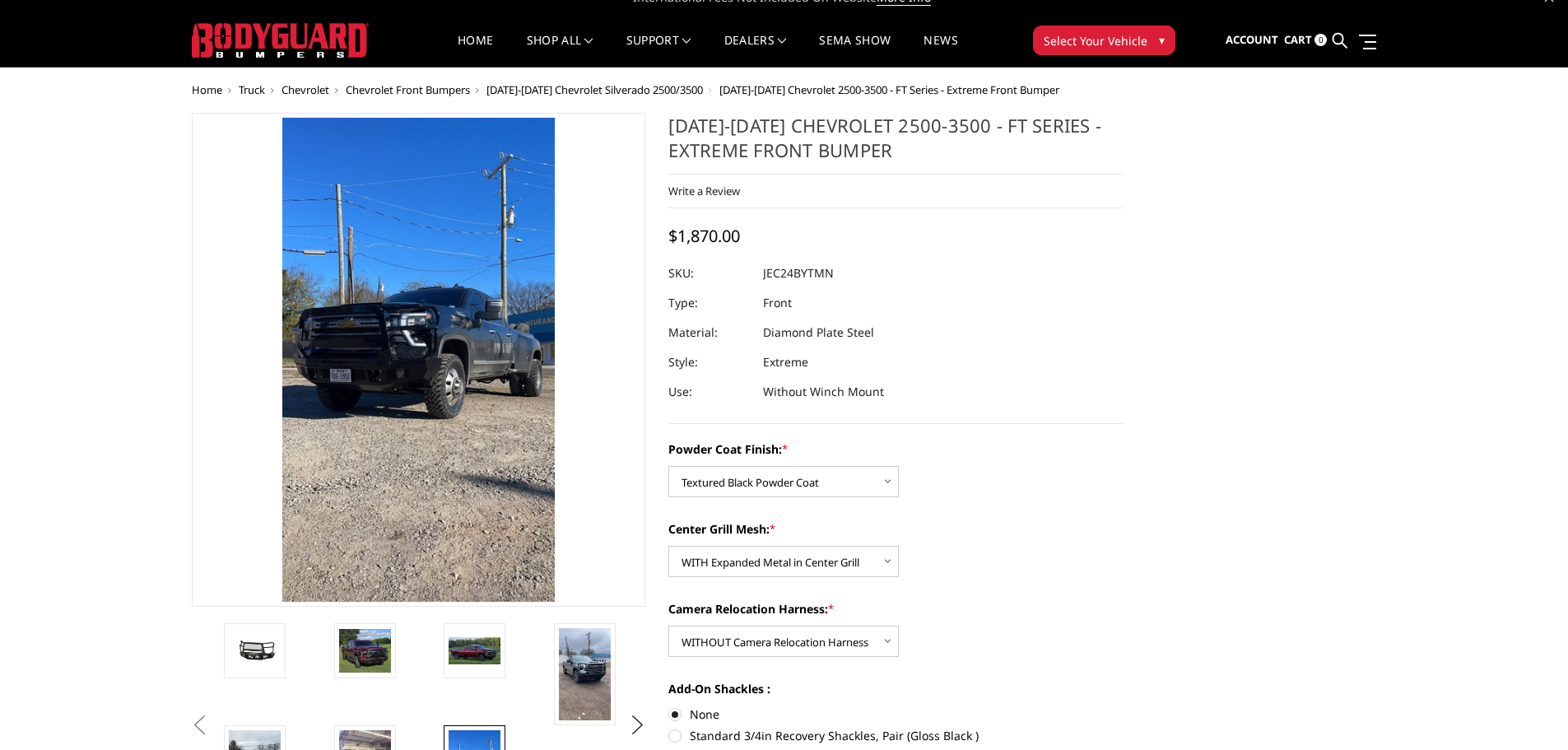
click at [814, 276] on dd "JEC24BYTMN" at bounding box center [799, 273] width 71 height 29
click at [857, 264] on div at bounding box center [895, 273] width 454 height 29
drag, startPoint x: 837, startPoint y: 272, endPoint x: 786, endPoint y: 275, distance: 51.1
click at [786, 275] on dl "SKU: JEC24BYTMN UPC: Type: Front Material: Diamond Plate Steel Style: Extreme U…" at bounding box center [895, 333] width 454 height 148
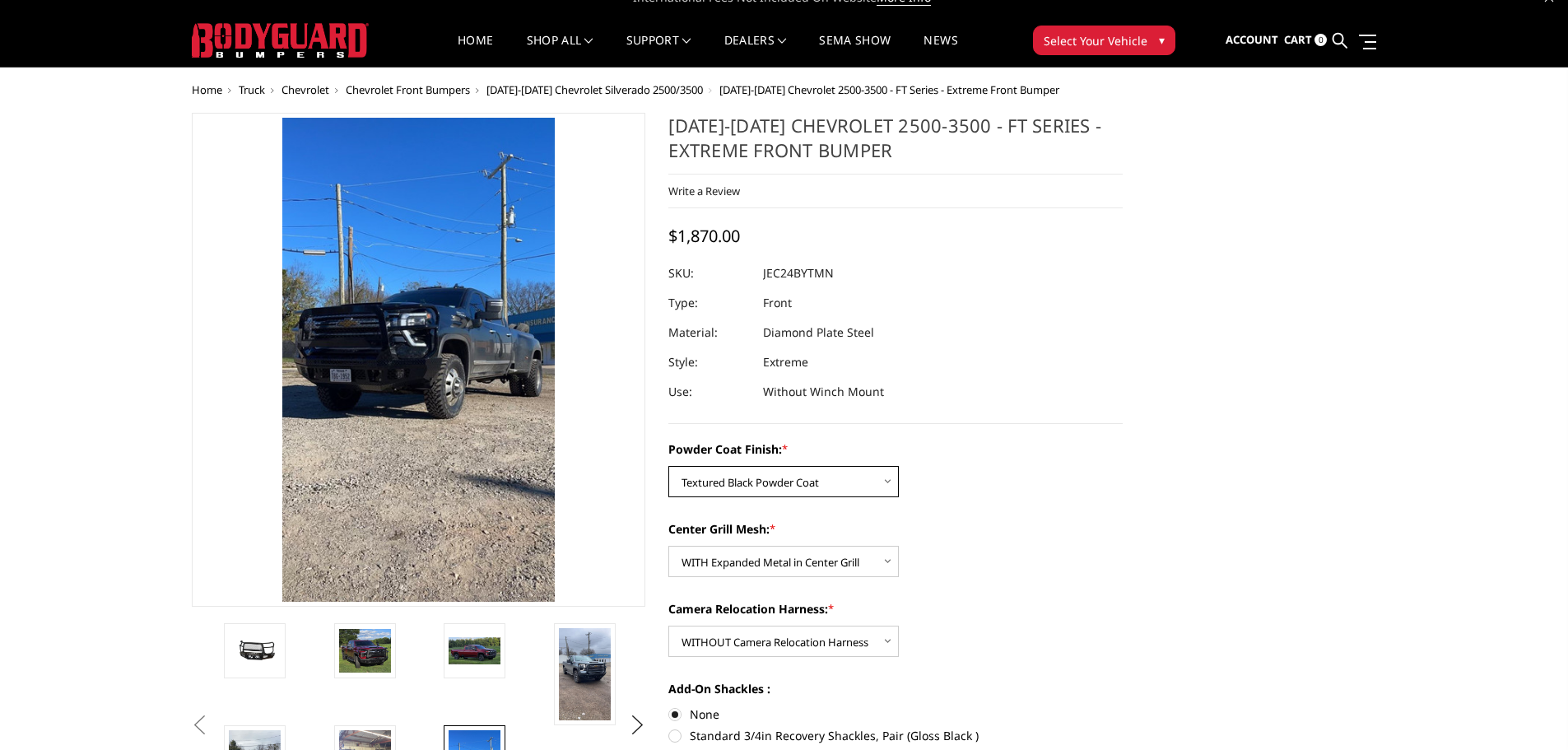
click at [791, 481] on select "Choose Options Bare Metal Gloss Black Powder Coat Textured Black Powder Coat" at bounding box center [784, 481] width 230 height 31
click at [669, 466] on select "Choose Options Bare Metal Gloss Black Powder Coat Textured Black Powder Coat" at bounding box center [784, 481] width 230 height 31
click at [802, 466] on select "Choose Options Bare Metal Gloss Black Powder Coat Textured Black Powder Coat" at bounding box center [784, 481] width 230 height 31
click at [669, 466] on select "Choose Options Bare Metal Gloss Black Powder Coat Textured Black Powder Coat" at bounding box center [784, 481] width 230 height 31
click at [765, 479] on select "Choose Options Bare Metal Gloss Black Powder Coat Textured Black Powder Coat" at bounding box center [784, 481] width 230 height 31
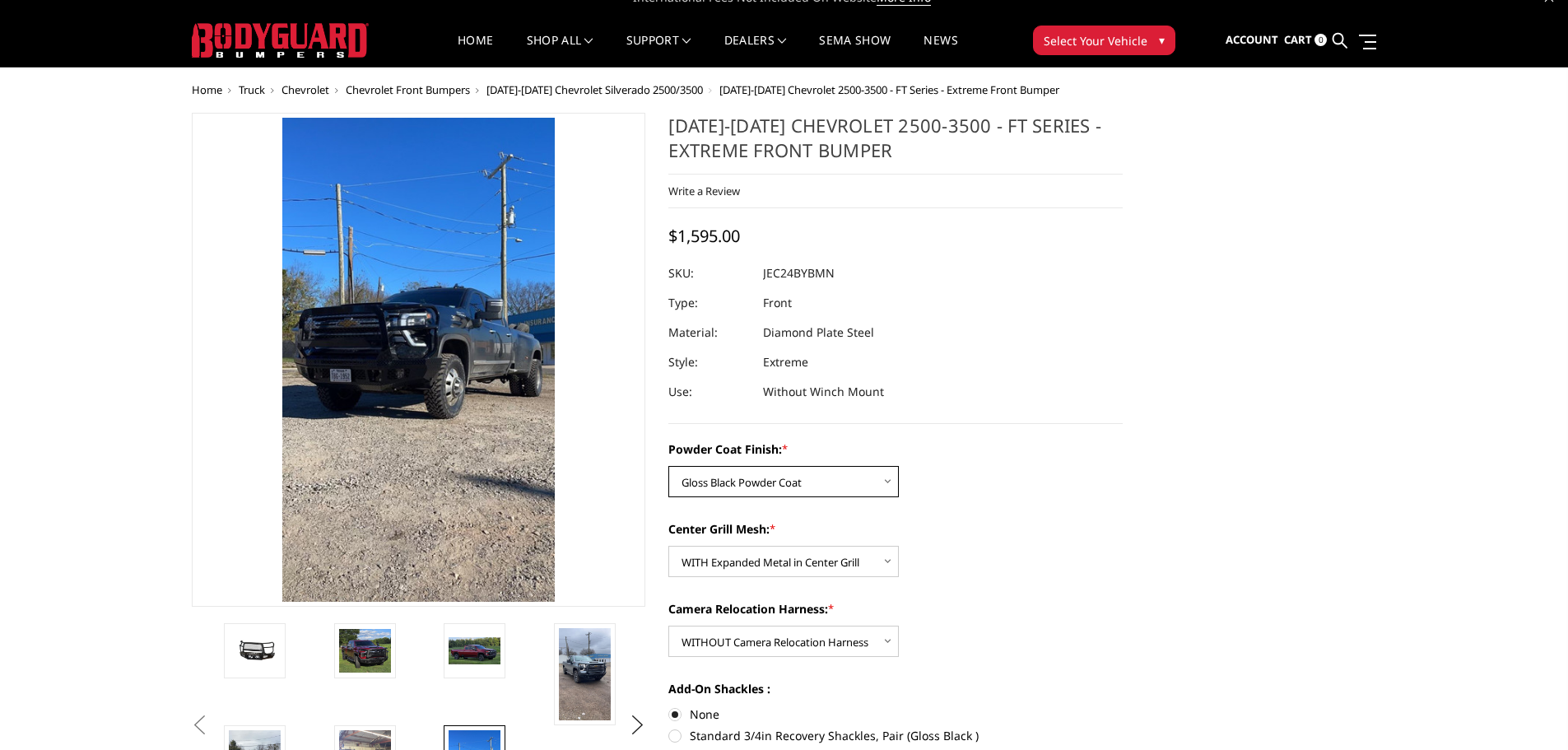
click at [669, 466] on select "Choose Options Bare Metal Gloss Black Powder Coat Textured Black Powder Coat" at bounding box center [784, 481] width 230 height 31
click at [807, 485] on select "Choose Options Bare Metal Gloss Black Powder Coat Textured Black Powder Coat" at bounding box center [784, 481] width 230 height 31
click at [669, 466] on select "Choose Options Bare Metal Gloss Black Powder Coat Textured Black Powder Coat" at bounding box center [784, 481] width 230 height 31
click at [804, 487] on select "Choose Options Bare Metal Gloss Black Powder Coat Textured Black Powder Coat" at bounding box center [784, 481] width 230 height 31
select select "3278"
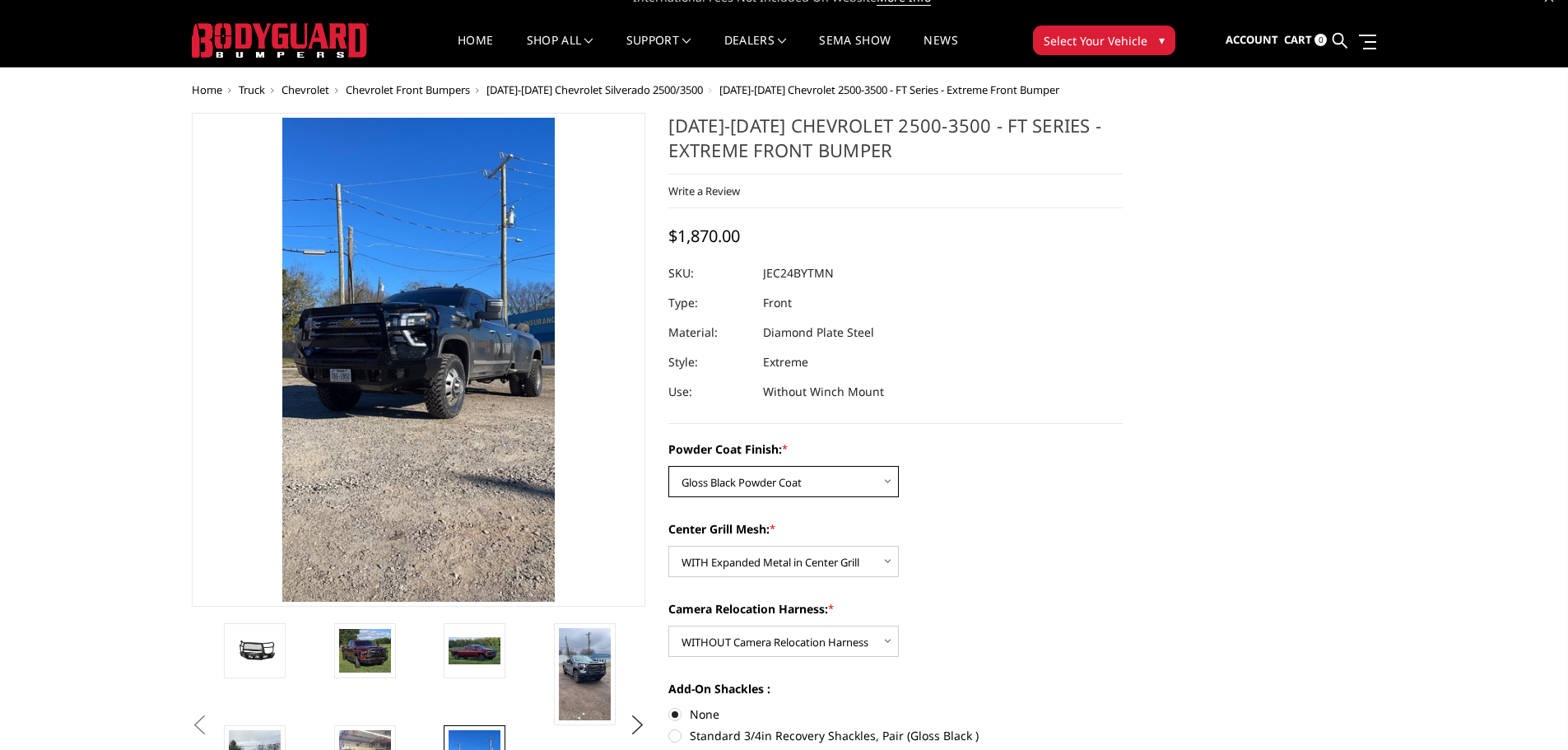
click at [669, 466] on select "Choose Options Bare Metal Gloss Black Powder Coat Textured Black Powder Coat" at bounding box center [784, 481] width 230 height 31
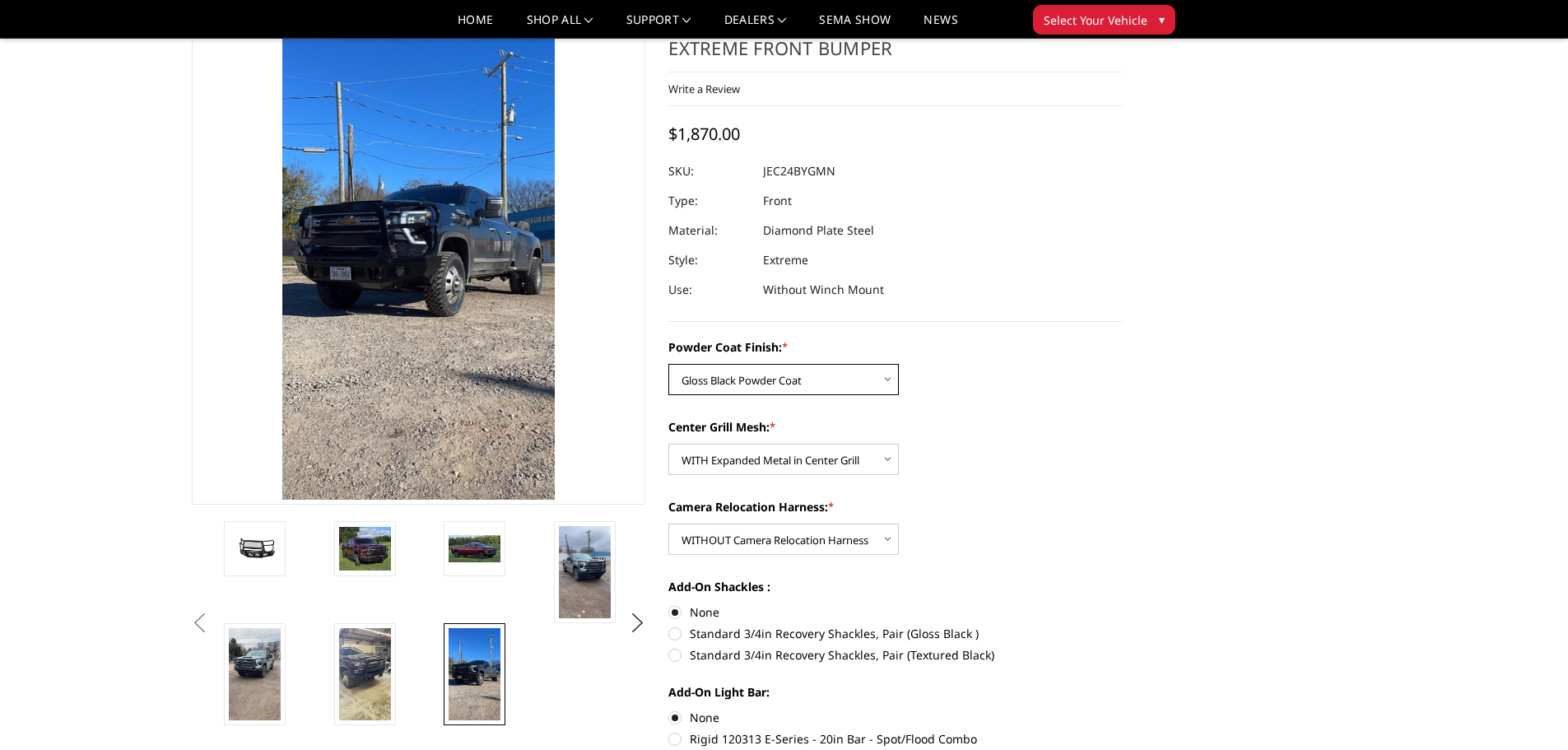
scroll to position [102, 0]
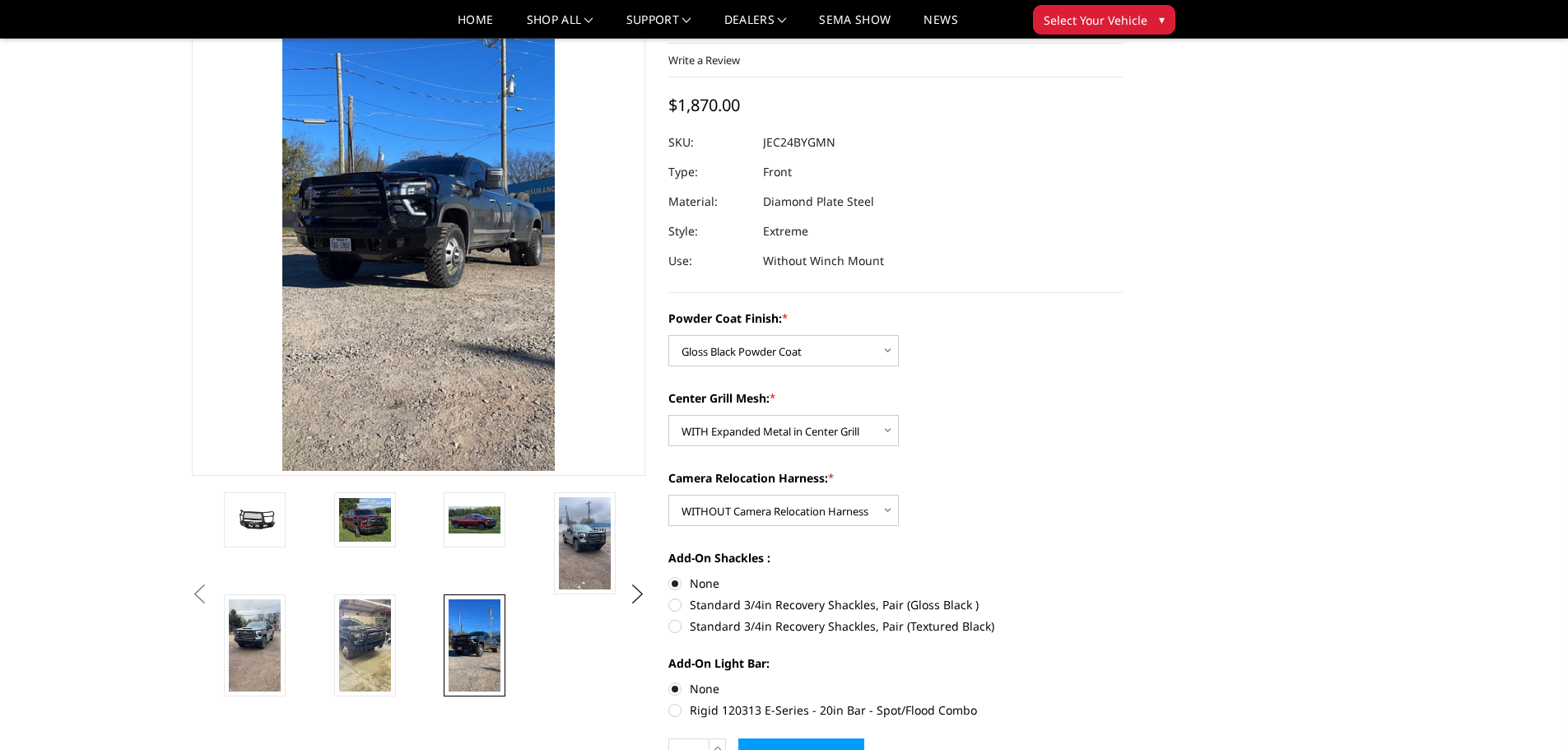
click at [675, 607] on label "Standard 3/4in Recovery Shackles, Pair (Gloss Black )" at bounding box center [895, 604] width 454 height 18
click at [1123, 575] on input "Standard 3/4in Recovery Shackles, Pair (Gloss Black )" at bounding box center [1123, 575] width 1 height 1
radio input "true"
click at [675, 627] on label "Standard 3/4in Recovery Shackles, Pair (Textured Black)" at bounding box center [895, 626] width 454 height 18
click at [1123, 597] on input "Standard 3/4in Recovery Shackles, Pair (Textured Black)" at bounding box center [1123, 596] width 1 height 1
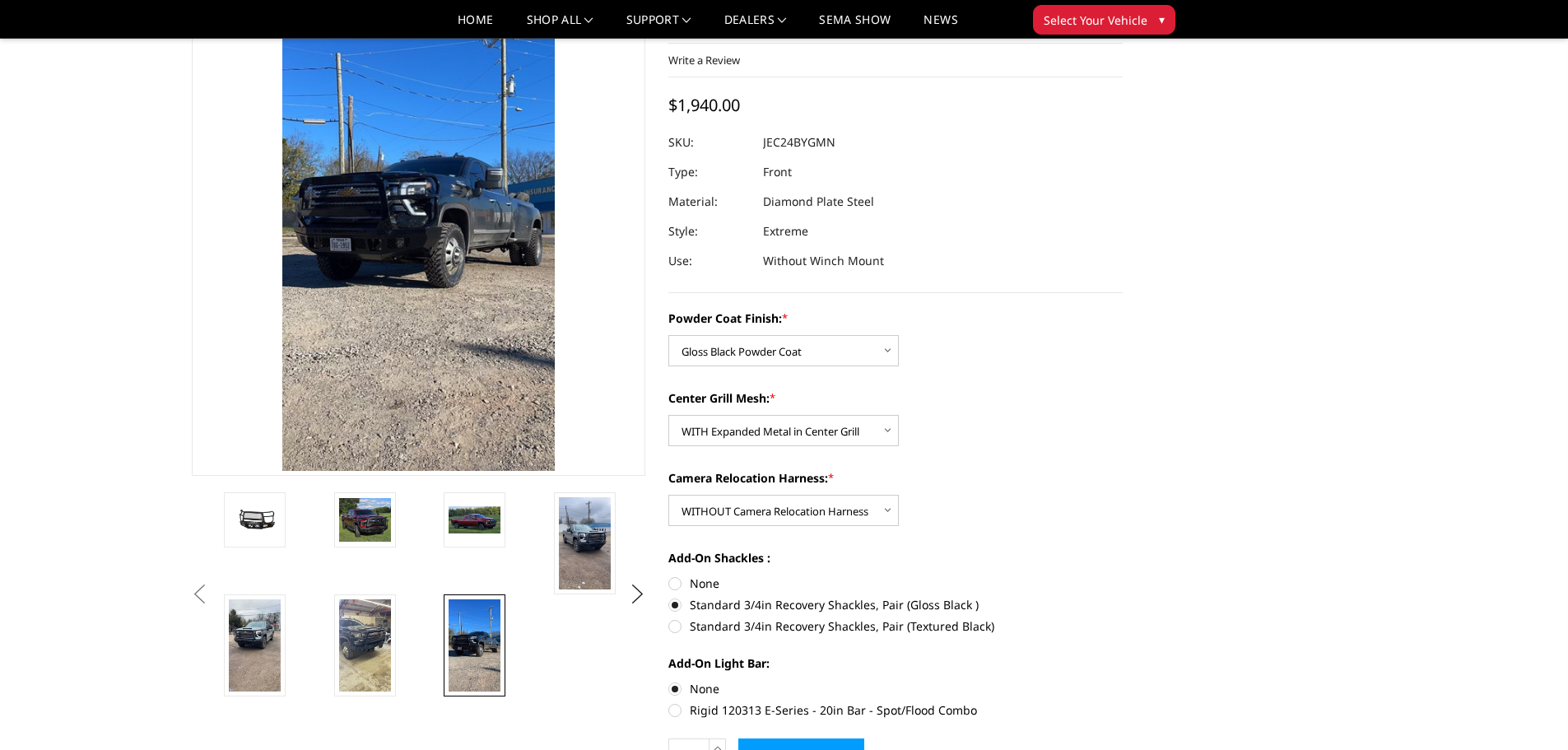
radio input "true"
click at [677, 610] on label "Standard 3/4in Recovery Shackles, Pair (Gloss Black )" at bounding box center [895, 604] width 454 height 18
click at [1123, 575] on input "Standard 3/4in Recovery Shackles, Pair (Gloss Black )" at bounding box center [1123, 575] width 1 height 1
radio input "true"
click at [784, 428] on select "Choose Options WITH Expanded Metal in Center Grill WITHOUT Expanded Metal in Ce…" at bounding box center [784, 431] width 230 height 31
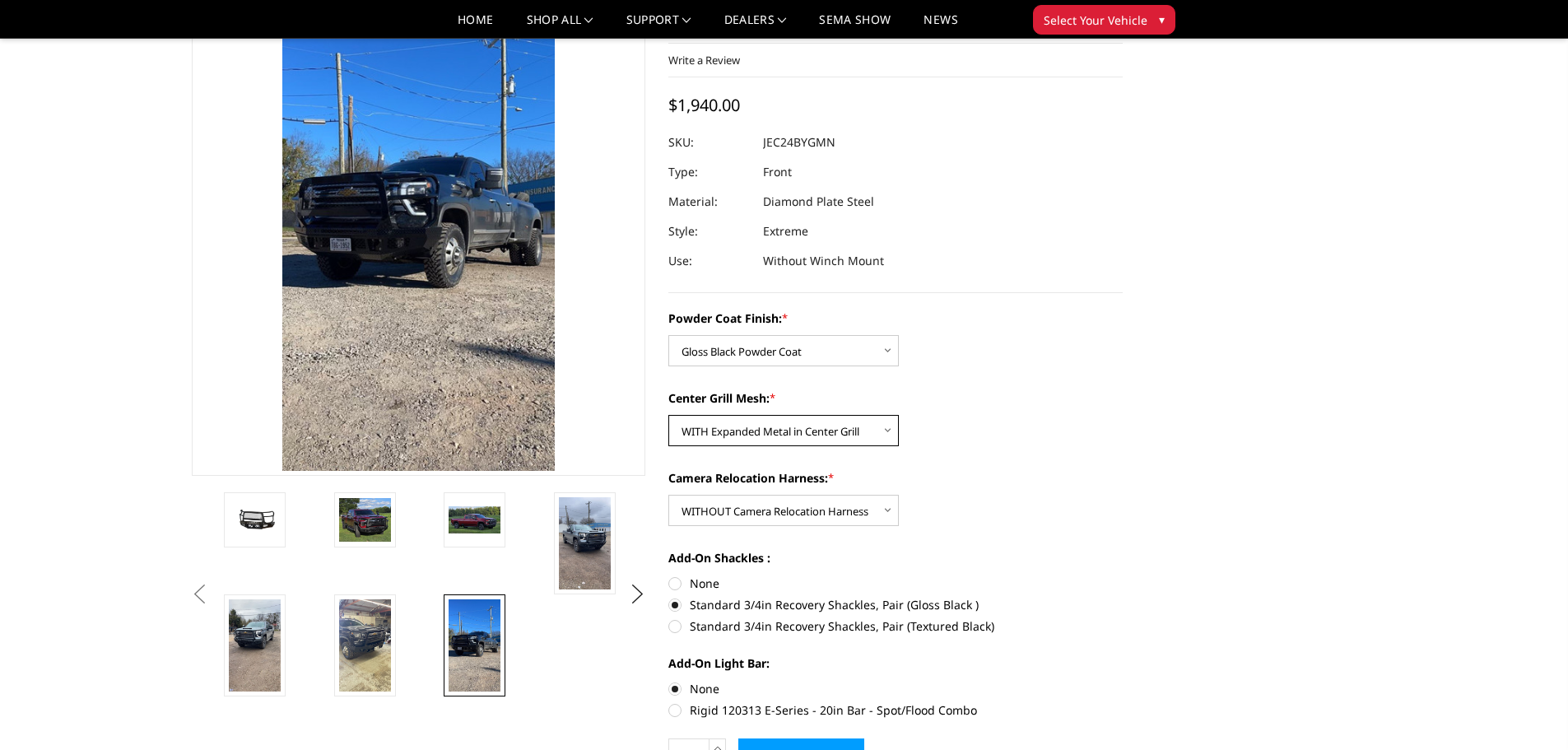
drag, startPoint x: 785, startPoint y: 432, endPoint x: 765, endPoint y: 488, distance: 59.5
click at [785, 432] on select "Choose Options WITH Expanded Metal in Center Grill WITHOUT Expanded Metal in Ce…" at bounding box center [784, 431] width 230 height 31
click at [754, 513] on select "Choose Options WITH Camera Relocation Harness WITHOUT Camera Relocation Harness" at bounding box center [784, 511] width 230 height 31
select select "3282"
click at [669, 495] on select "Choose Options WITH Camera Relocation Harness WITHOUT Camera Relocation Harness" at bounding box center [784, 511] width 230 height 31
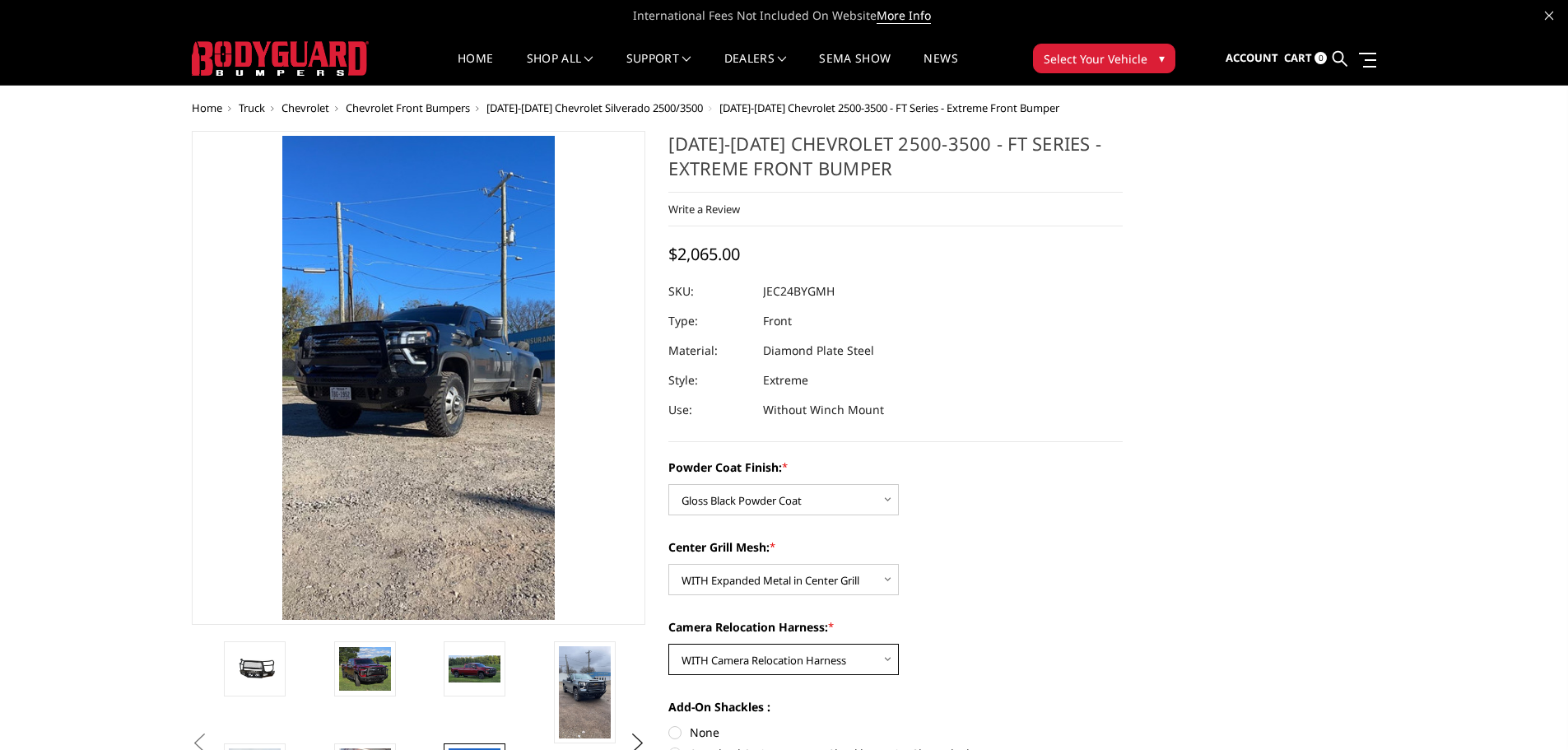
scroll to position [0, 0]
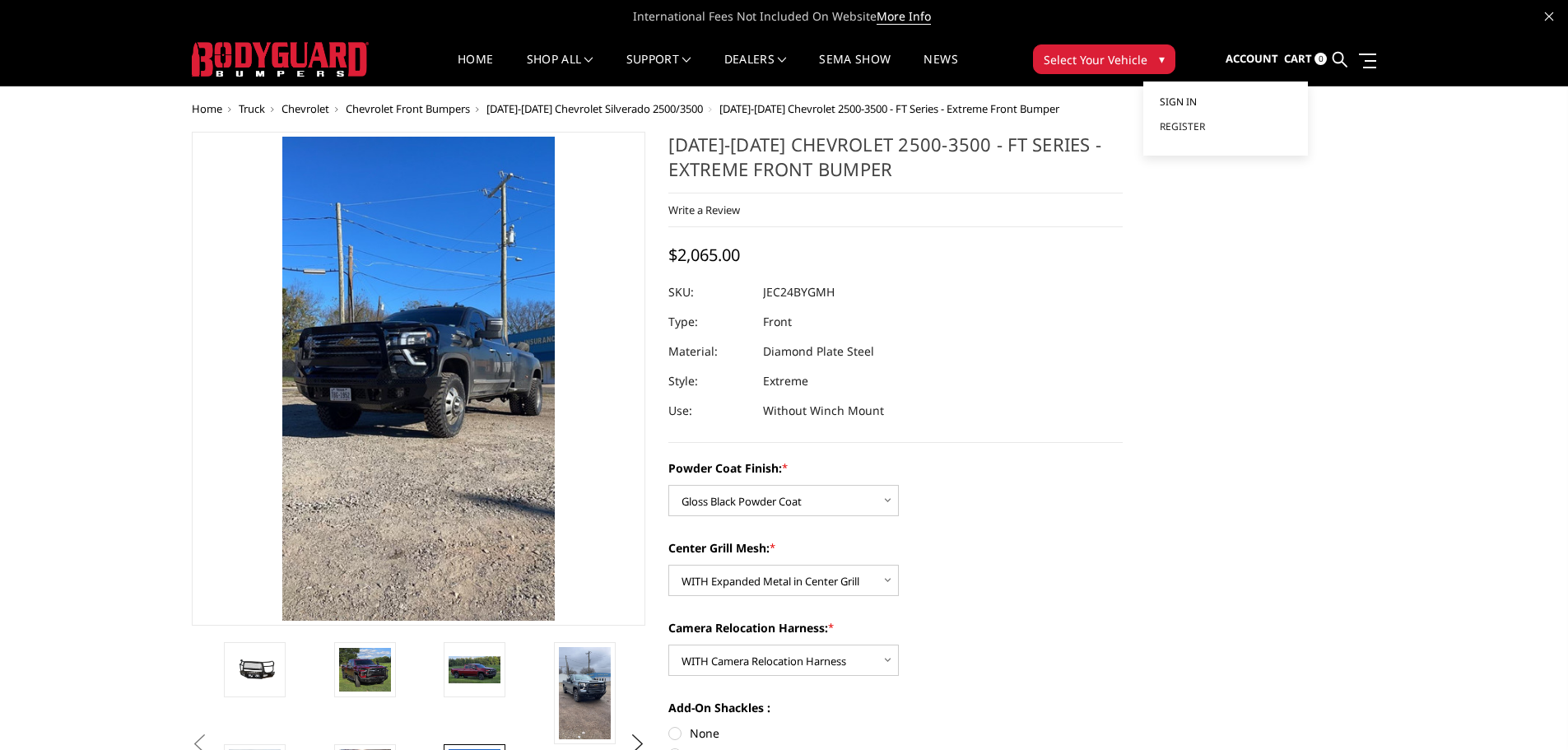
click at [1183, 101] on span "Sign in" at bounding box center [1178, 102] width 37 height 14
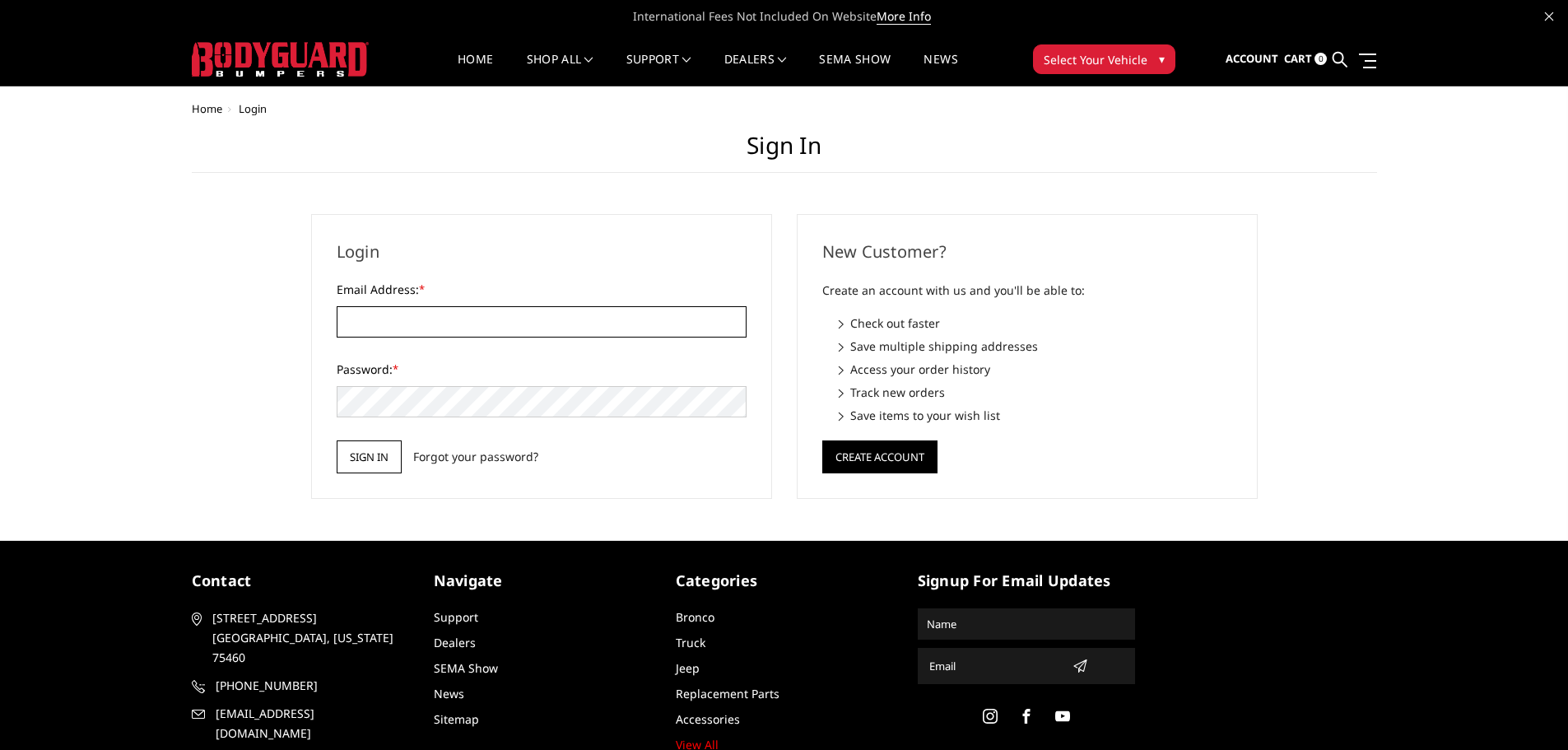
type input "[EMAIL_ADDRESS][DOMAIN_NAME]"
click at [387, 457] on input "Sign in" at bounding box center [369, 457] width 65 height 33
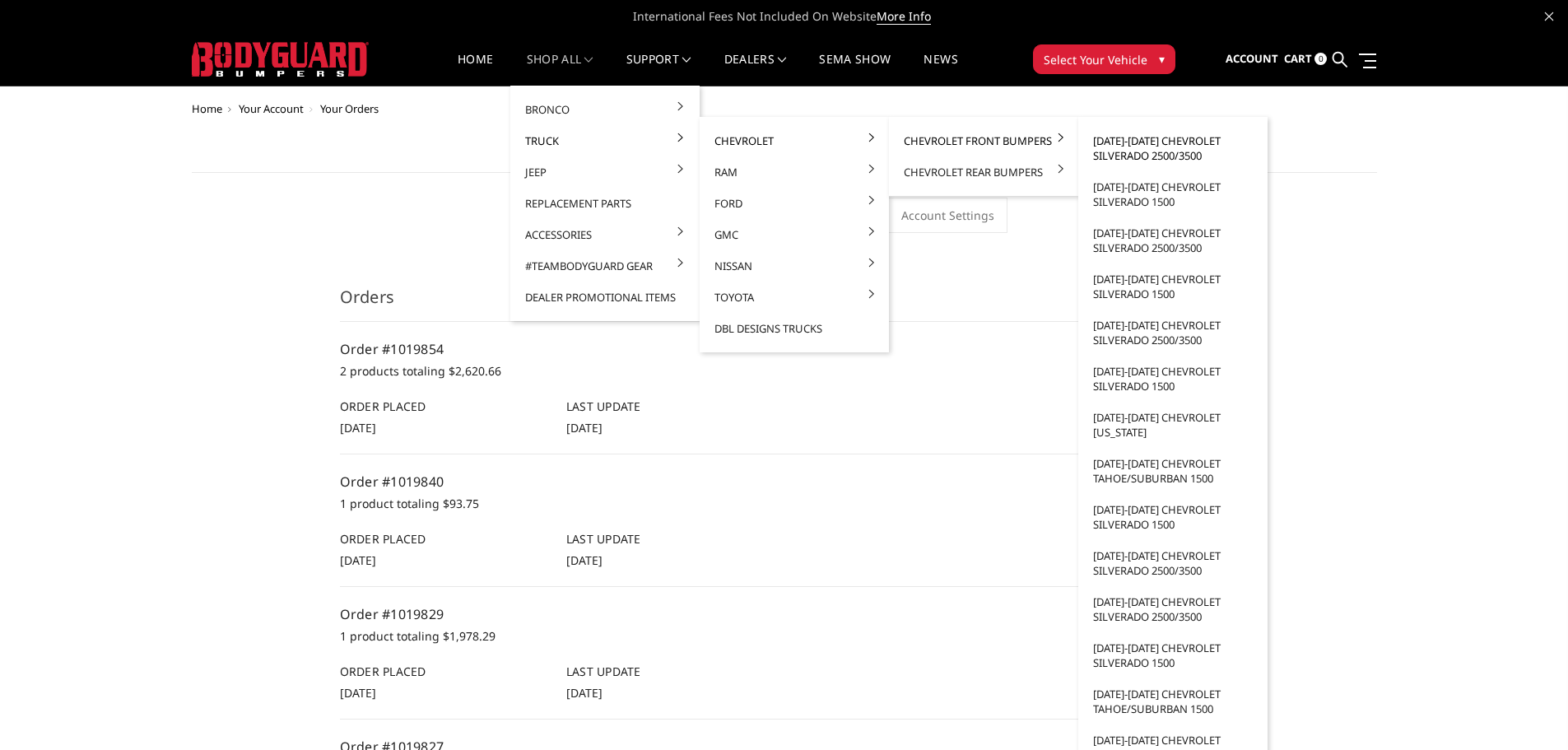
click at [1129, 155] on link "[DATE]-[DATE] Chevrolet Silverado 2500/3500" at bounding box center [1173, 147] width 176 height 46
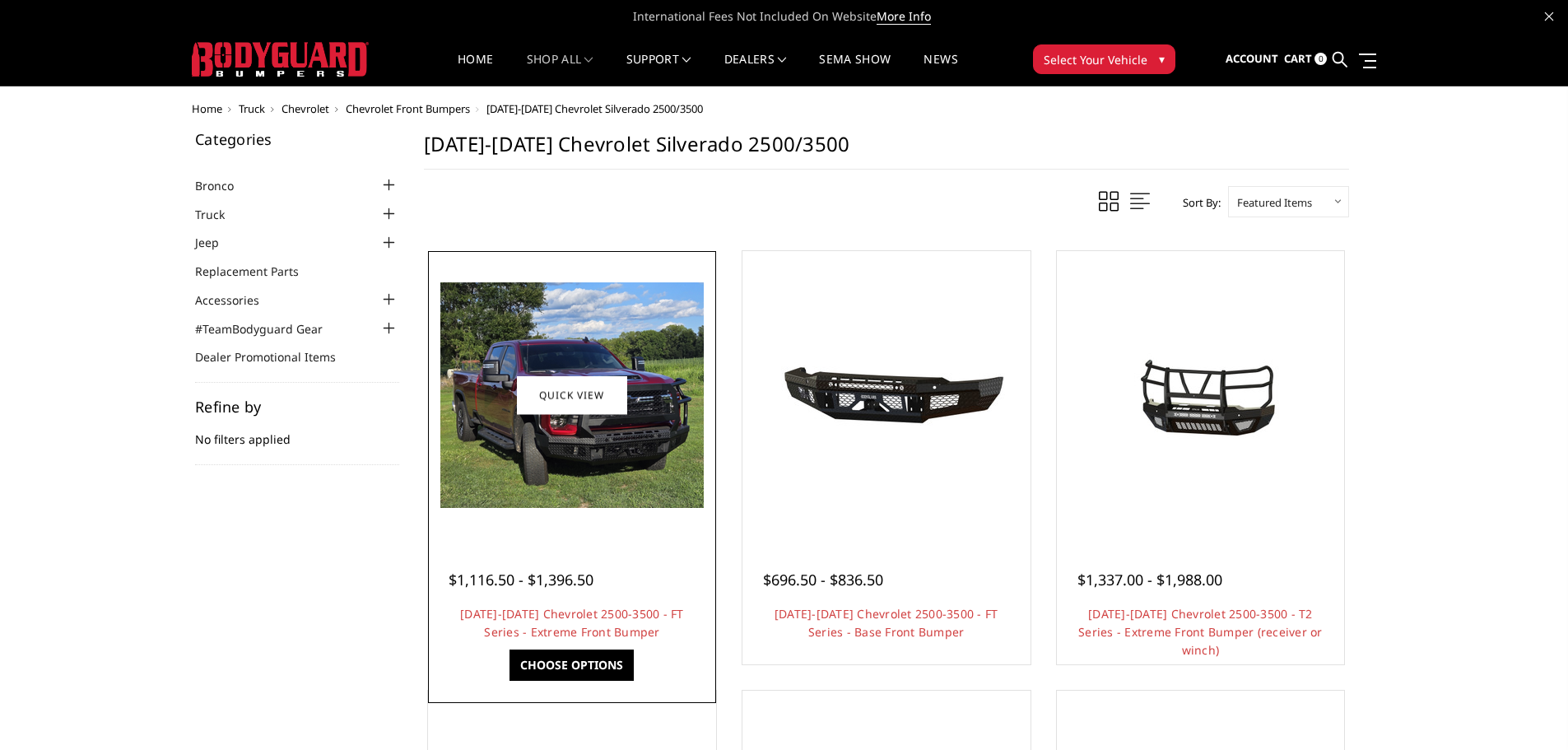
click at [627, 475] on img at bounding box center [572, 395] width 264 height 226
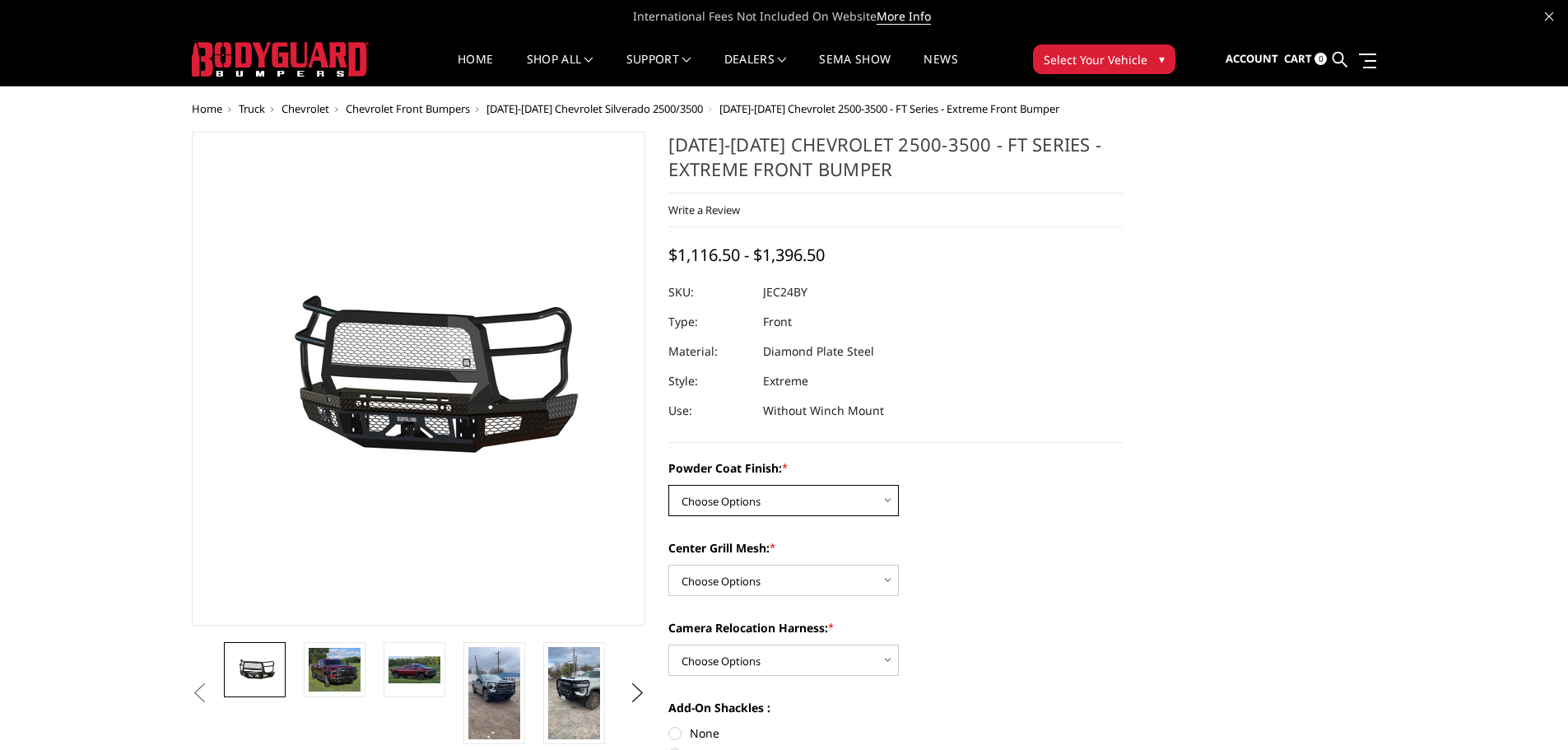
click at [820, 506] on select "Choose Options Bare Metal Gloss Black Powder Coat Textured Black Powder Coat" at bounding box center [784, 501] width 230 height 31
select select "3278"
click at [669, 485] on select "Choose Options Bare Metal Gloss Black Powder Coat Textured Black Powder Coat" at bounding box center [784, 501] width 230 height 31
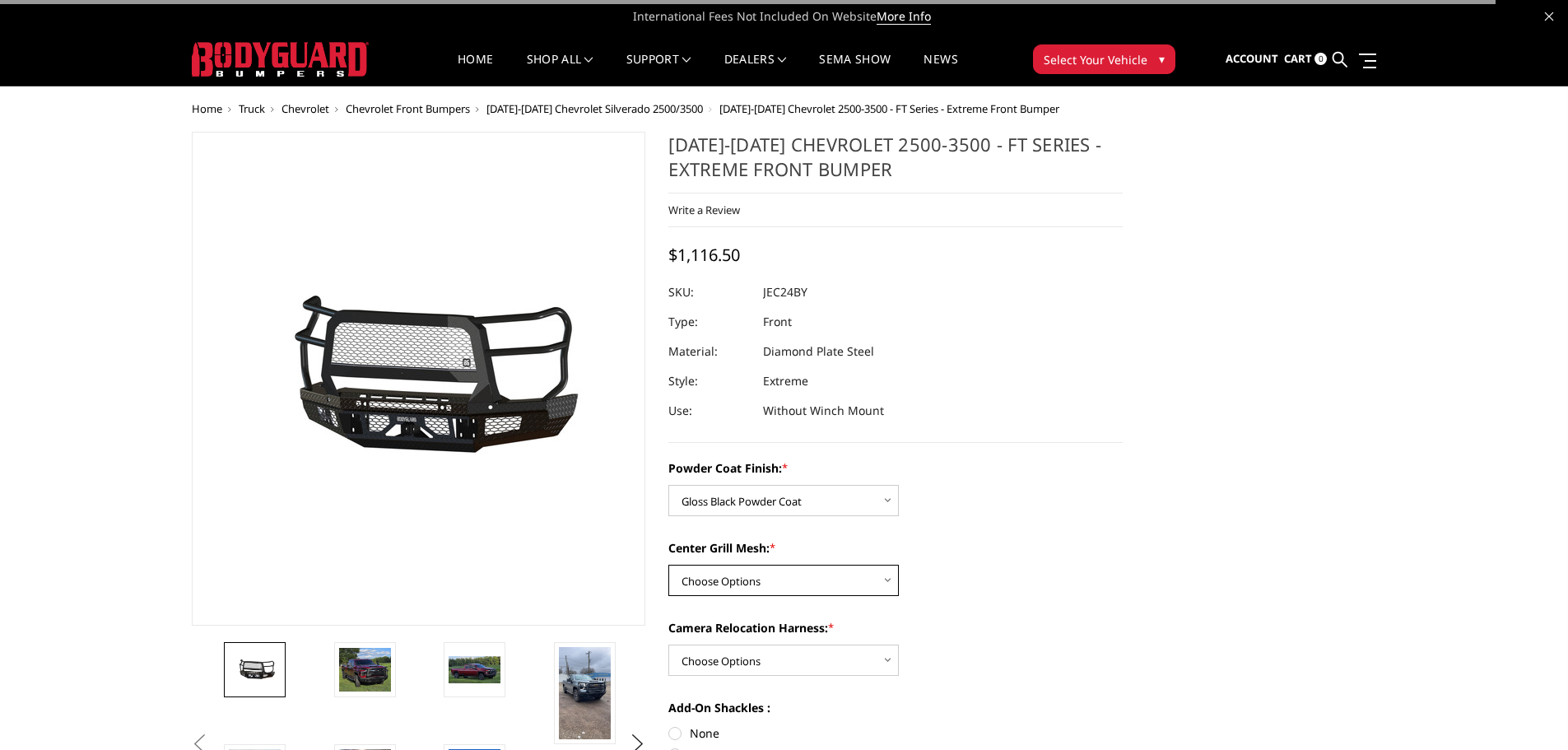
click at [781, 584] on select "Choose Options WITH Expanded Metal in Center Grill WITHOUT Expanded Metal in Ce…" at bounding box center [784, 580] width 230 height 31
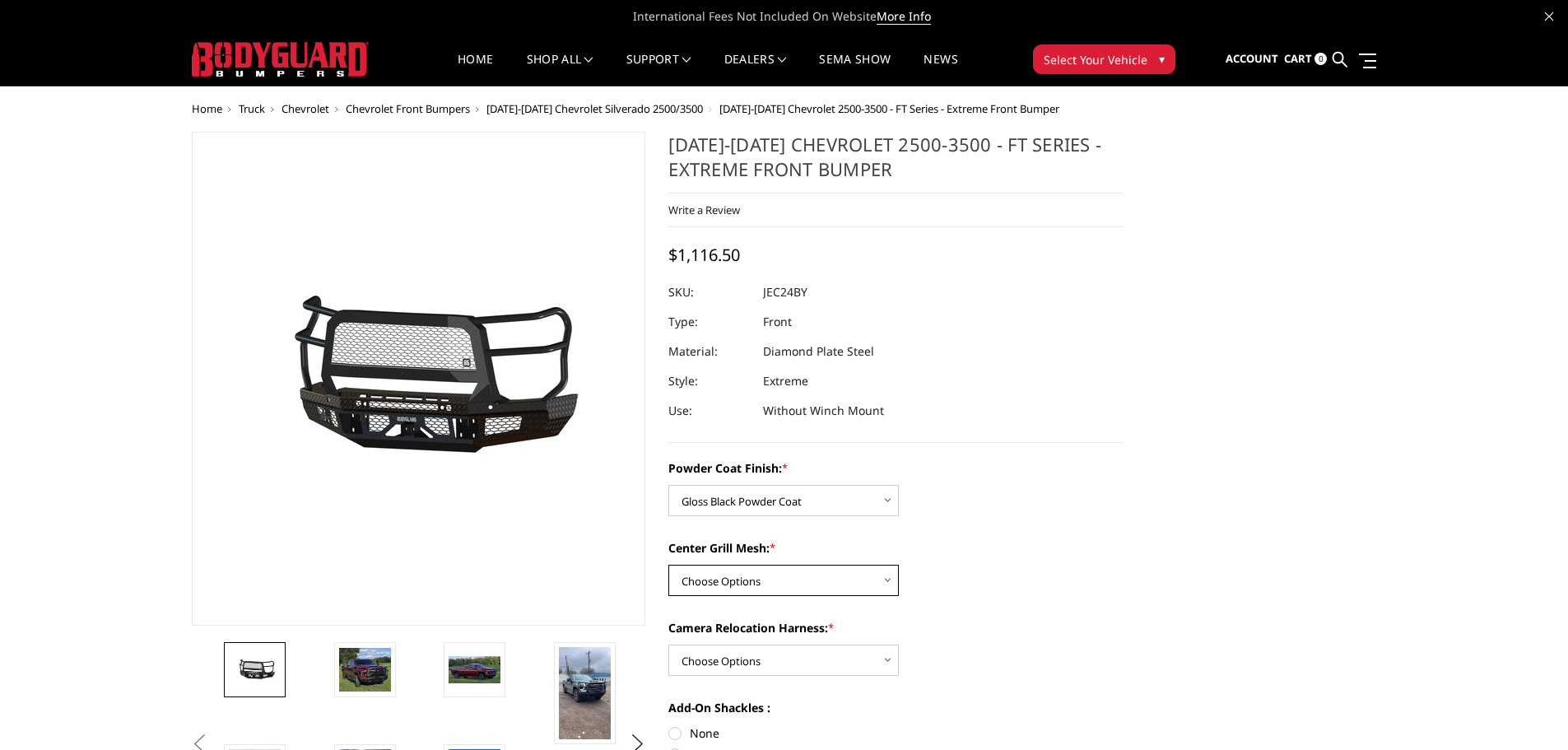
select select "3280"
click at [669, 564] on select "Choose Options WITH Expanded Metal in Center Grill WITHOUT Expanded Metal in Ce…" at bounding box center [784, 580] width 230 height 31
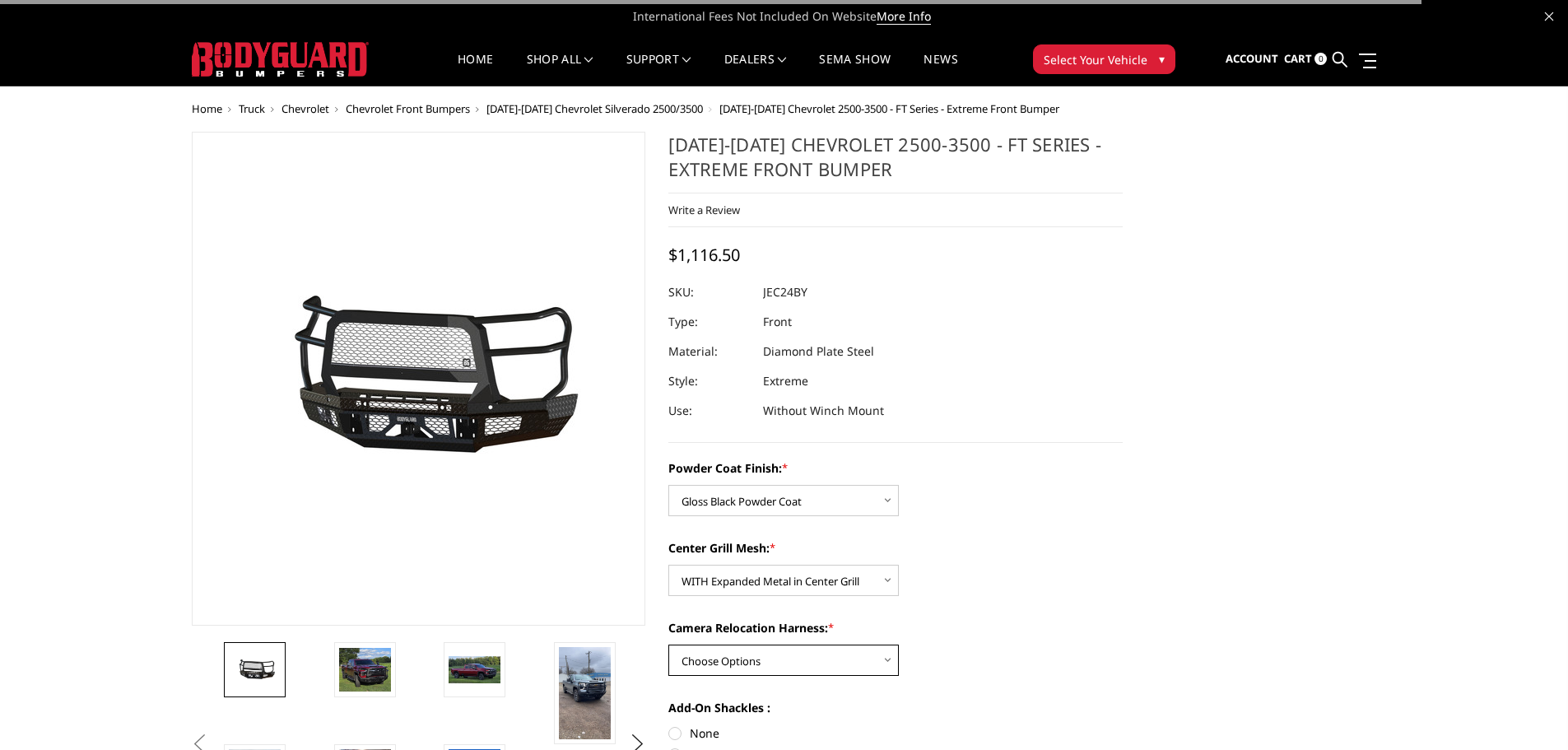
click at [779, 653] on select "Choose Options WITH Camera Relocation Harness WITHOUT Camera Relocation Harness" at bounding box center [784, 660] width 230 height 31
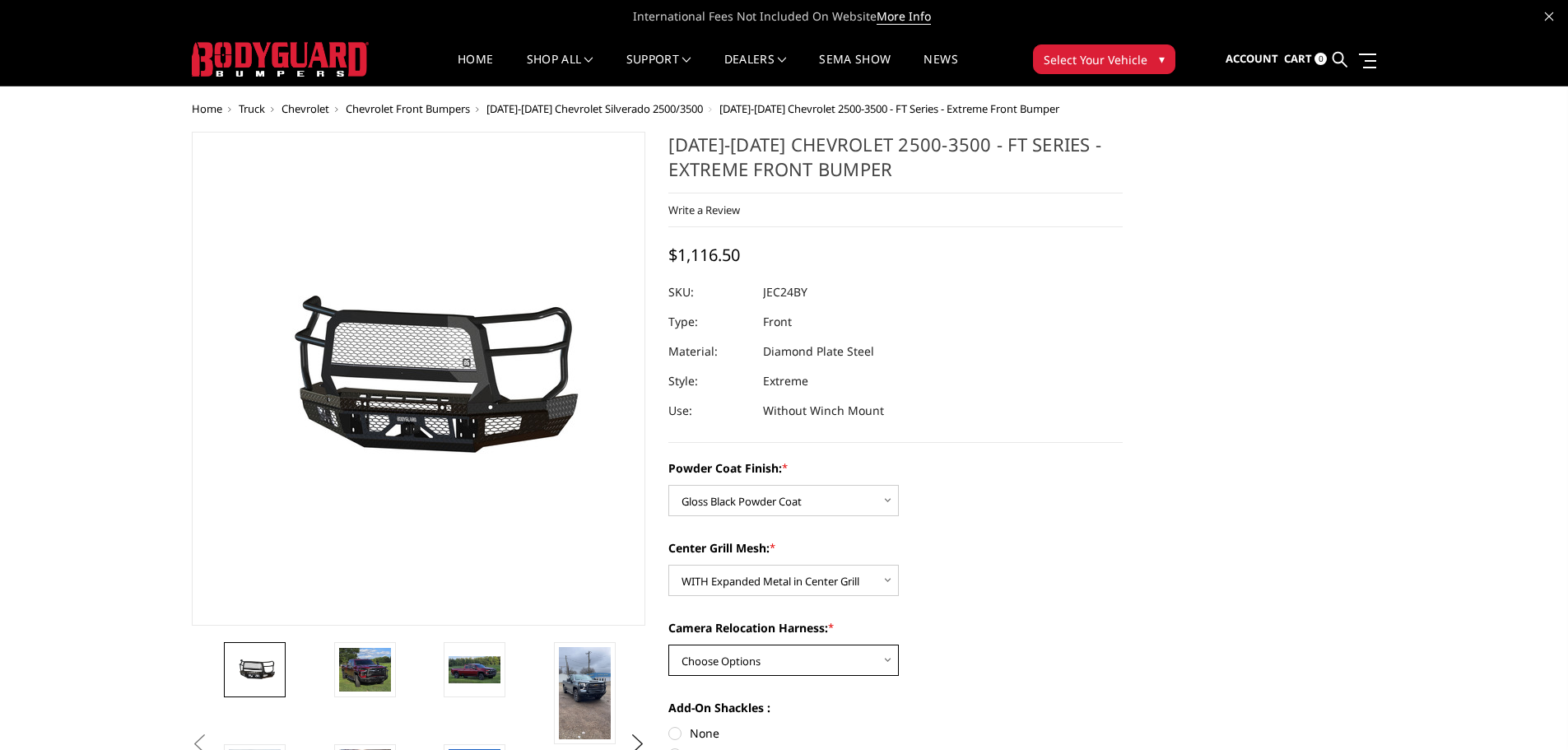
select select "3282"
click at [669, 645] on select "Choose Options WITH Camera Relocation Harness WITHOUT Camera Relocation Harness" at bounding box center [784, 660] width 230 height 31
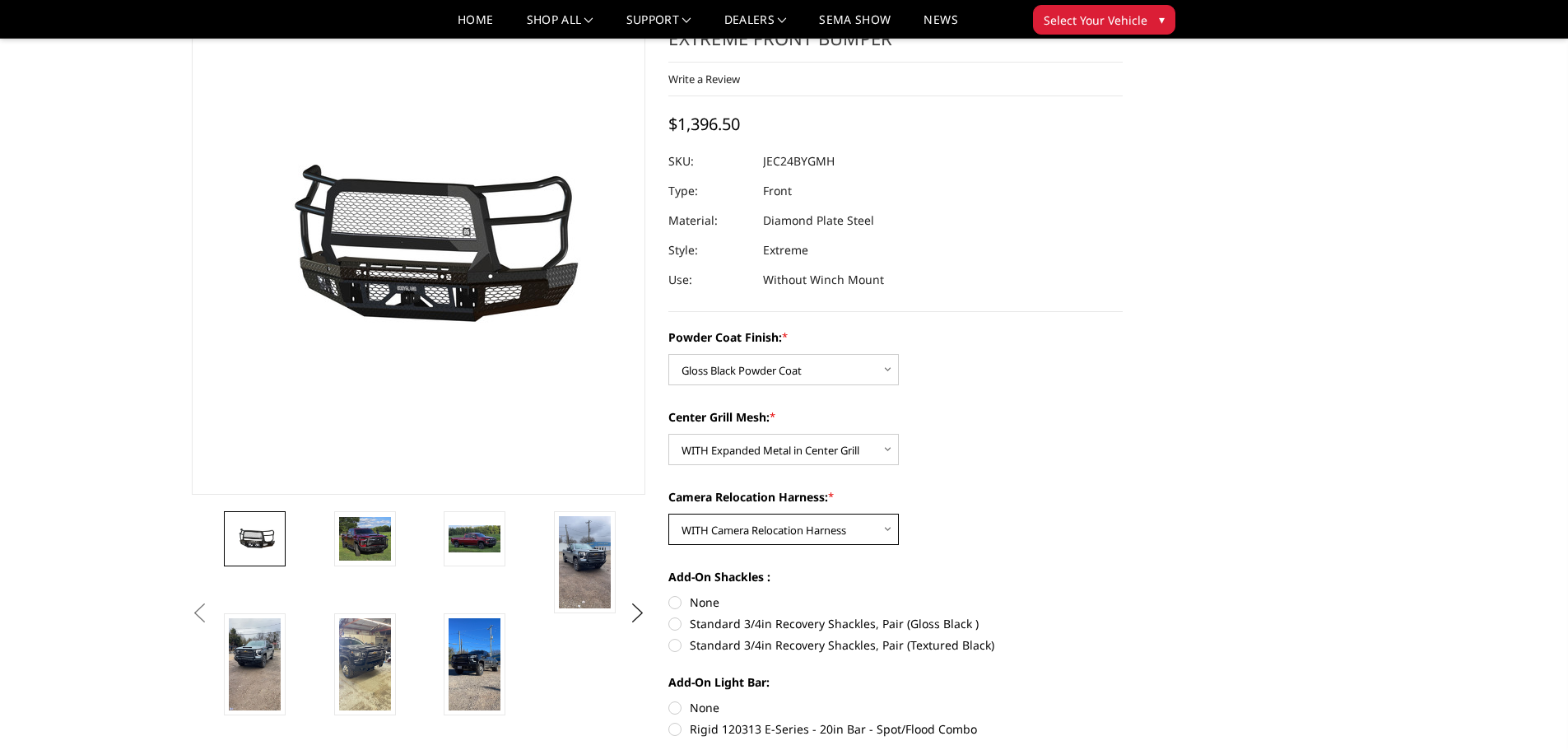
scroll to position [165, 0]
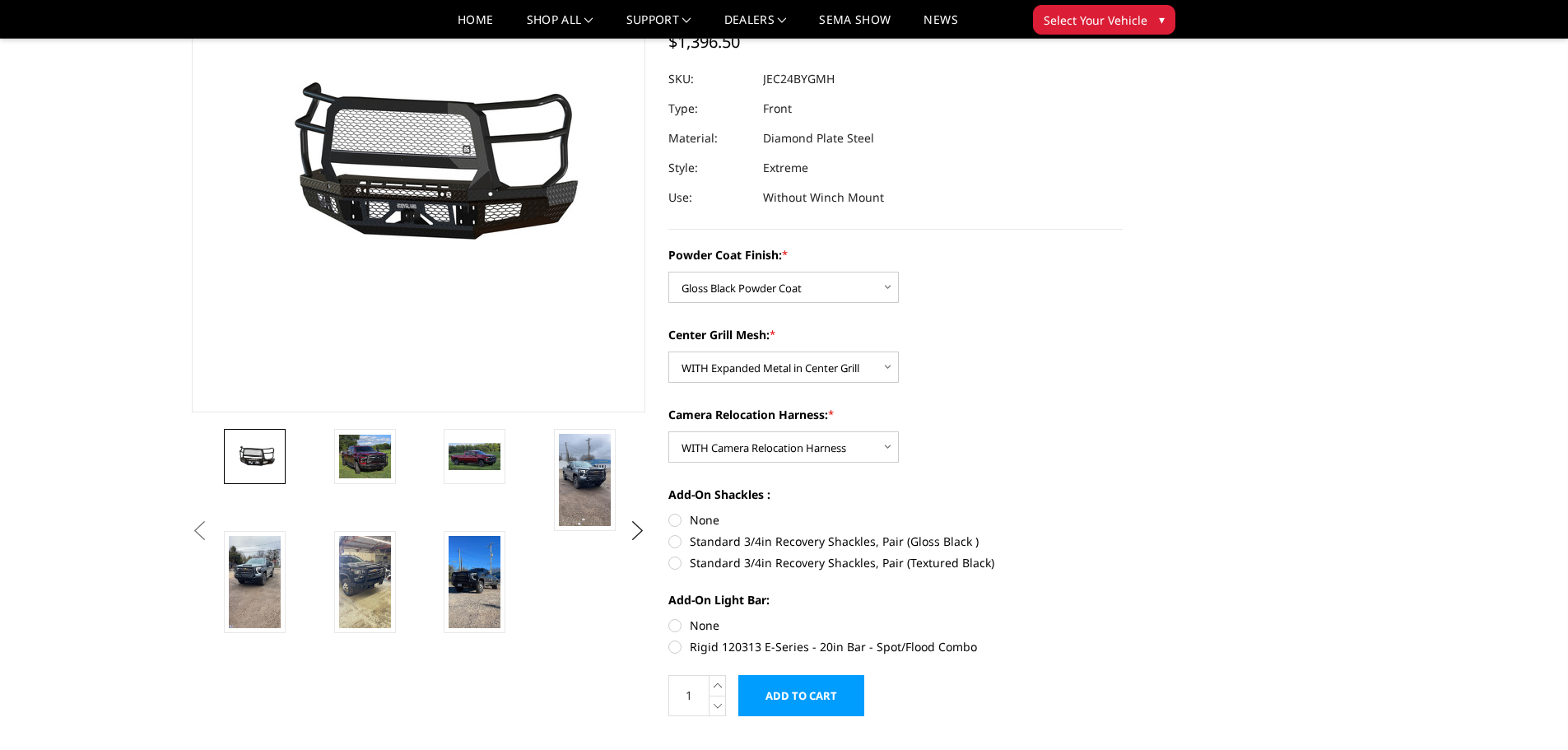
click at [671, 521] on label "None" at bounding box center [895, 521] width 454 height 18
click at [669, 512] on input "None" at bounding box center [669, 512] width 1 height 1
radio input "true"
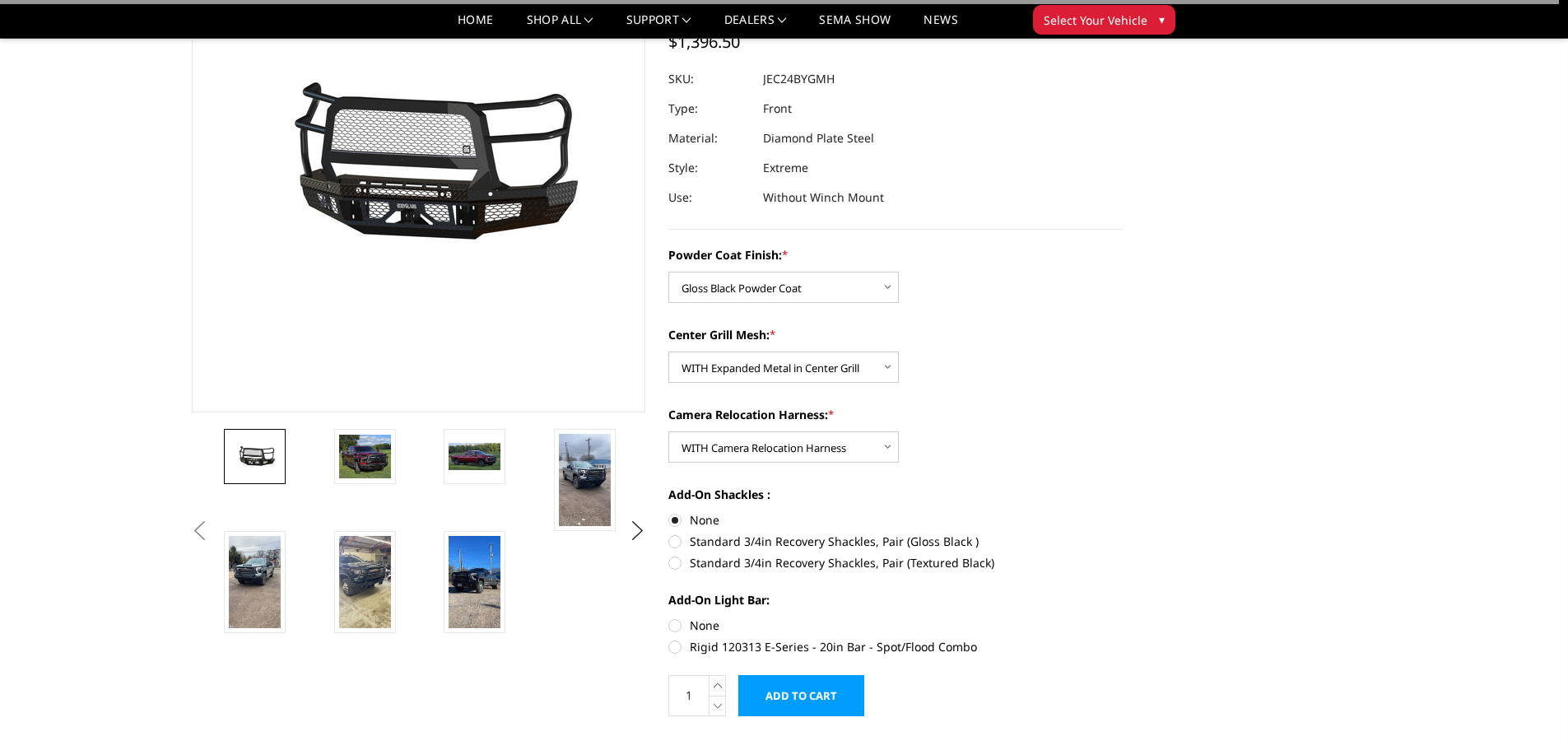
click at [677, 544] on label "Standard 3/4in Recovery Shackles, Pair (Gloss Black )" at bounding box center [895, 542] width 454 height 18
click at [1123, 512] on input "Standard 3/4in Recovery Shackles, Pair (Gloss Black )" at bounding box center [1123, 512] width 1 height 1
radio input "true"
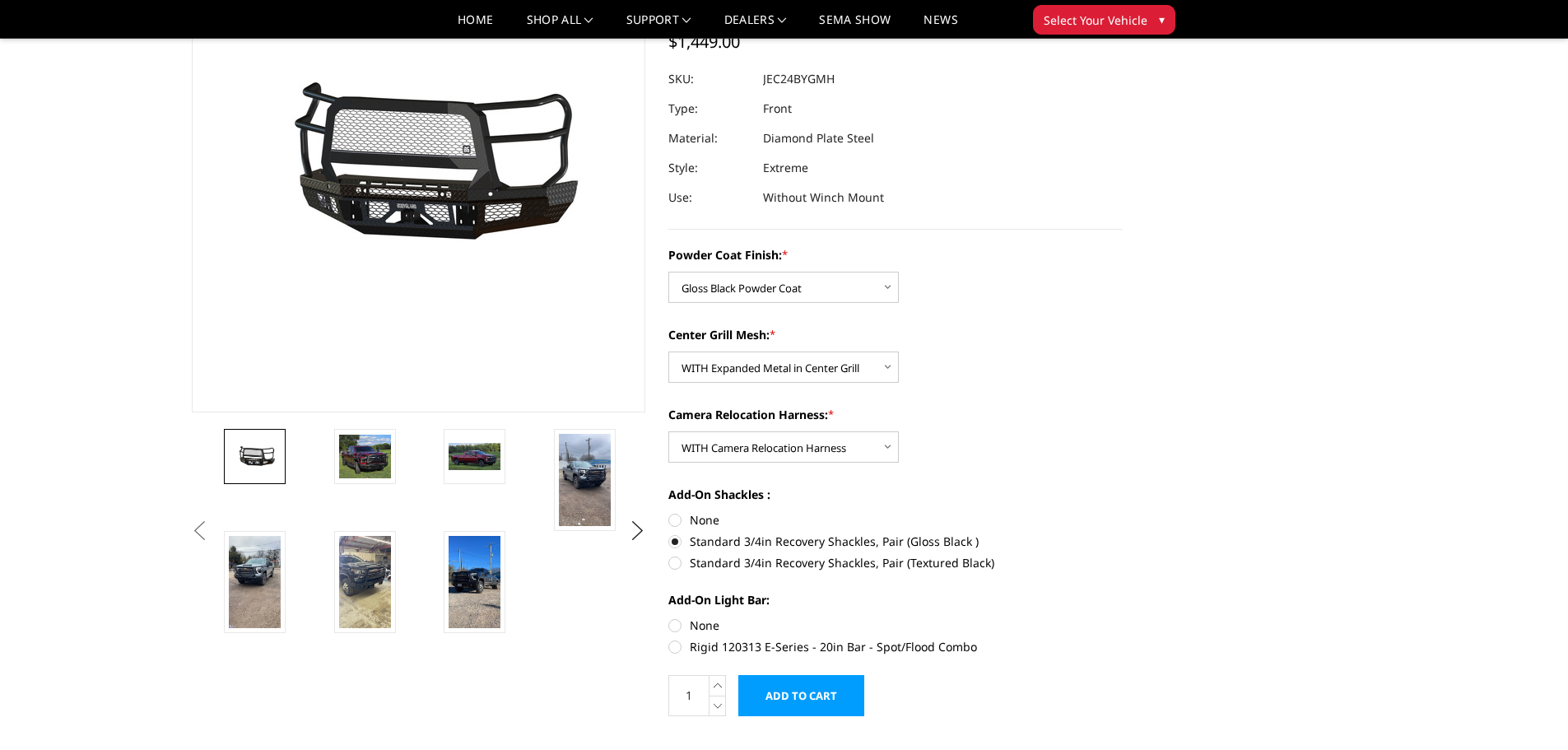
click at [677, 519] on label "None" at bounding box center [895, 521] width 454 height 18
click at [669, 512] on input "None" at bounding box center [669, 512] width 1 height 1
radio input "true"
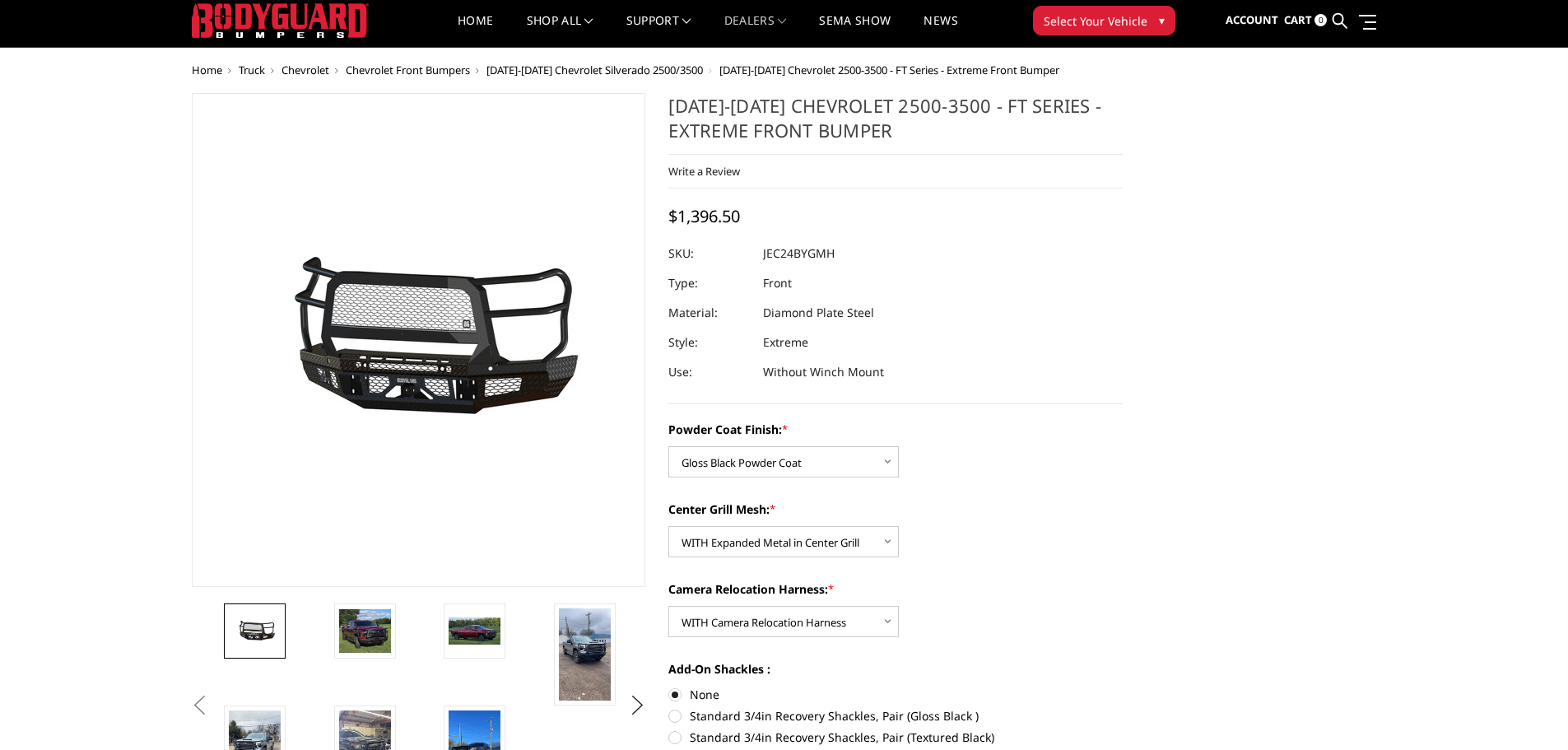
scroll to position [0, 0]
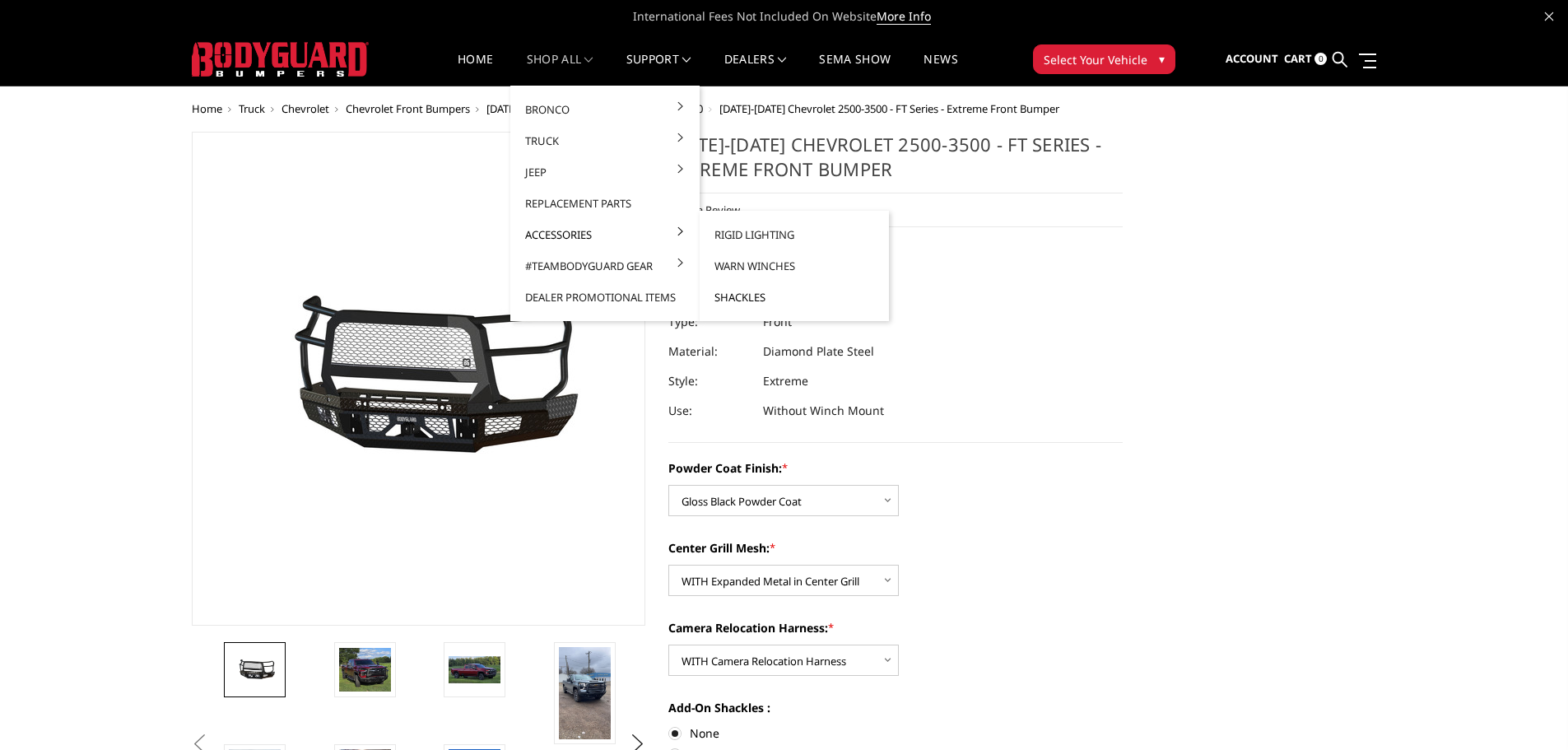
click at [741, 298] on link "Shackles" at bounding box center [794, 297] width 176 height 31
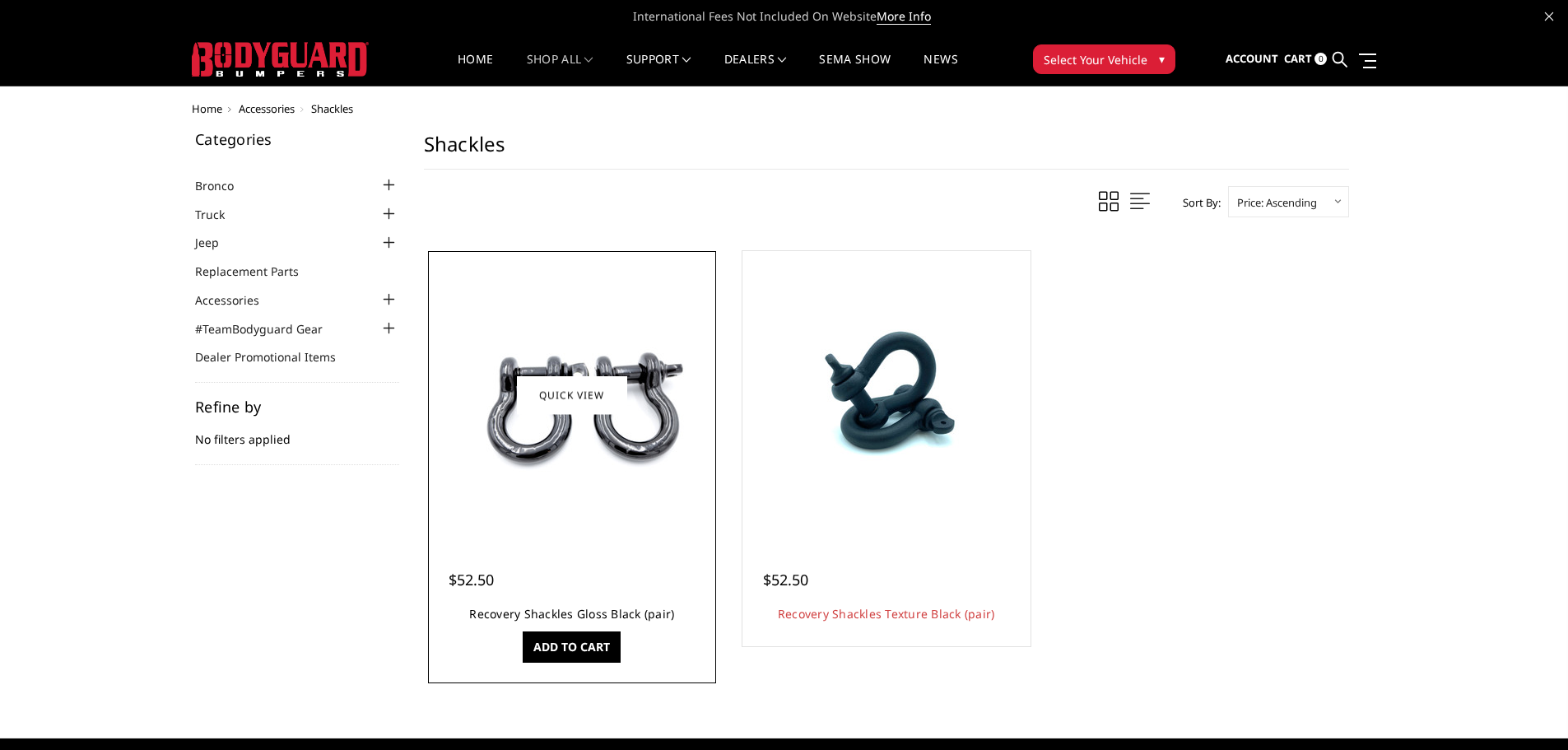
click at [628, 617] on link "Recovery Shackles Gloss Black (pair)" at bounding box center [572, 614] width 205 height 16
